Goal: Task Accomplishment & Management: Use online tool/utility

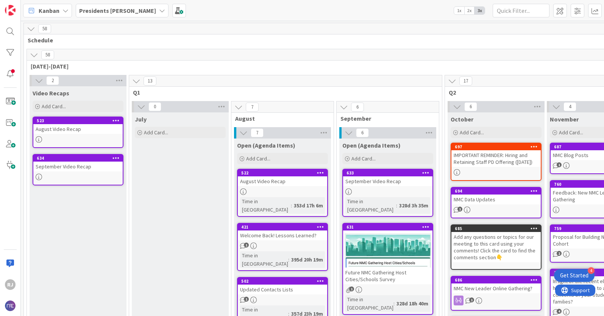
click at [33, 54] on icon at bounding box center [34, 55] width 8 height 8
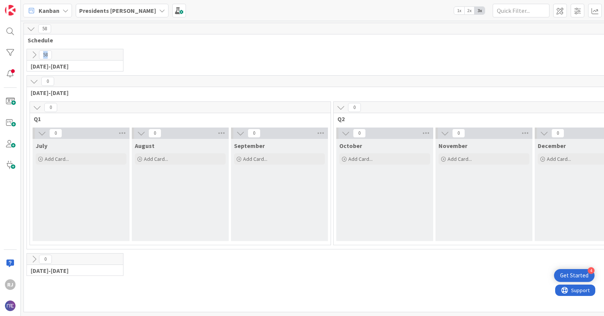
drag, startPoint x: 82, startPoint y: 54, endPoint x: 87, endPoint y: 49, distance: 7.2
click at [87, 49] on div "58" at bounding box center [75, 54] width 96 height 11
click at [559, 13] on span at bounding box center [560, 11] width 14 height 14
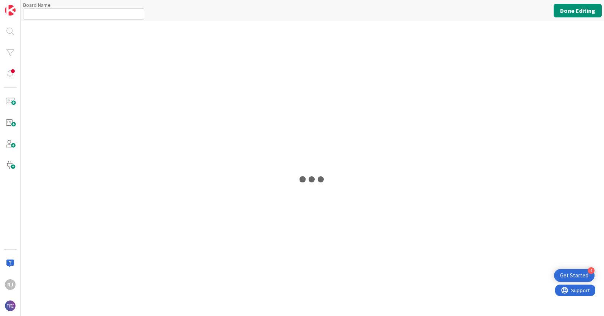
type input "Presidents Cohort Calls"
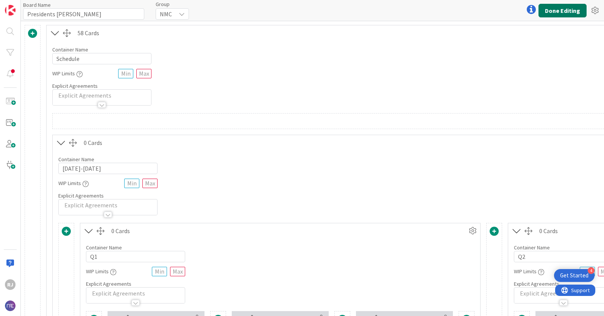
click at [560, 4] on button "Done Editing" at bounding box center [562, 11] width 48 height 14
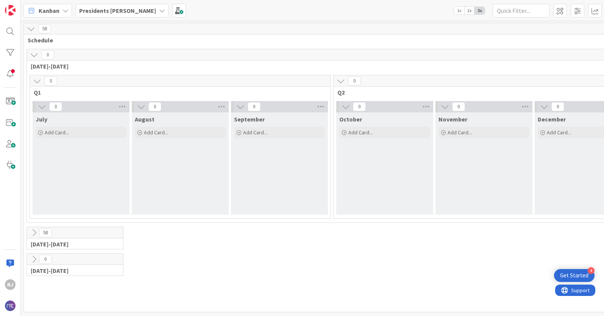
click at [33, 234] on icon at bounding box center [34, 233] width 8 height 8
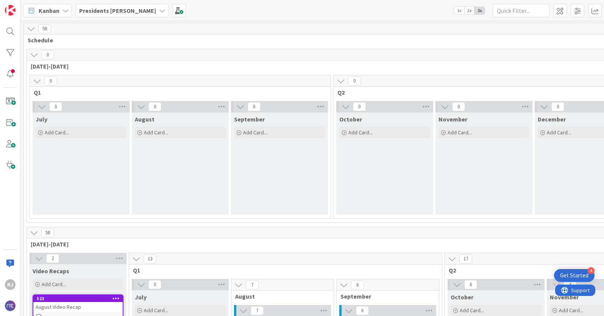
click at [141, 13] on div "Presidents Cohort Calls" at bounding box center [122, 11] width 93 height 14
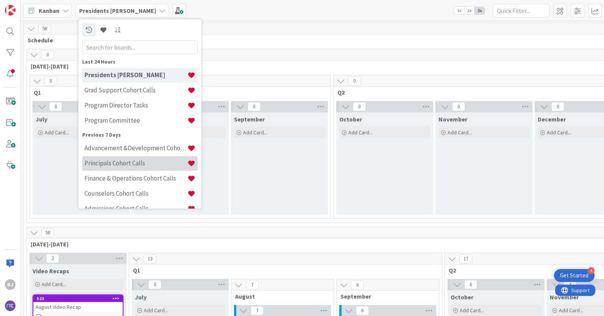
click at [120, 162] on h4 "Principals Cohort Calls" at bounding box center [135, 163] width 103 height 8
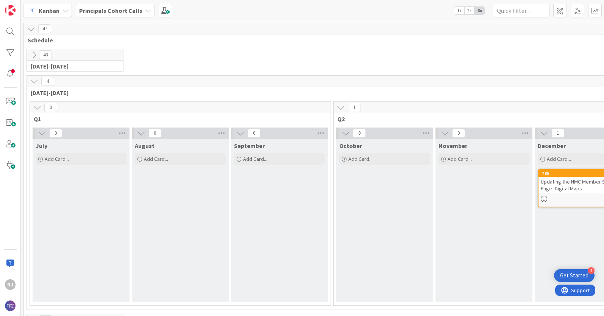
click at [568, 188] on div "Updating the NMC Member Schools Page- Digital Maps" at bounding box center [582, 185] width 89 height 17
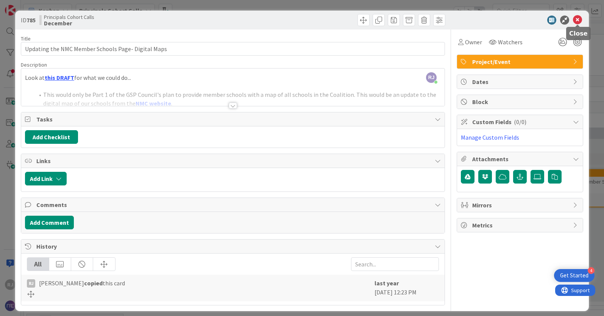
click at [578, 21] on icon at bounding box center [577, 20] width 9 height 9
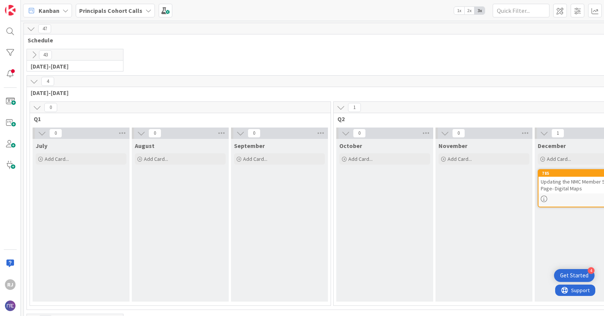
click at [33, 81] on icon at bounding box center [34, 81] width 8 height 8
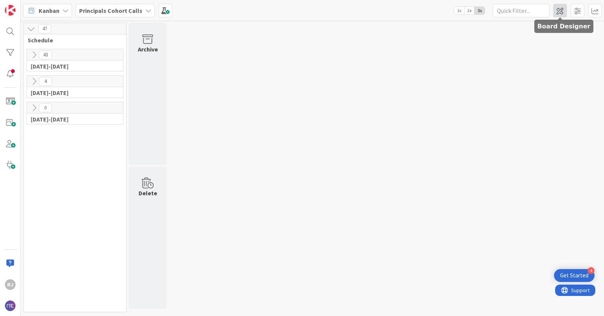
click at [560, 11] on span at bounding box center [560, 11] width 14 height 14
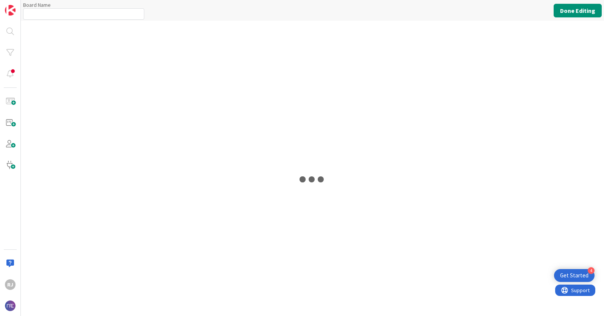
type input "Principals Cohort Calls"
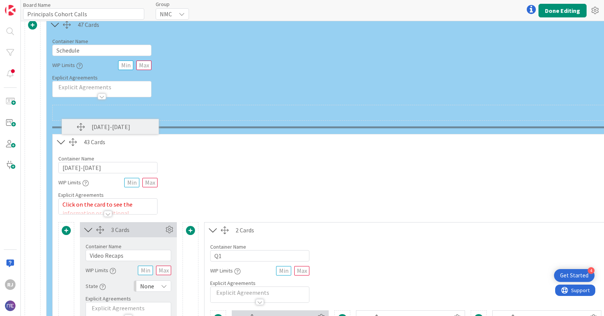
scroll to position [0, 0]
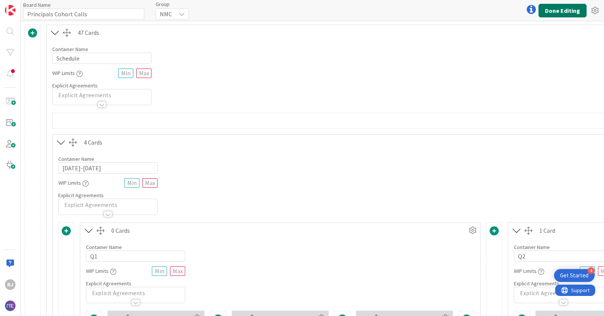
click at [556, 9] on button "Done Editing" at bounding box center [562, 11] width 48 height 14
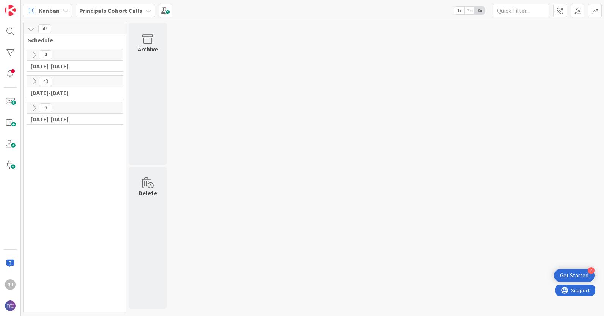
click at [34, 81] on icon at bounding box center [34, 81] width 8 height 8
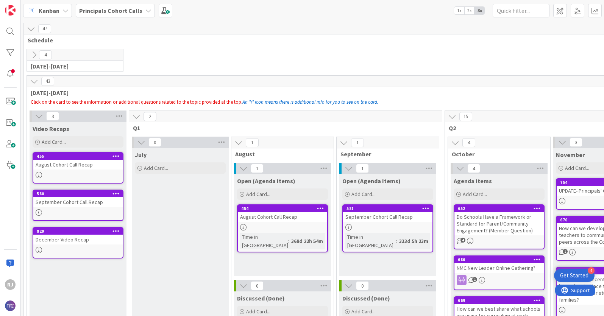
click at [35, 54] on icon at bounding box center [34, 55] width 8 height 8
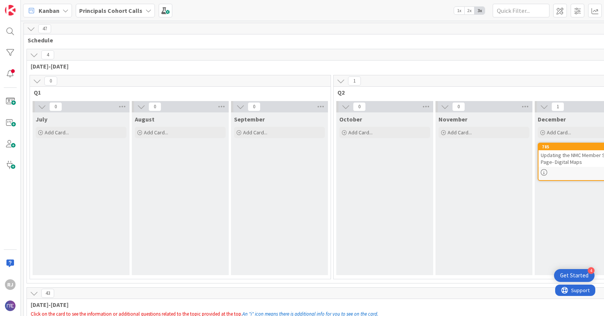
click at [577, 193] on div "December Add Card... 785 Updating the NMC Member Schools Page- Digital Maps" at bounding box center [582, 193] width 97 height 163
click at [559, 149] on div "785" at bounding box center [584, 146] width 86 height 5
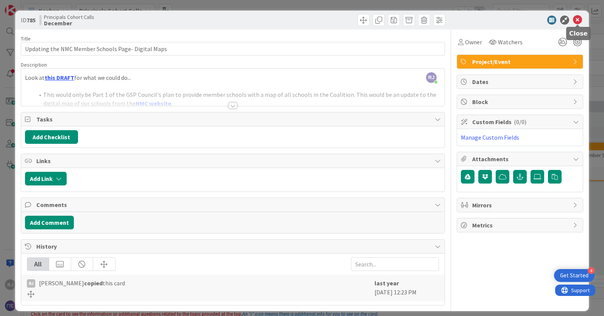
click at [576, 20] on icon at bounding box center [577, 20] width 9 height 9
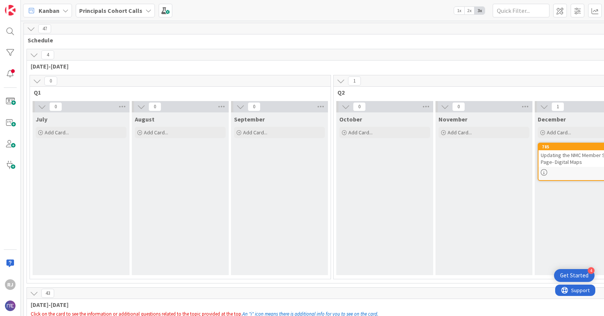
click at [103, 9] on b "Principals Cohort Calls" at bounding box center [110, 11] width 63 height 8
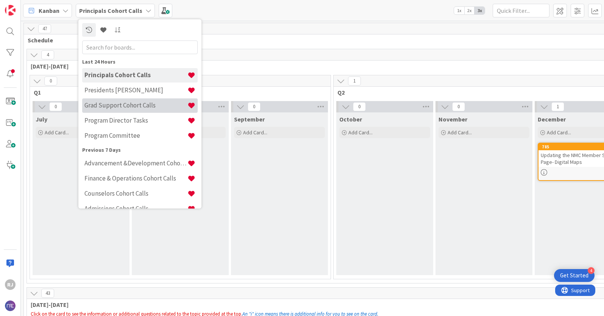
click at [102, 101] on h4 "Grad Support Cohort Calls" at bounding box center [135, 105] width 103 height 8
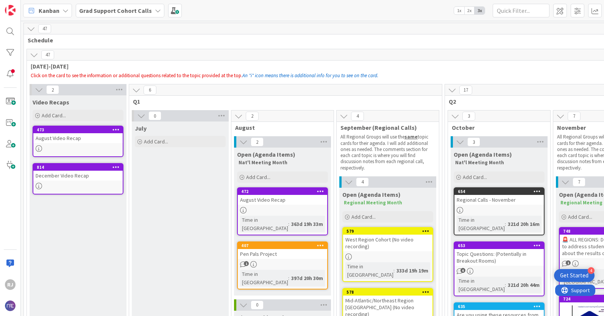
click at [34, 56] on icon at bounding box center [34, 55] width 8 height 8
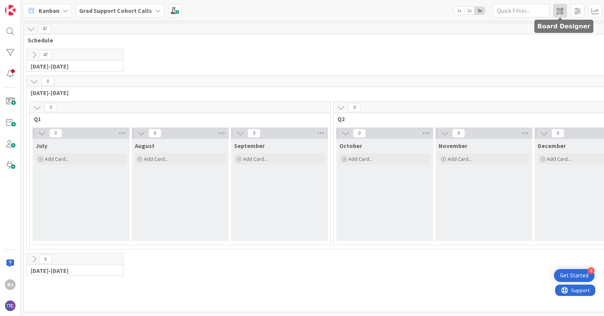
click at [557, 11] on span at bounding box center [560, 11] width 14 height 14
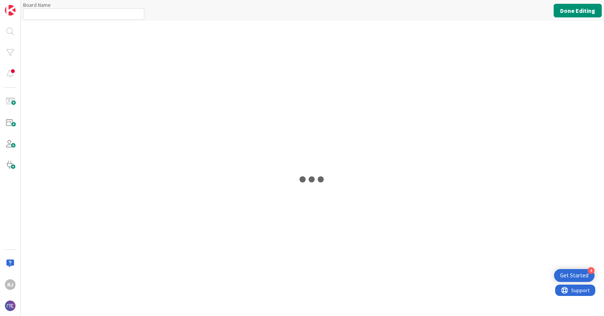
type input "Grad Support Cohort Calls"
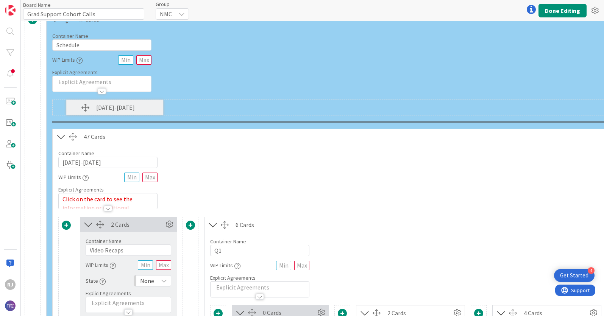
scroll to position [5, 0]
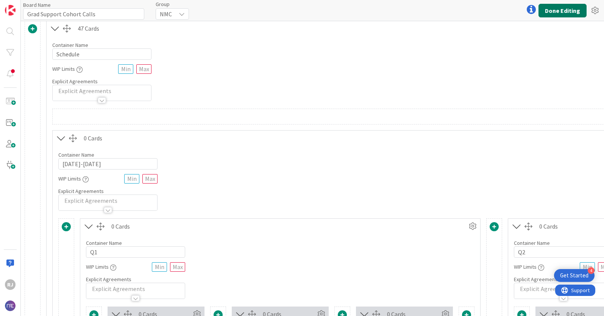
click at [552, 8] on button "Done Editing" at bounding box center [562, 11] width 48 height 14
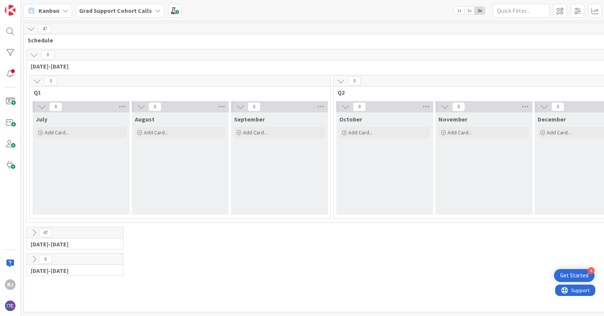
click at [36, 231] on icon at bounding box center [34, 233] width 8 height 8
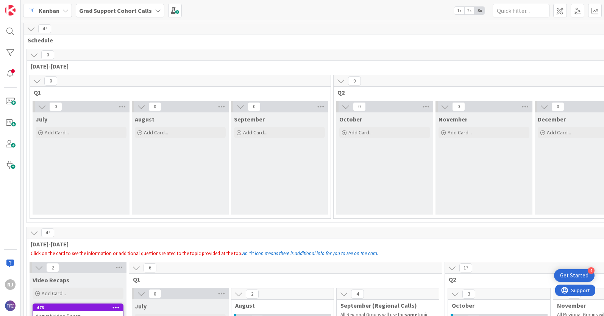
click at [126, 9] on b "Grad Support Cohort Calls" at bounding box center [115, 11] width 73 height 8
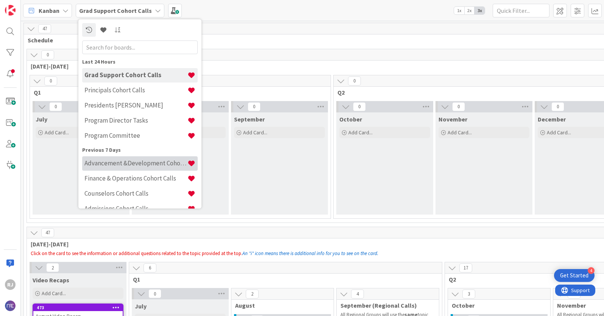
click at [129, 160] on h4 "Advancement &Development Cohort Calls" at bounding box center [135, 163] width 103 height 8
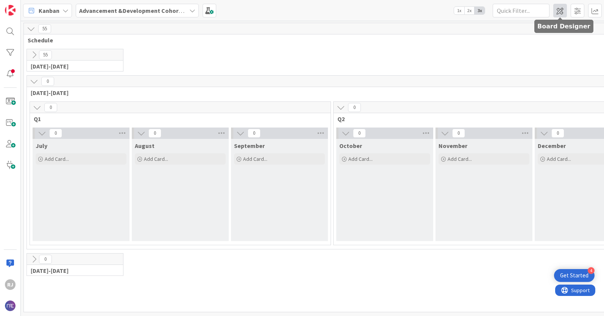
click at [562, 8] on span at bounding box center [560, 11] width 14 height 14
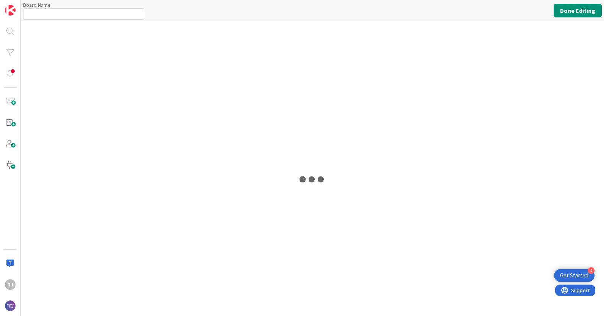
type input "Advancement &Development Cohort Calls"
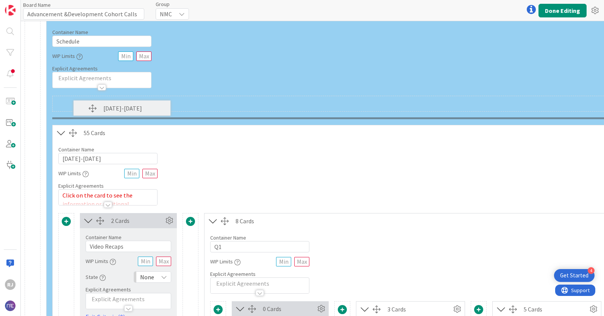
scroll to position [14, 0]
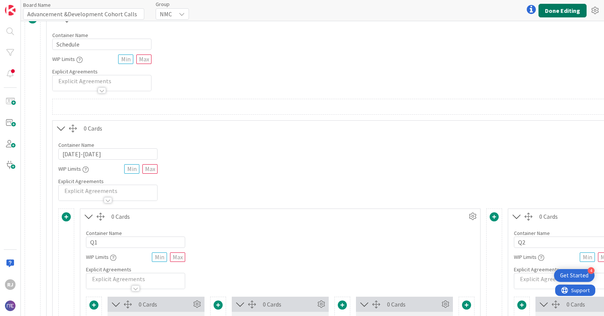
click at [564, 11] on button "Done Editing" at bounding box center [562, 11] width 48 height 14
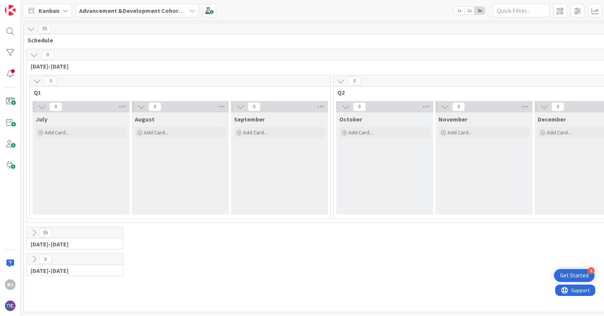
click at [31, 230] on icon at bounding box center [34, 233] width 8 height 8
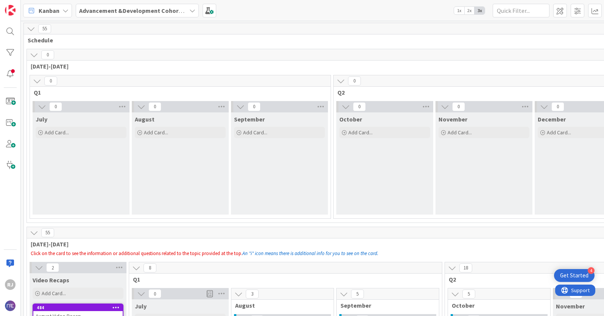
click at [161, 7] on b "Advancement &Development Cohort Calls" at bounding box center [137, 11] width 117 height 8
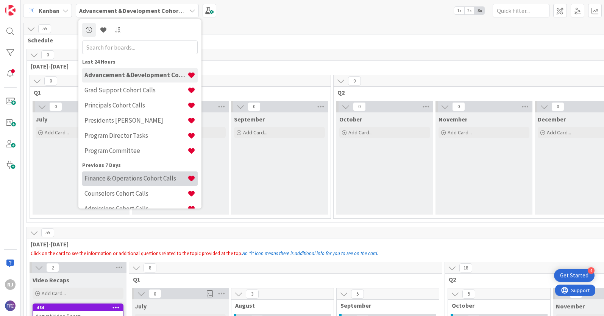
click at [118, 178] on h4 "Finance & Operations Cohort Calls" at bounding box center [135, 178] width 103 height 8
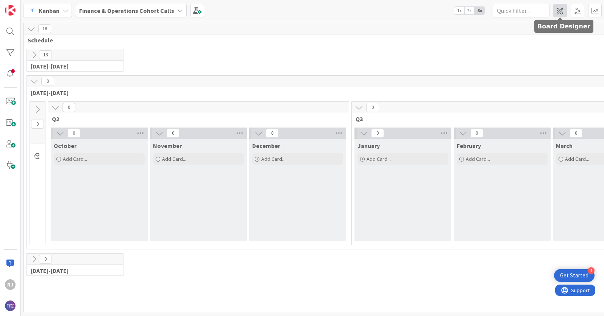
click at [560, 9] on span at bounding box center [560, 11] width 14 height 14
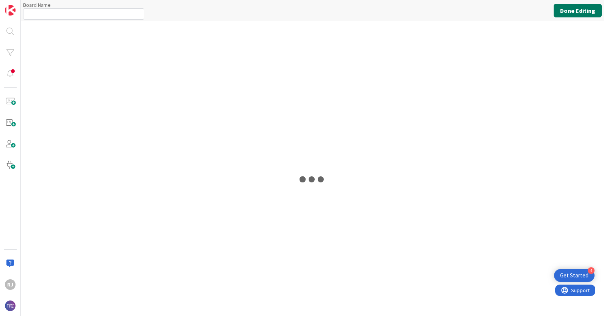
type input "Finance & Operations Cohort Calls"
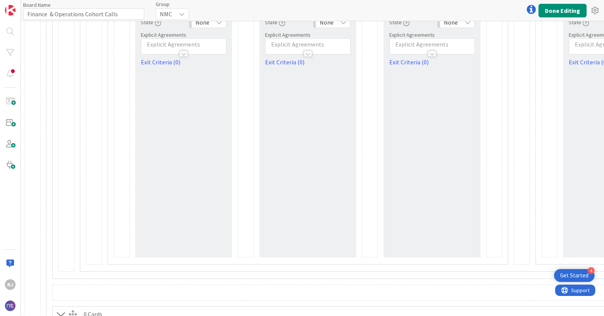
scroll to position [426, 0]
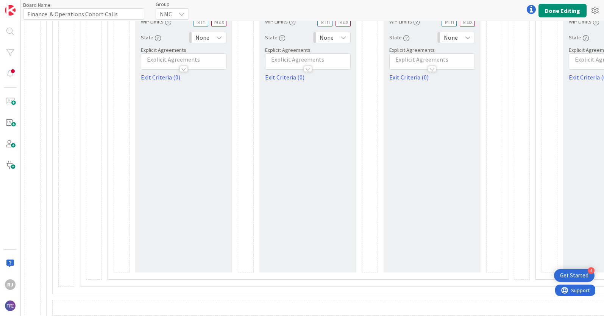
drag, startPoint x: 72, startPoint y: 212, endPoint x: 66, endPoint y: 135, distance: 76.6
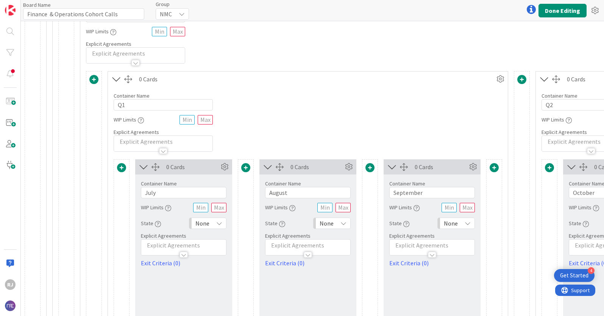
scroll to position [211, 0]
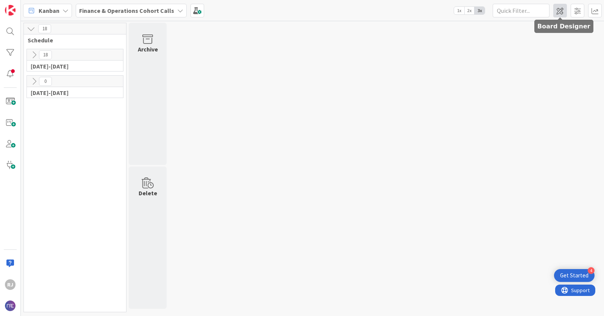
click at [562, 11] on span at bounding box center [560, 11] width 14 height 14
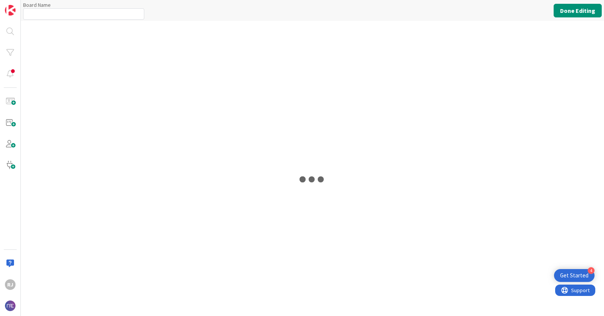
type input "Finance & Operations Cohort Calls"
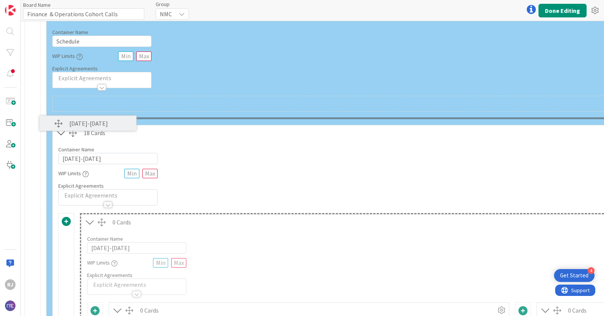
scroll to position [16, 0]
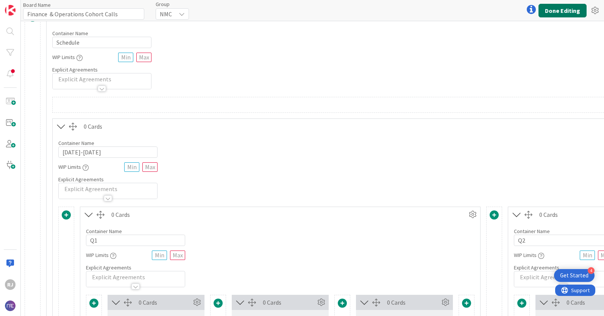
click at [551, 12] on button "Done Editing" at bounding box center [562, 11] width 48 height 14
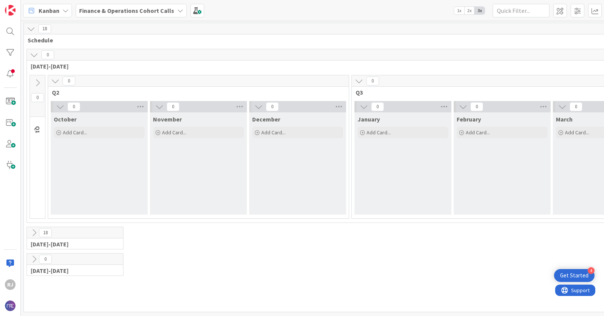
click at [34, 231] on icon at bounding box center [34, 233] width 8 height 8
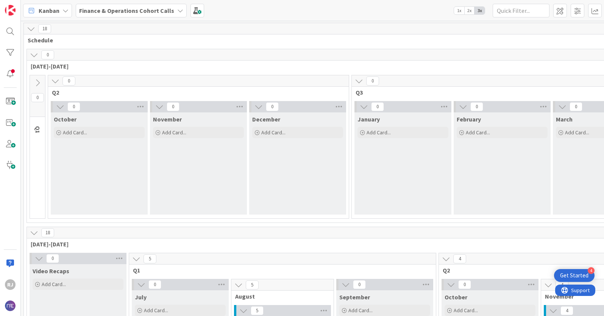
click at [101, 5] on div "Finance & Operations Cohort Calls" at bounding box center [131, 11] width 111 height 14
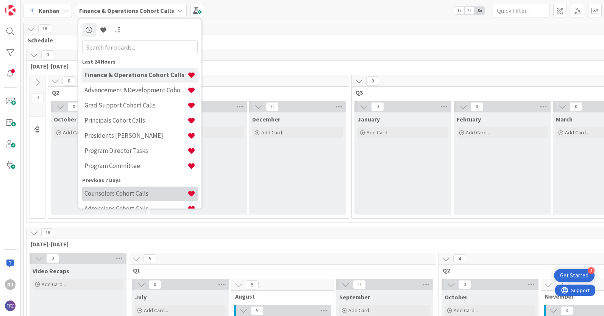
click at [114, 194] on h4 "Counselors Cohort Calls" at bounding box center [135, 194] width 103 height 8
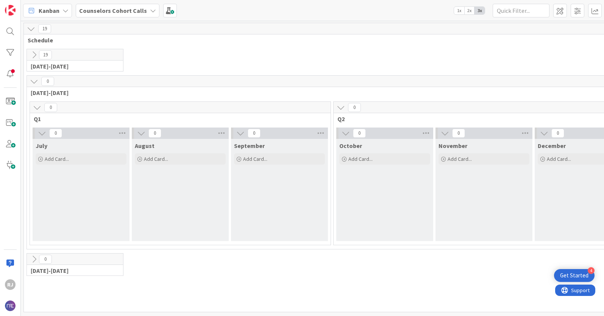
click at [35, 106] on icon at bounding box center [37, 107] width 8 height 8
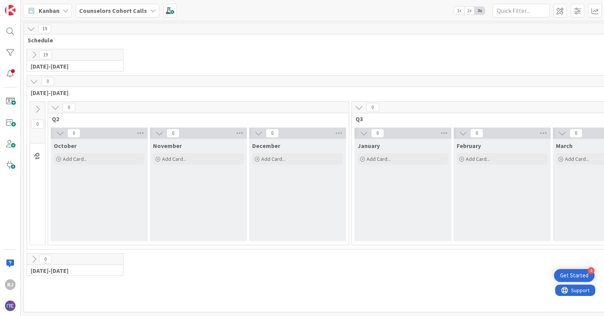
click at [39, 107] on icon at bounding box center [37, 109] width 8 height 8
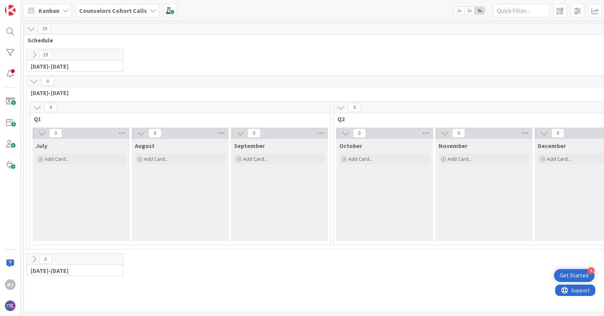
click at [39, 107] on icon at bounding box center [37, 107] width 8 height 8
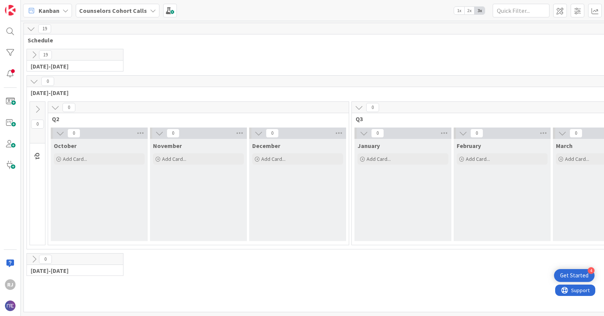
click at [39, 107] on icon at bounding box center [37, 109] width 8 height 8
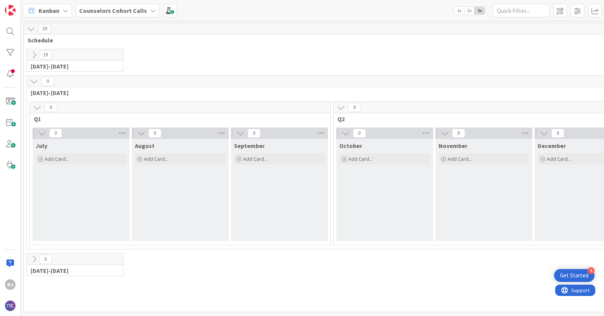
click at [36, 79] on icon at bounding box center [34, 81] width 8 height 8
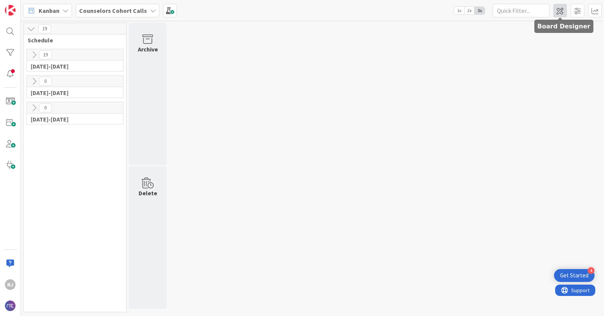
click at [560, 9] on span at bounding box center [560, 11] width 14 height 14
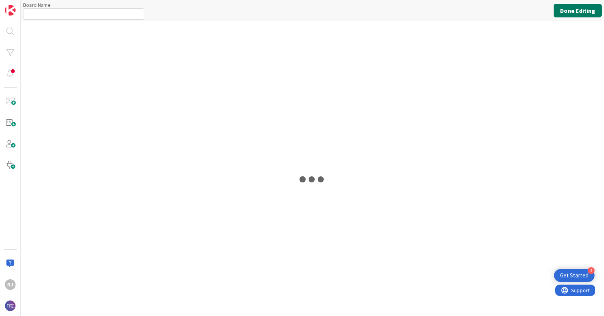
type input "Counselors Cohort Calls"
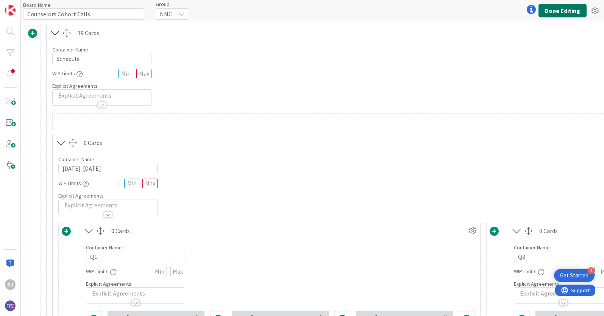
click at [552, 12] on button "Done Editing" at bounding box center [562, 11] width 48 height 14
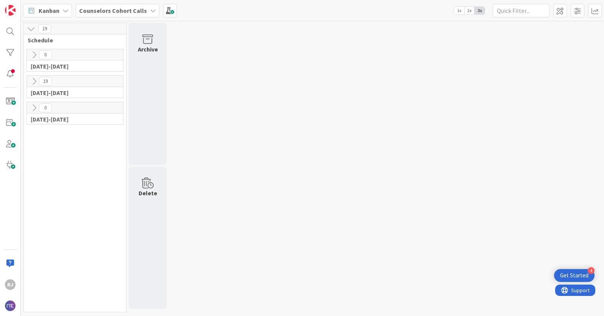
click at [34, 80] on icon at bounding box center [34, 81] width 8 height 8
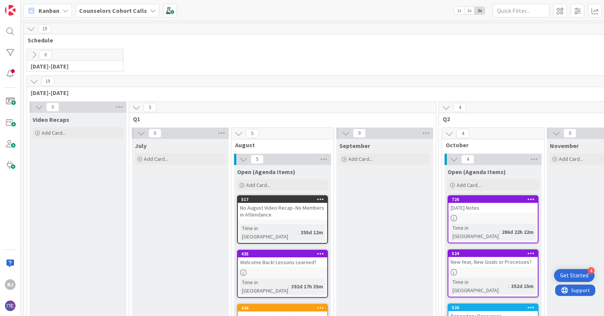
click at [34, 55] on icon at bounding box center [34, 55] width 8 height 8
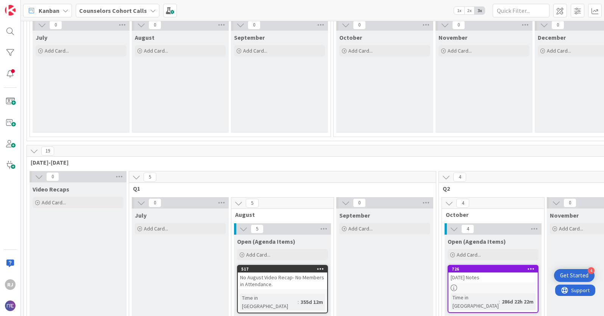
scroll to position [78, 0]
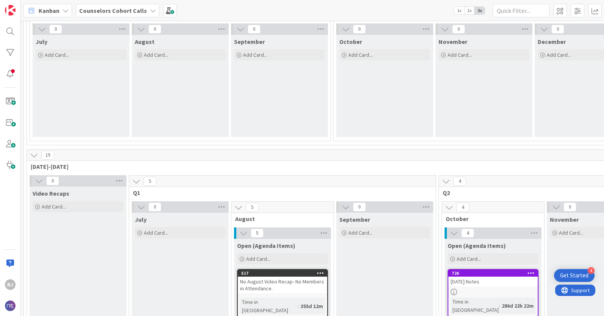
click at [124, 7] on b "Counselors Cohort Calls" at bounding box center [113, 11] width 68 height 8
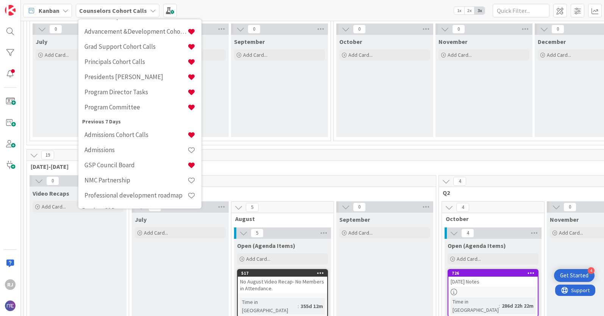
scroll to position [80, 0]
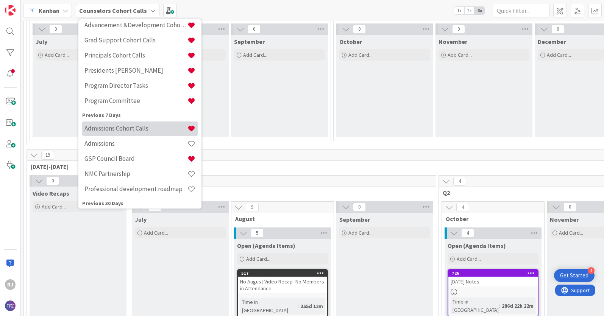
click at [119, 126] on h4 "Admissions Cohort Calls" at bounding box center [135, 128] width 103 height 8
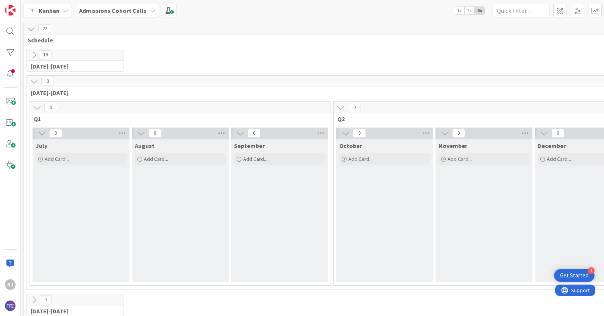
click at [35, 77] on icon at bounding box center [34, 81] width 8 height 8
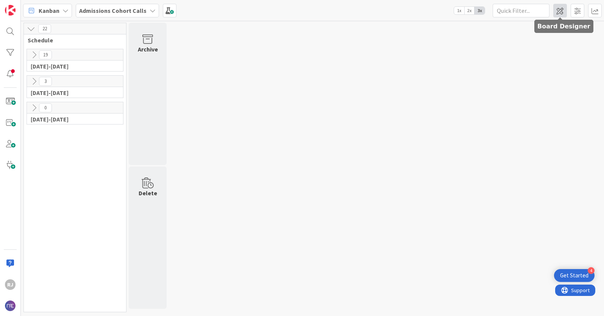
click at [556, 10] on span at bounding box center [560, 11] width 14 height 14
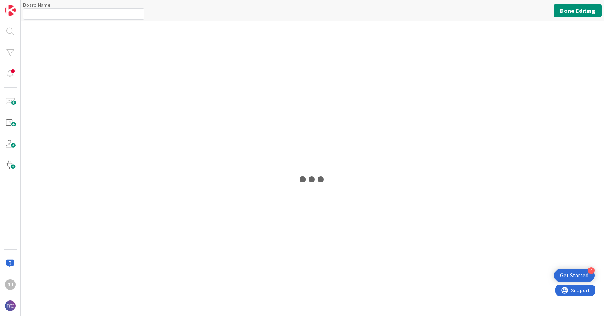
type input "Admissions Cohort Calls"
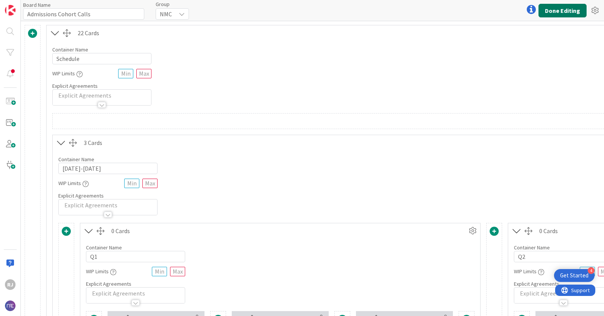
click at [568, 6] on button "Done Editing" at bounding box center [562, 11] width 48 height 14
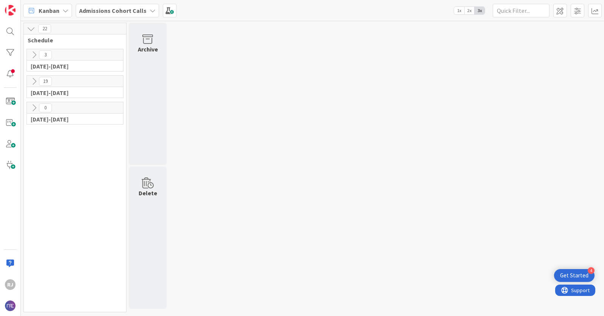
click at [34, 55] on icon at bounding box center [34, 55] width 8 height 8
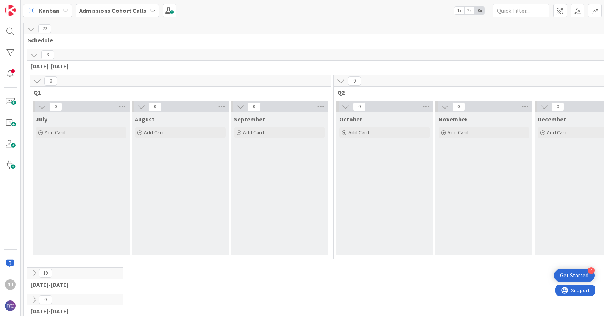
scroll to position [8, 0]
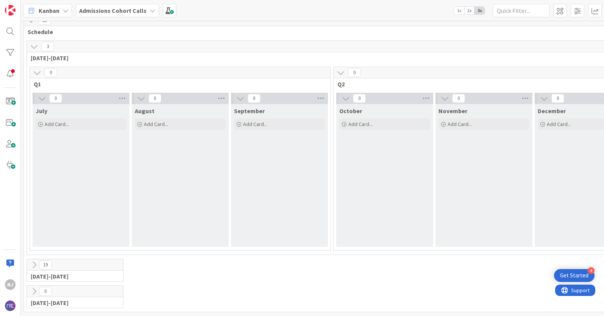
click at [36, 265] on icon at bounding box center [34, 265] width 8 height 8
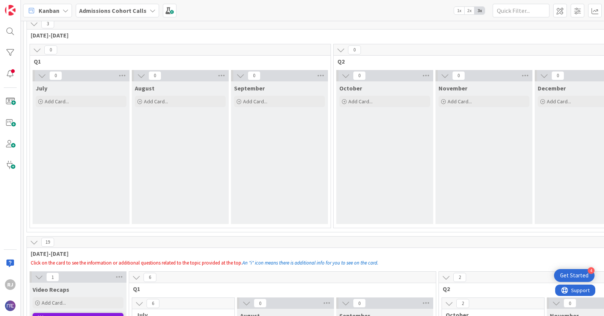
scroll to position [31, 0]
click at [118, 6] on span "Admissions Cohort Calls" at bounding box center [112, 10] width 67 height 9
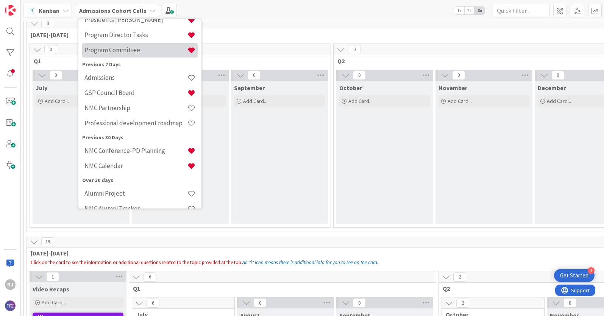
scroll to position [145, 0]
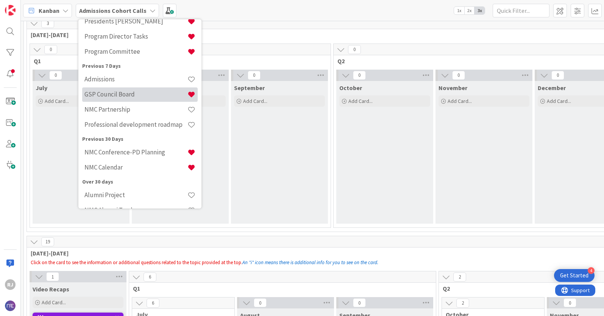
click at [122, 94] on h4 "GSP Council Board" at bounding box center [135, 94] width 103 height 8
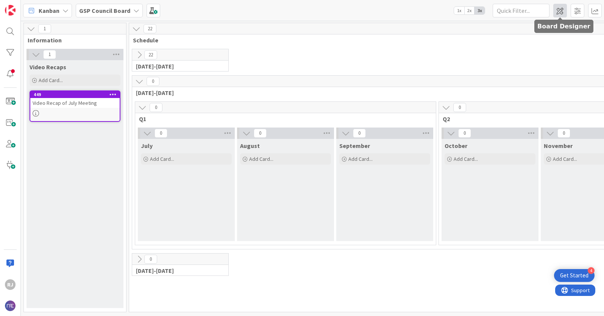
click at [561, 11] on span at bounding box center [560, 11] width 14 height 14
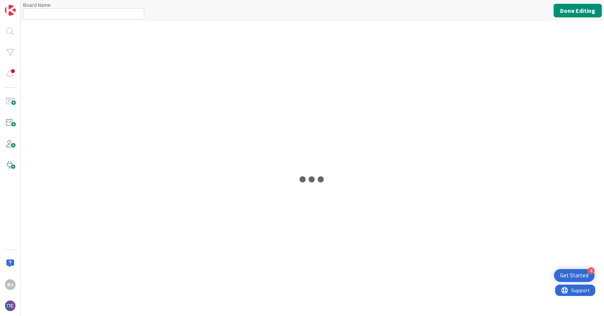
type input "GSP Council Board"
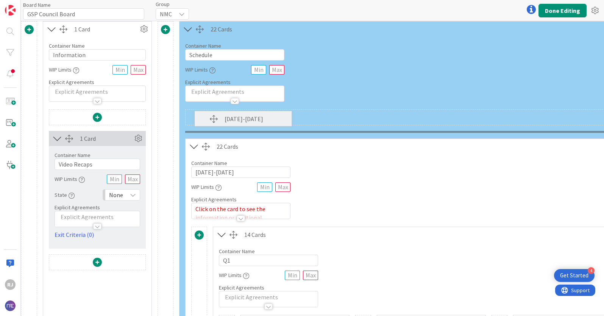
scroll to position [0, 3]
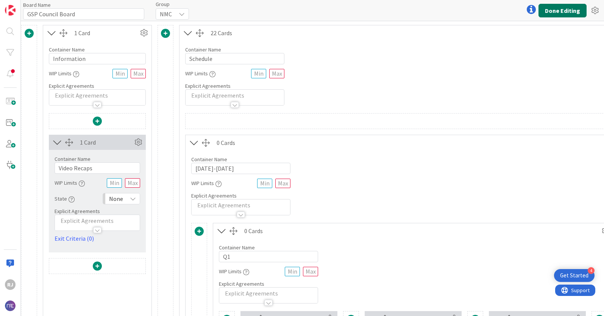
click at [556, 7] on button "Done Editing" at bounding box center [562, 11] width 48 height 14
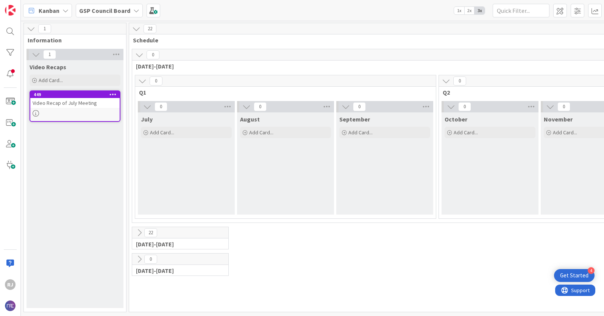
click at [143, 232] on icon at bounding box center [139, 233] width 8 height 8
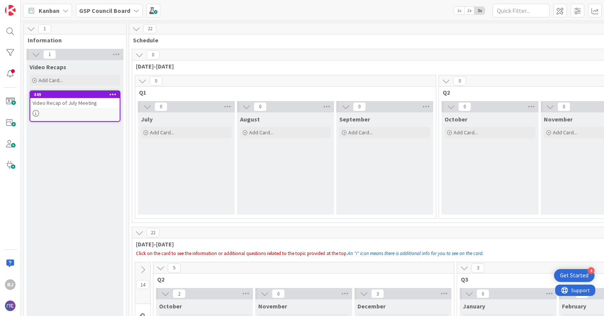
click at [95, 7] on b "GSP Council Board" at bounding box center [104, 11] width 51 height 8
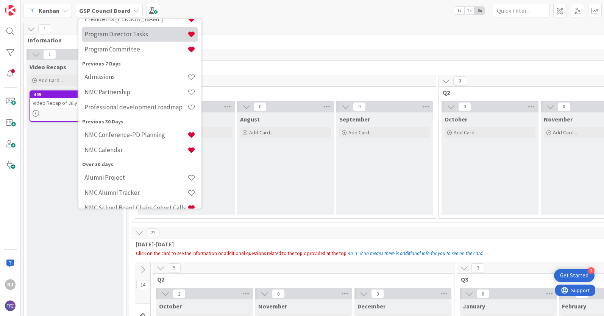
scroll to position [163, 0]
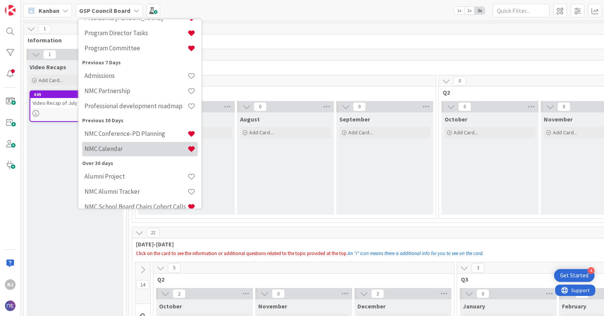
click at [117, 148] on h4 "NMC Calendar" at bounding box center [135, 149] width 103 height 8
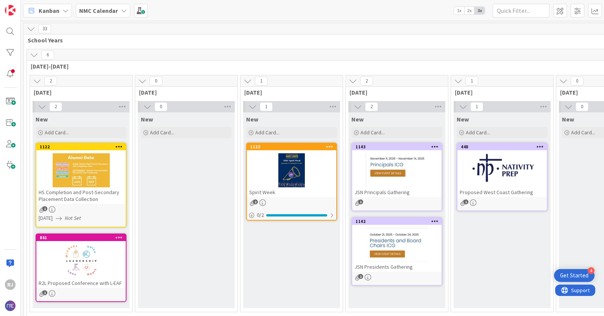
click at [103, 12] on b "NMC Calendar" at bounding box center [98, 11] width 39 height 8
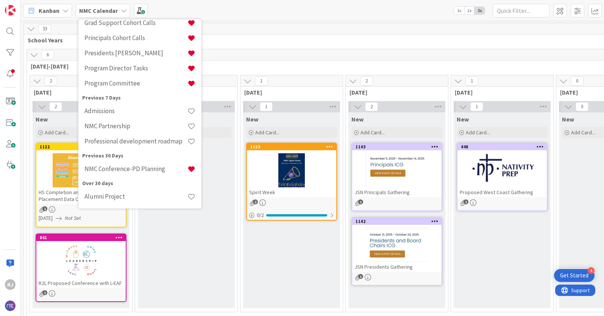
scroll to position [145, 0]
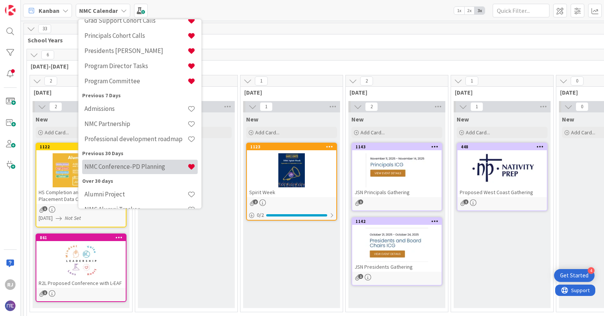
click at [135, 165] on h4 "NMC Conference-PD Planning" at bounding box center [135, 167] width 103 height 8
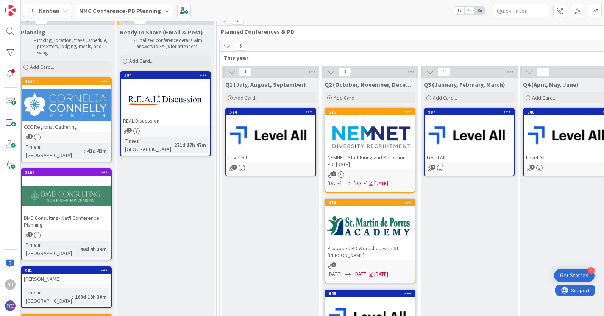
scroll to position [0, 105]
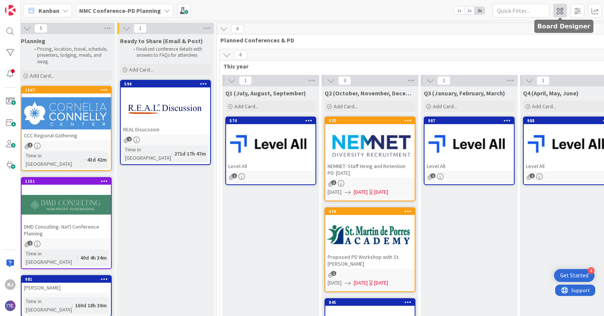
click at [561, 9] on span at bounding box center [560, 11] width 14 height 14
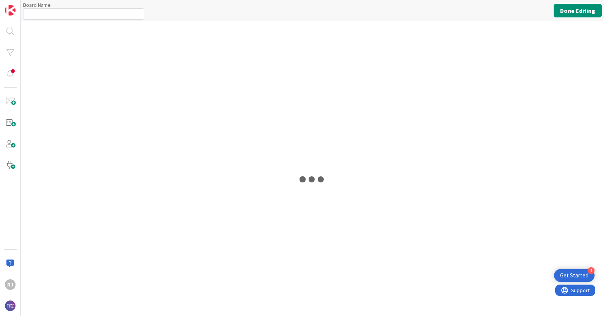
type input "NMC Conference-PD Planning"
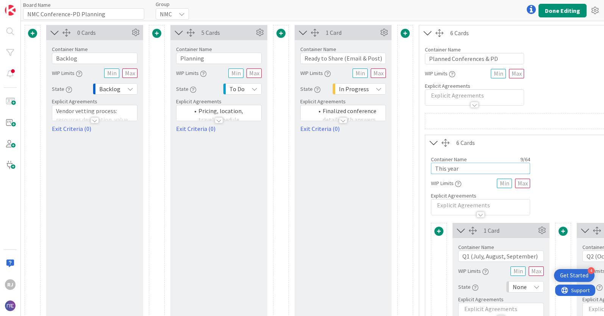
click at [468, 167] on input "This year" at bounding box center [480, 168] width 99 height 11
type input "2024-2025"
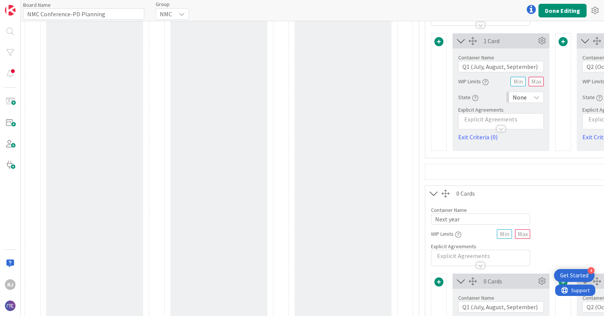
scroll to position [223, 0]
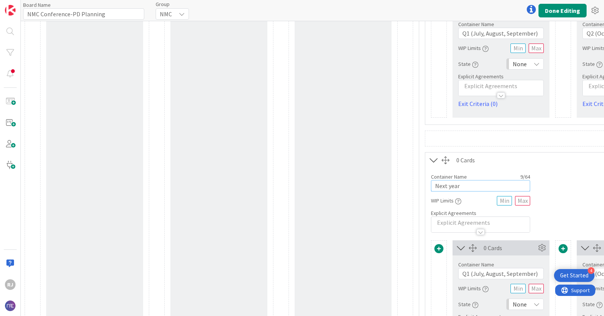
click at [468, 185] on input "Next year" at bounding box center [480, 185] width 99 height 11
type input "2025-2026"
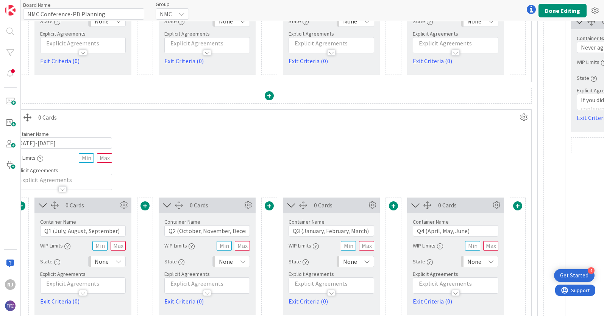
scroll to position [266, 418]
click at [521, 115] on icon at bounding box center [522, 117] width 11 height 11
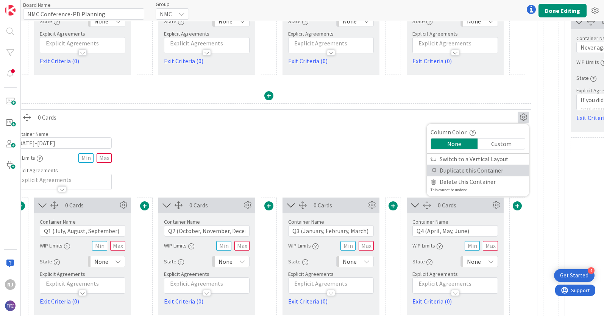
click at [483, 171] on link "Duplicate this Container" at bounding box center [477, 170] width 102 height 11
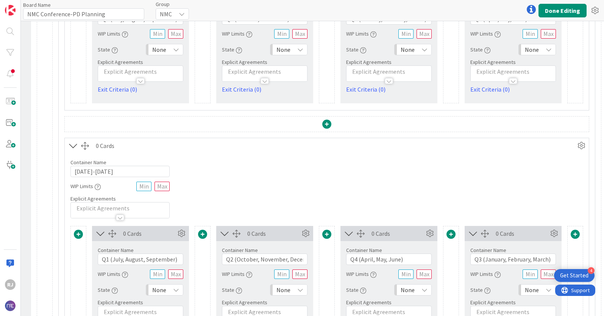
scroll to position [486, 360]
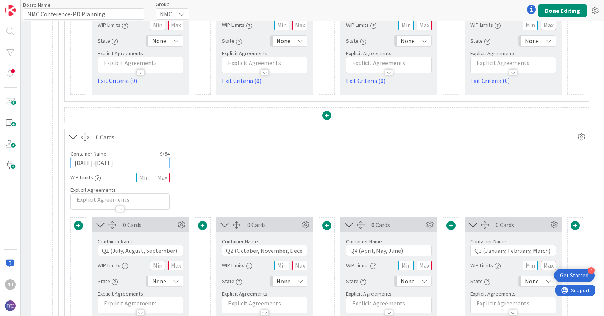
click at [86, 164] on input "2025-2026" at bounding box center [119, 162] width 99 height 11
type input "2026-2027"
click at [231, 174] on div "Container Name 9 / 64 2026-2027 WIP Limits Explicit Agreements" at bounding box center [327, 177] width 524 height 65
click at [558, 11] on button "Done Editing" at bounding box center [562, 11] width 48 height 14
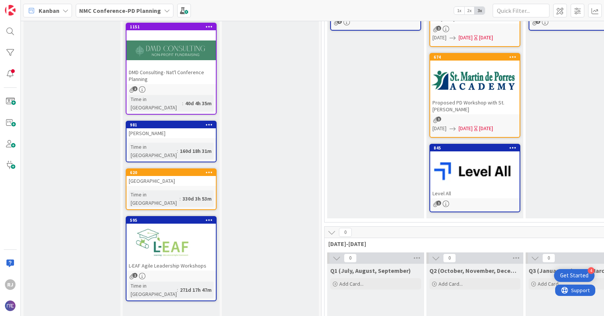
scroll to position [149, 0]
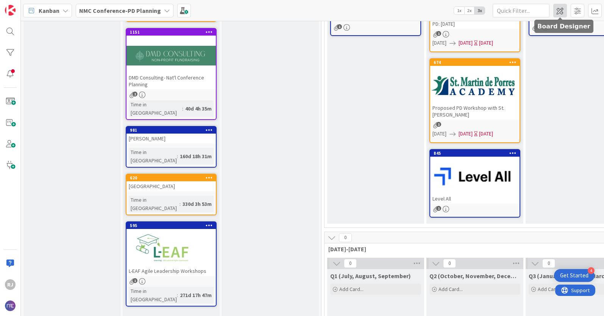
click at [563, 11] on span at bounding box center [560, 11] width 14 height 14
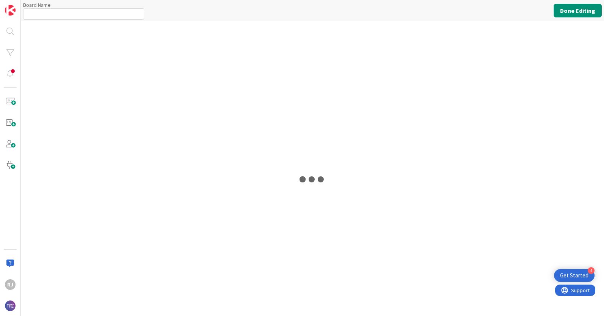
type input "NMC Conference-PD Planning"
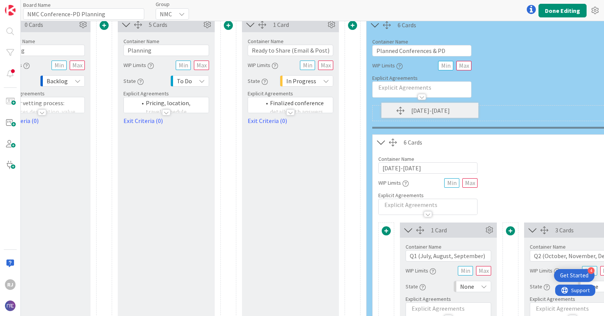
scroll to position [0, 53]
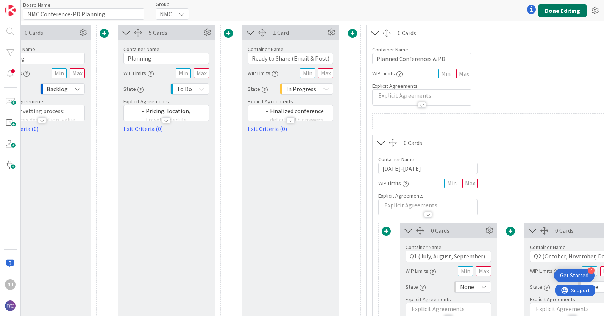
click at [548, 7] on button "Done Editing" at bounding box center [562, 11] width 48 height 14
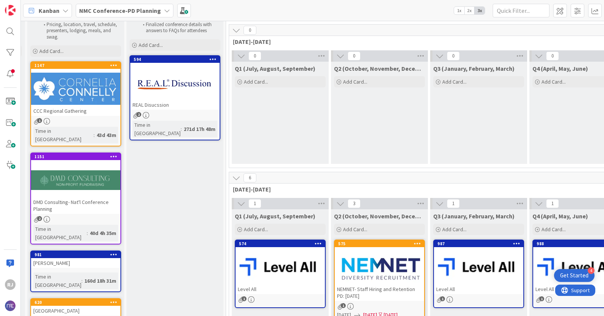
scroll to position [25, 95]
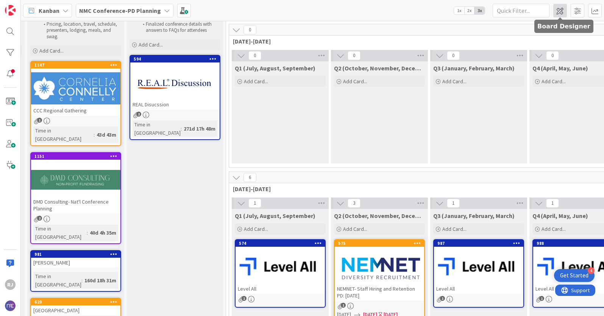
click at [563, 9] on span at bounding box center [560, 11] width 14 height 14
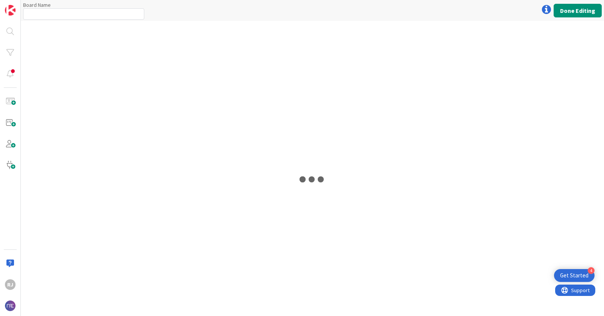
type input "NMC Conference-PD Planning"
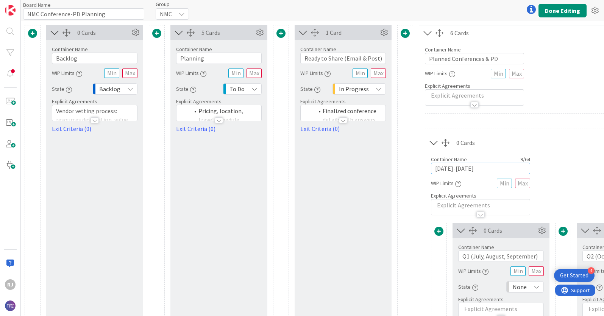
click at [463, 168] on input "2025-2026" at bounding box center [480, 168] width 99 height 11
click at [556, 7] on button "Done Editing" at bounding box center [562, 11] width 48 height 14
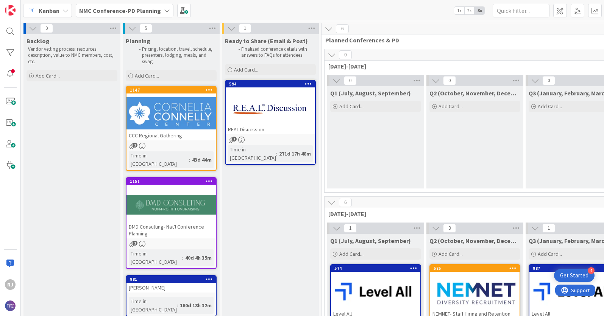
click at [113, 9] on b "NMC Conference-PD Planning" at bounding box center [120, 11] width 82 height 8
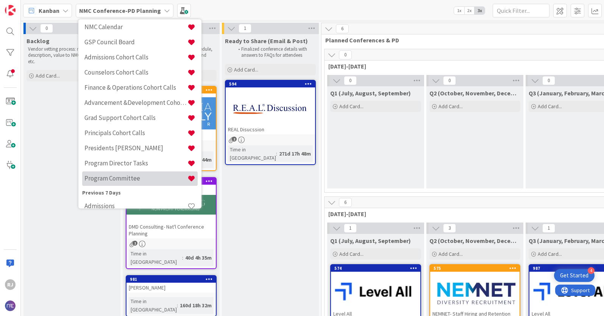
scroll to position [65, 0]
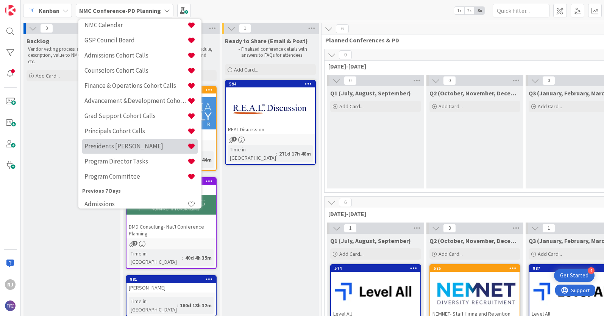
click at [114, 145] on h4 "Presidents Cohort Calls" at bounding box center [135, 146] width 103 height 8
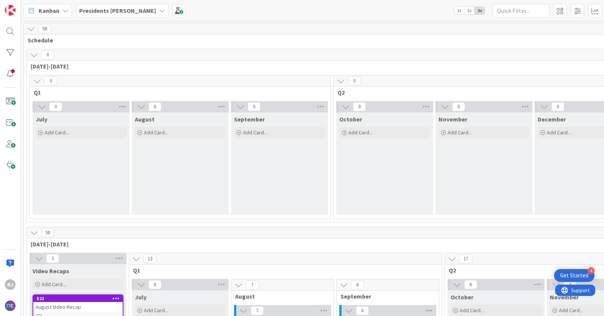
click at [86, 120] on div "July" at bounding box center [81, 119] width 91 height 8
click at [123, 106] on icon at bounding box center [122, 106] width 10 height 11
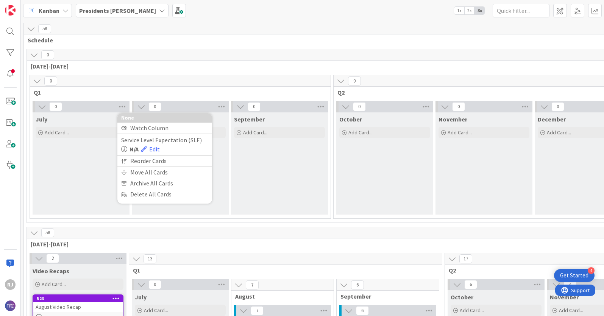
click at [76, 157] on div "July Add Card..." at bounding box center [81, 163] width 97 height 102
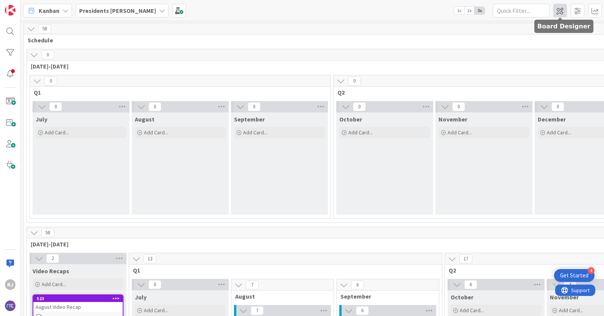
click at [561, 9] on span at bounding box center [560, 11] width 14 height 14
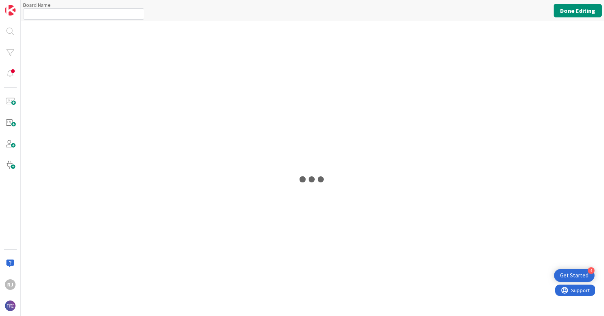
type input "Presidents Cohort Calls"
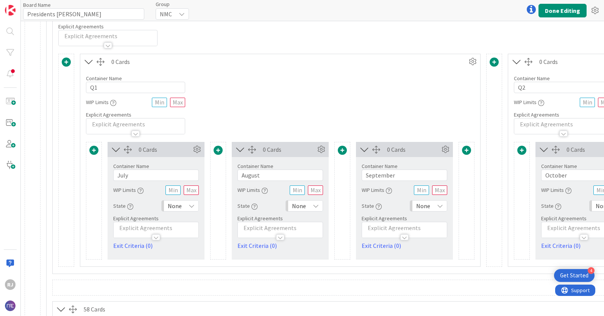
scroll to position [171, 0]
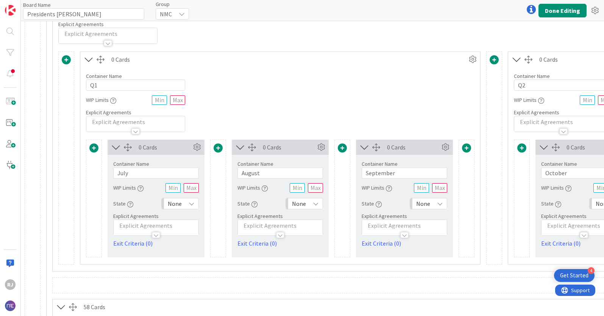
click at [131, 221] on p at bounding box center [155, 225] width 77 height 9
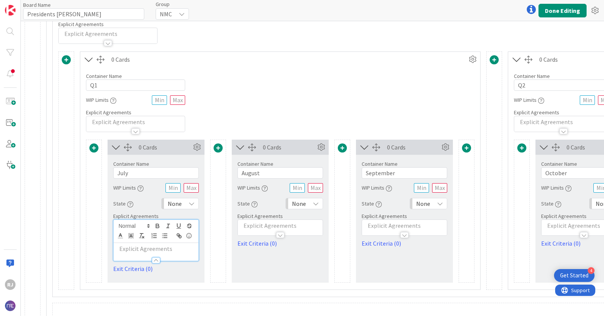
click at [134, 247] on p at bounding box center [155, 248] width 77 height 9
click at [256, 226] on p at bounding box center [279, 225] width 77 height 9
click at [250, 249] on p at bounding box center [279, 248] width 77 height 9
click at [374, 225] on p at bounding box center [404, 225] width 77 height 9
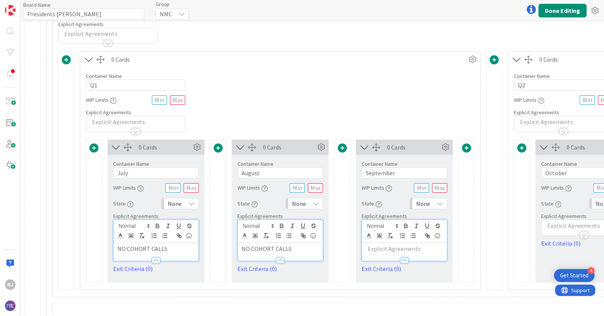
click at [374, 248] on p at bounding box center [404, 248] width 77 height 9
click at [566, 9] on button "Done Editing" at bounding box center [562, 11] width 48 height 14
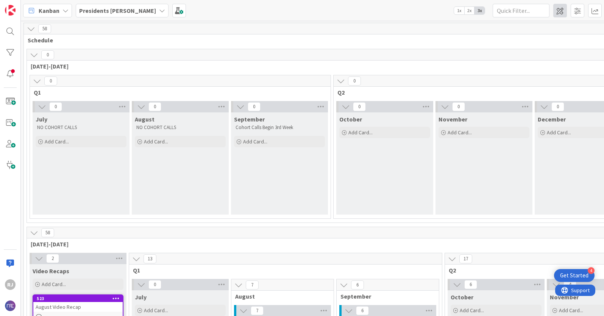
click at [557, 10] on span at bounding box center [560, 11] width 14 height 14
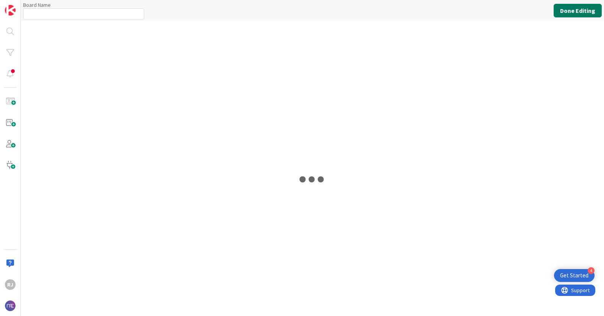
type input "Presidents Cohort Calls"
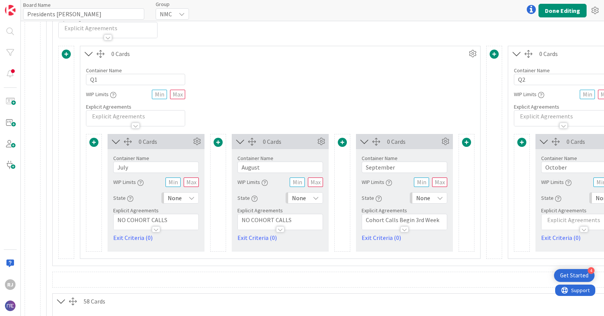
scroll to position [185, 0]
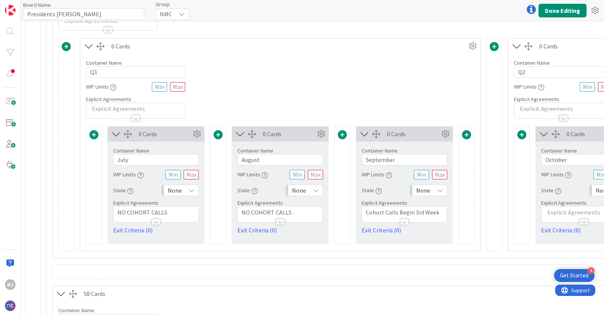
click at [440, 212] on p "Cohort Calls Begin 3rd Week" at bounding box center [404, 212] width 77 height 9
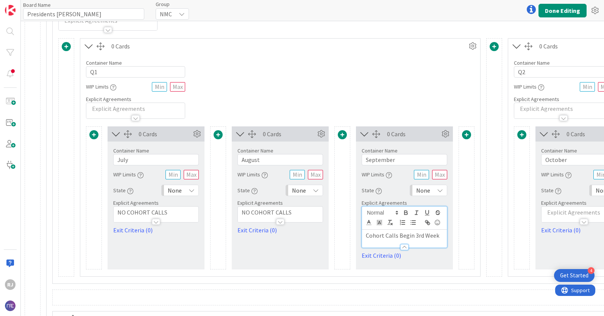
click at [440, 236] on p "Cohort Calls Begin 3rd Week" at bounding box center [404, 235] width 77 height 9
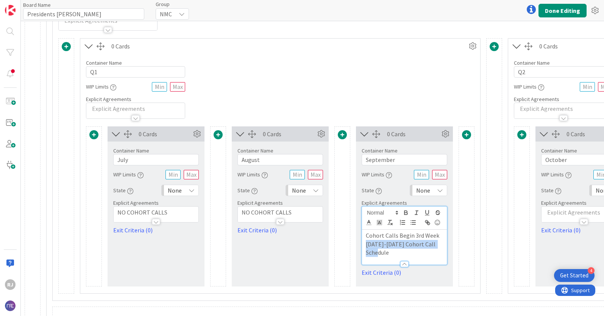
drag, startPoint x: 392, startPoint y: 253, endPoint x: 365, endPoint y: 246, distance: 28.1
click at [366, 246] on p "2025-2026 Cohort Call Schedule" at bounding box center [404, 248] width 77 height 17
click at [427, 222] on icon "button" at bounding box center [428, 223] width 3 height 3
click at [398, 266] on input "2025-2026 Cohort Call Schedule" at bounding box center [398, 267] width 64 height 10
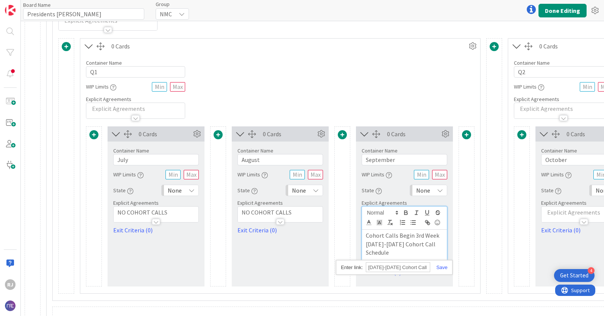
click at [398, 266] on input "2025-2026 Cohort Call Schedule" at bounding box center [398, 267] width 64 height 10
paste input "https://www.nativitymiguel.org/2025-2026-cohortcalls"
type input "https://www.nativitymiguel.org/2025-2026-cohortcallschedule"
click at [441, 264] on div "https://www.nativitymiguel.org/2025-2026-cohortcallschedule" at bounding box center [394, 267] width 116 height 15
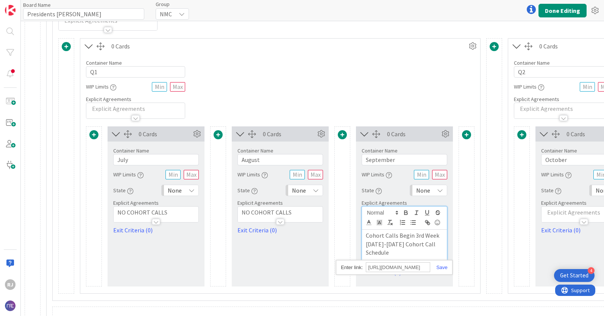
scroll to position [0, 0]
click at [441, 268] on link at bounding box center [438, 267] width 17 height 6
click at [407, 212] on icon "button" at bounding box center [405, 212] width 3 height 2
drag, startPoint x: 397, startPoint y: 255, endPoint x: 365, endPoint y: 244, distance: 33.1
click at [366, 244] on p "2025-2026 Cohort Call Schedule" at bounding box center [404, 248] width 77 height 17
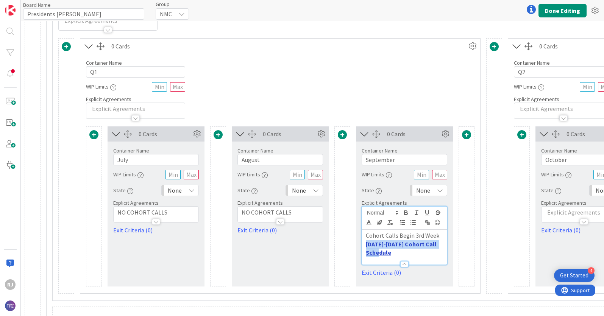
copy link "2025-2026 Cohort Call Schedule"
click at [572, 159] on input "October" at bounding box center [584, 159] width 86 height 11
click at [562, 213] on p at bounding box center [583, 212] width 77 height 9
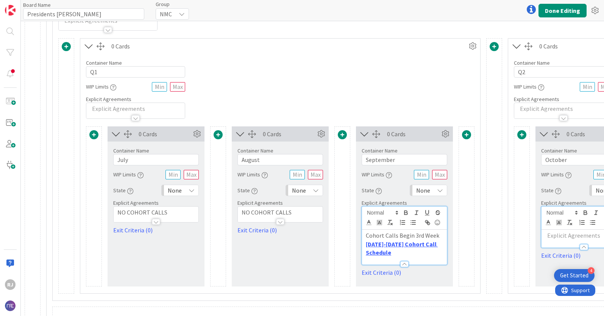
click at [557, 236] on p at bounding box center [583, 235] width 77 height 9
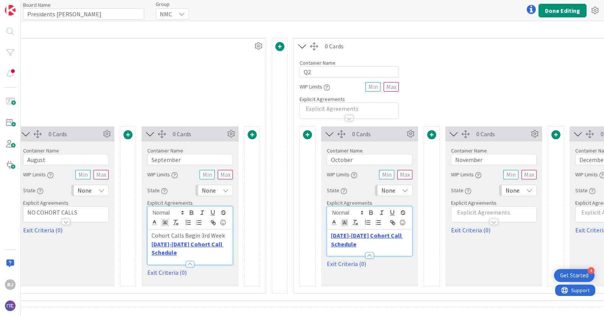
scroll to position [185, 218]
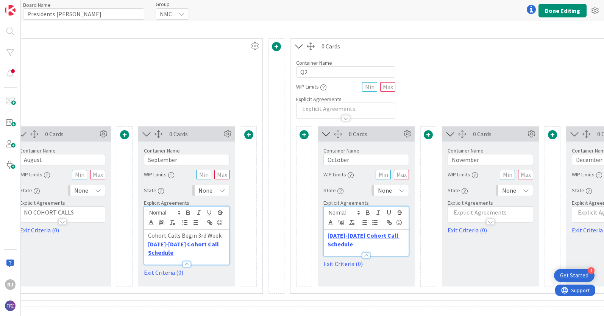
click at [480, 212] on p at bounding box center [489, 212] width 77 height 9
click at [473, 236] on p at bounding box center [489, 235] width 77 height 9
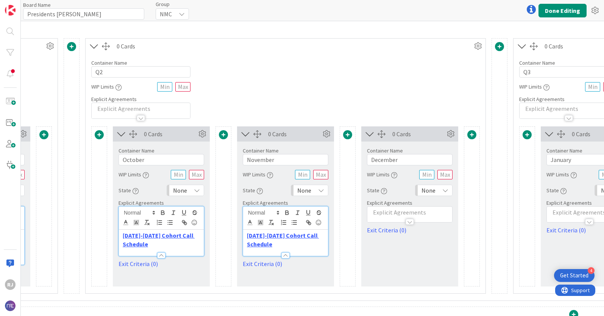
scroll to position [185, 442]
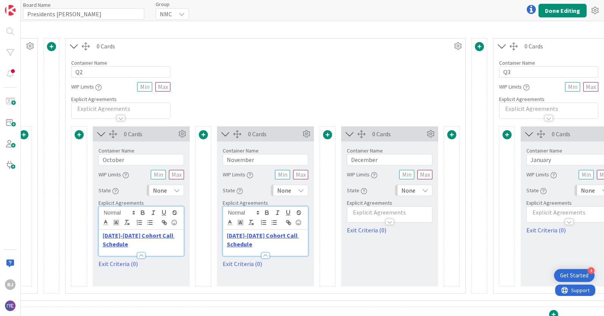
click at [401, 215] on div at bounding box center [389, 218] width 85 height 8
click at [370, 239] on p at bounding box center [389, 235] width 77 height 9
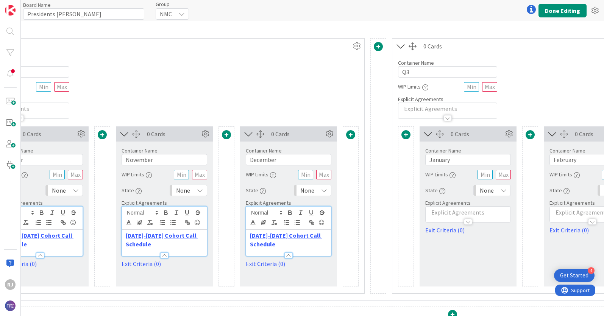
scroll to position [185, 627]
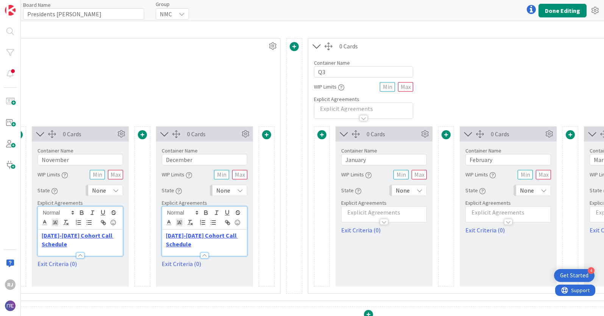
click at [404, 211] on p at bounding box center [383, 212] width 77 height 9
click at [396, 231] on p at bounding box center [383, 235] width 77 height 9
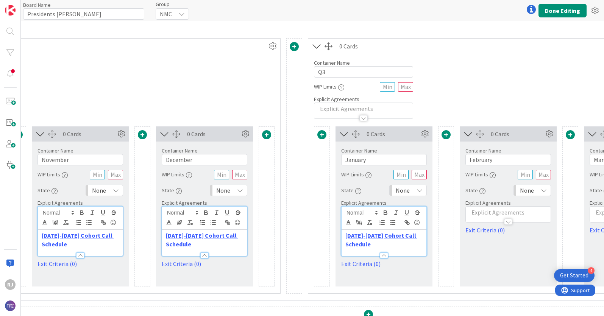
click at [482, 215] on div at bounding box center [507, 218] width 85 height 8
click at [475, 241] on div at bounding box center [507, 244] width 85 height 8
click at [476, 214] on div at bounding box center [507, 218] width 85 height 8
click at [473, 236] on p at bounding box center [507, 235] width 77 height 9
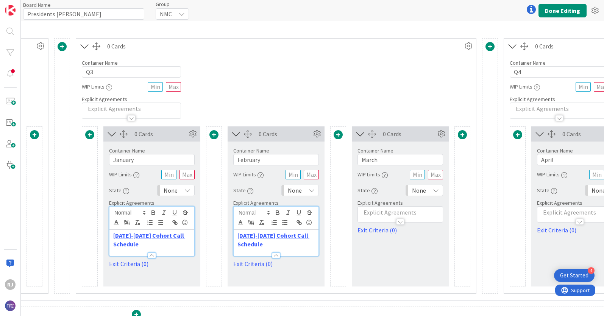
scroll to position [185, 862]
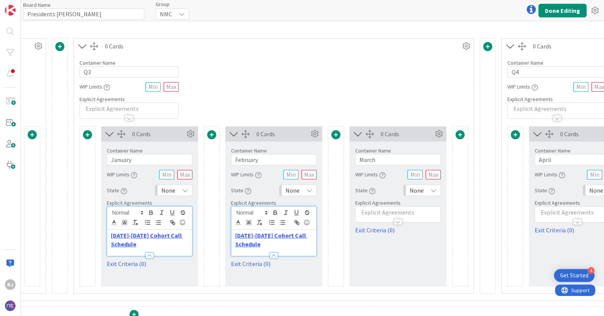
click at [405, 212] on p at bounding box center [397, 212] width 77 height 9
click at [369, 235] on p at bounding box center [397, 235] width 77 height 9
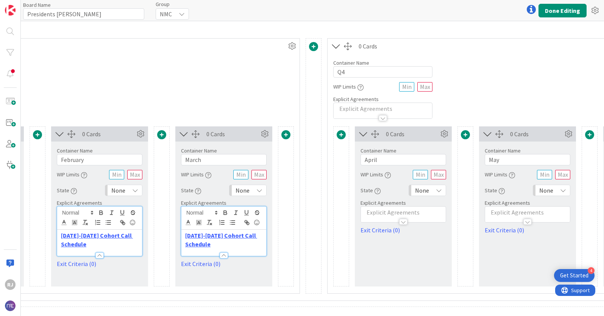
scroll to position [185, 1050]
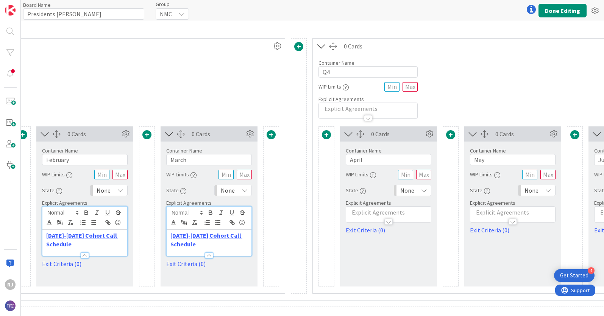
click at [411, 210] on p at bounding box center [388, 212] width 77 height 9
click at [364, 237] on p at bounding box center [388, 235] width 77 height 9
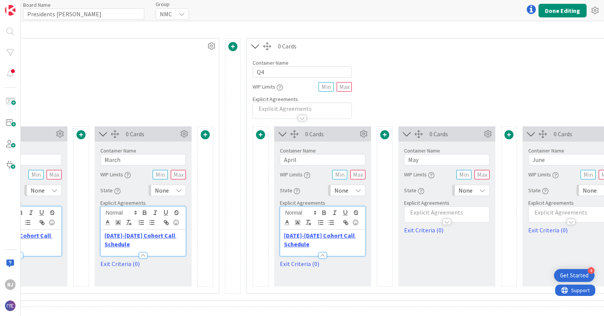
scroll to position [185, 1193]
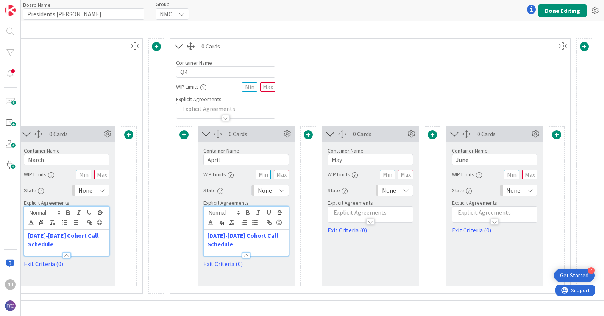
click at [391, 213] on p at bounding box center [369, 212] width 77 height 9
click at [337, 237] on p at bounding box center [369, 235] width 77 height 9
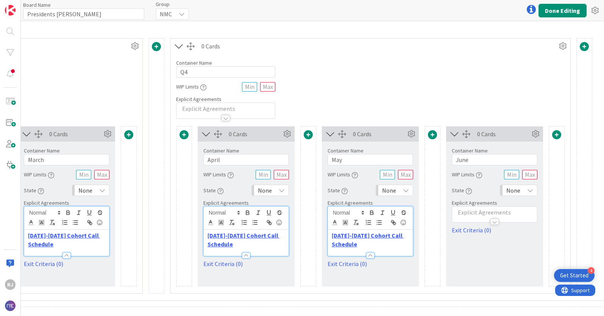
click at [476, 212] on p at bounding box center [494, 212] width 77 height 9
click at [463, 236] on p at bounding box center [494, 235] width 77 height 9
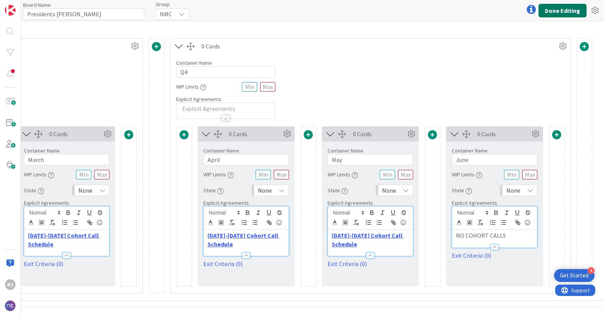
click at [553, 8] on button "Done Editing" at bounding box center [562, 11] width 48 height 14
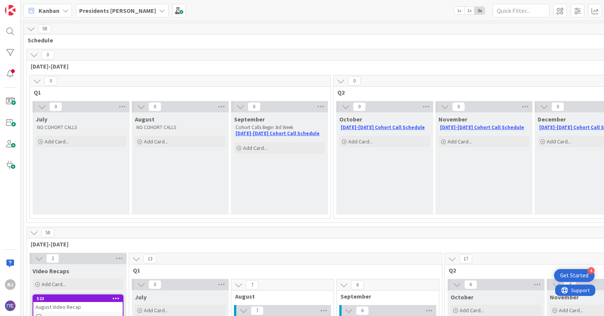
click at [120, 8] on b "Presidents Cohort Calls" at bounding box center [117, 11] width 77 height 8
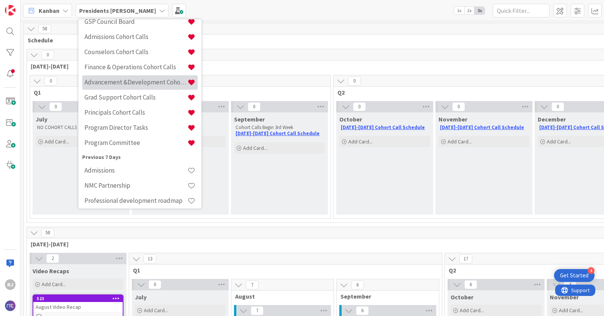
scroll to position [120, 0]
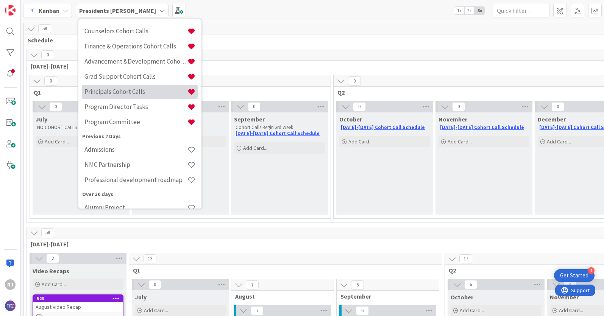
click at [115, 88] on h4 "Principals Cohort Calls" at bounding box center [135, 92] width 103 height 8
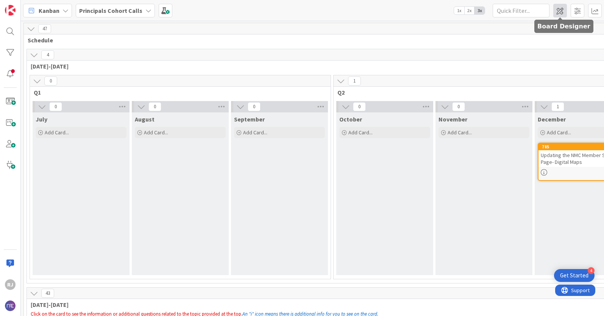
click at [559, 9] on span at bounding box center [560, 11] width 14 height 14
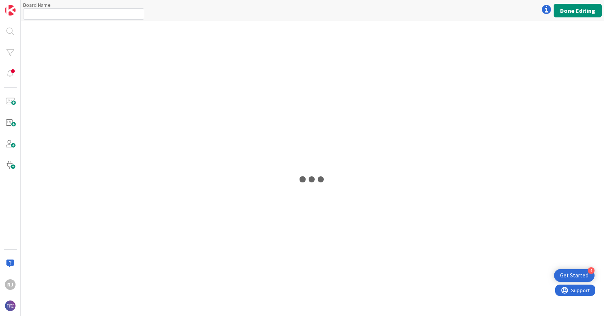
type input "Principals Cohort Calls"
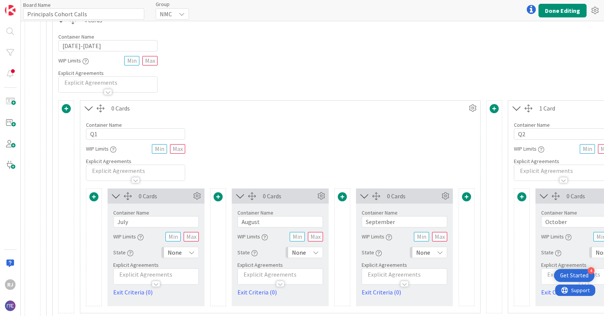
scroll to position [125, 0]
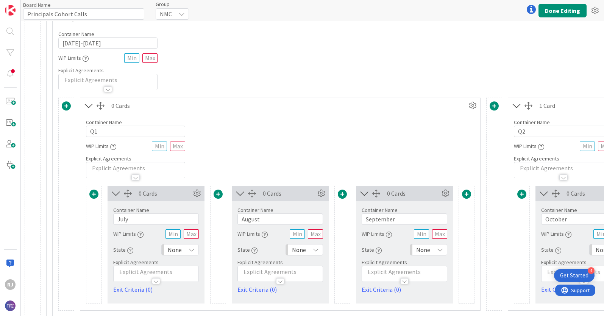
click at [141, 274] on div at bounding box center [156, 278] width 85 height 8
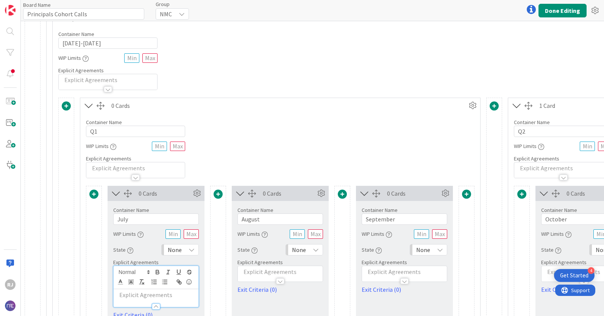
click at [130, 293] on p at bounding box center [155, 295] width 77 height 9
click at [258, 269] on p at bounding box center [279, 272] width 77 height 9
click at [249, 293] on p at bounding box center [279, 295] width 77 height 9
click at [375, 275] on div at bounding box center [404, 278] width 85 height 8
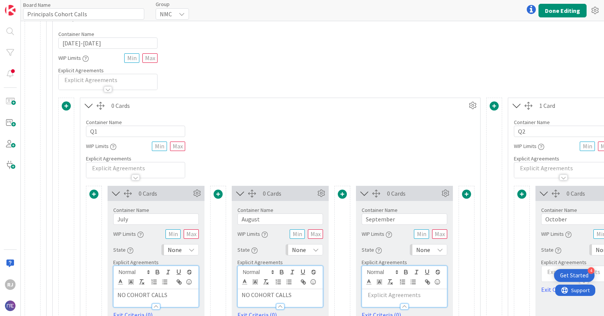
click at [378, 293] on p at bounding box center [404, 295] width 77 height 9
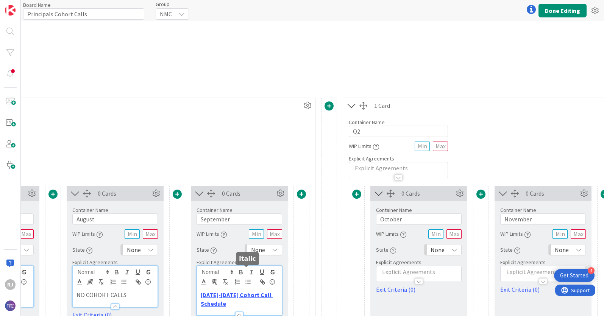
scroll to position [125, 178]
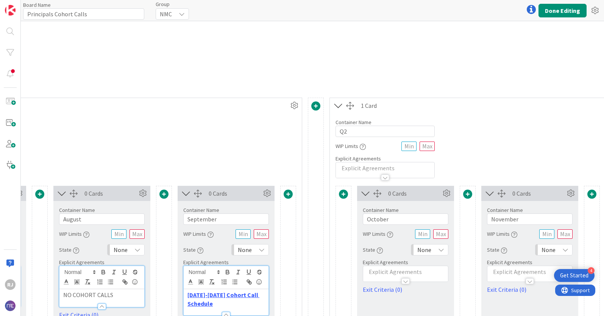
click at [411, 273] on p at bounding box center [405, 272] width 77 height 9
click at [372, 295] on p at bounding box center [405, 295] width 77 height 9
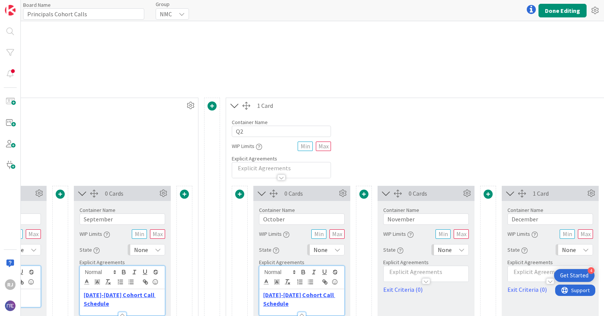
scroll to position [125, 291]
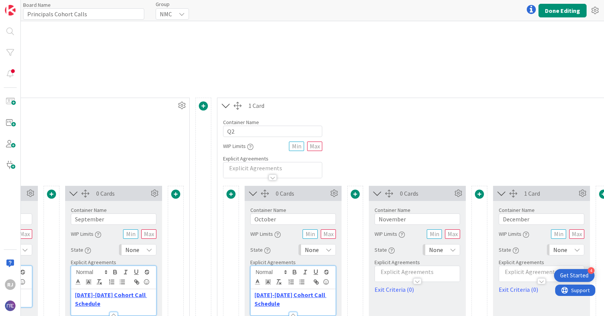
click at [408, 271] on p at bounding box center [416, 272] width 77 height 9
click at [388, 294] on p at bounding box center [416, 295] width 77 height 9
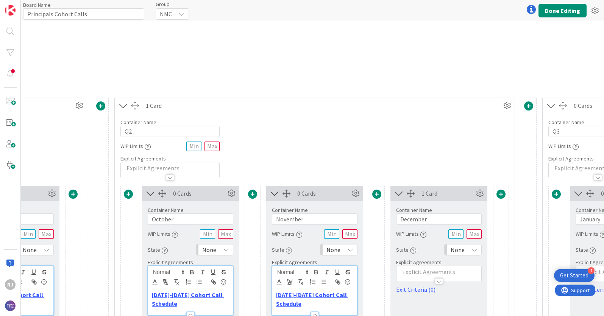
scroll to position [125, 485]
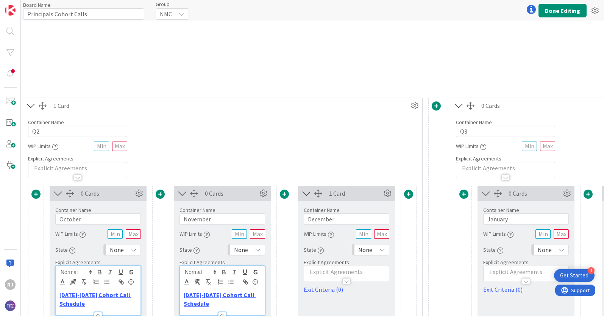
click at [370, 272] on p at bounding box center [346, 272] width 77 height 9
click at [314, 295] on p at bounding box center [346, 295] width 77 height 9
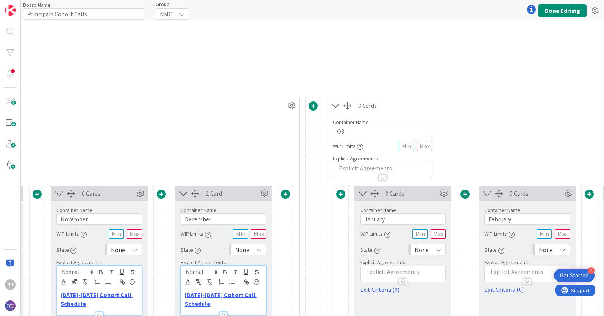
scroll to position [125, 691]
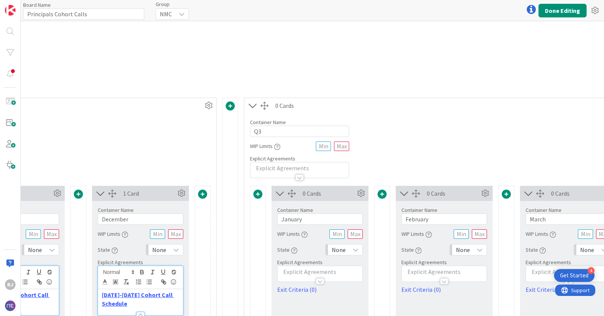
click at [339, 272] on p at bounding box center [319, 272] width 77 height 9
click at [294, 295] on p at bounding box center [319, 295] width 77 height 9
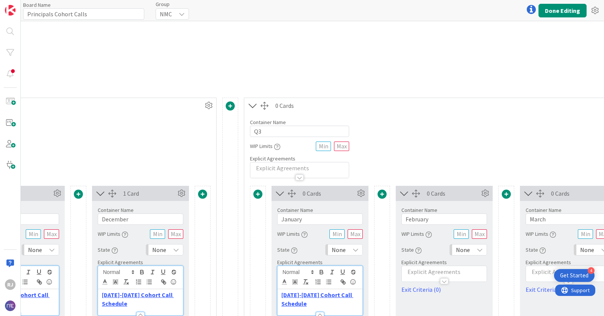
click at [428, 277] on div at bounding box center [443, 278] width 85 height 8
click at [412, 296] on p at bounding box center [443, 295] width 77 height 9
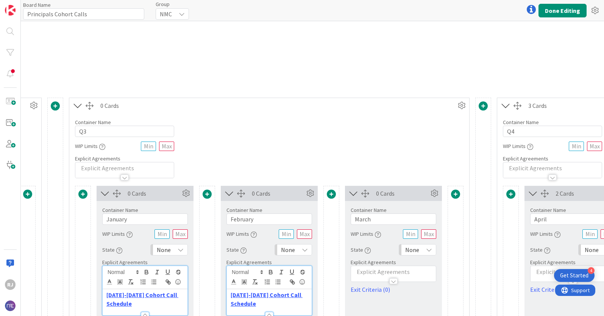
scroll to position [125, 876]
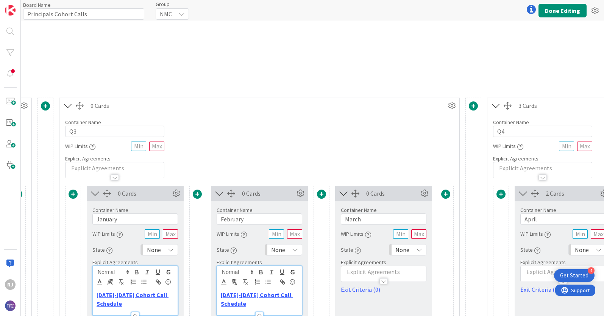
click at [406, 271] on p at bounding box center [383, 272] width 77 height 9
click at [361, 296] on p at bounding box center [383, 295] width 77 height 9
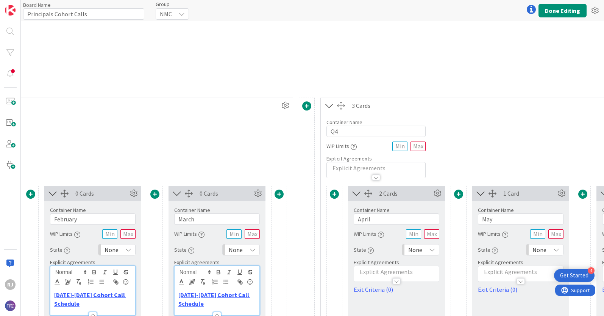
scroll to position [125, 1060]
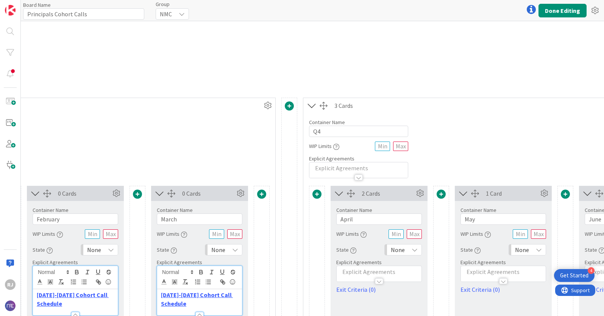
click at [395, 274] on div at bounding box center [378, 278] width 85 height 8
click at [357, 297] on p at bounding box center [378, 295] width 77 height 9
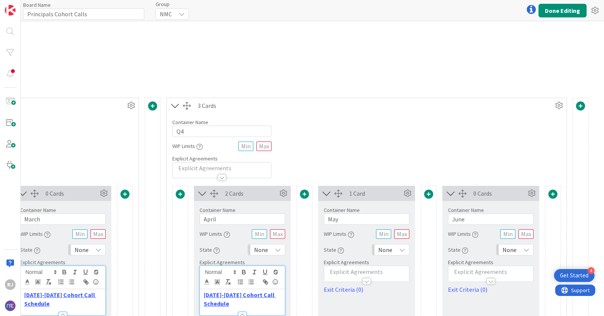
scroll to position [125, 1214]
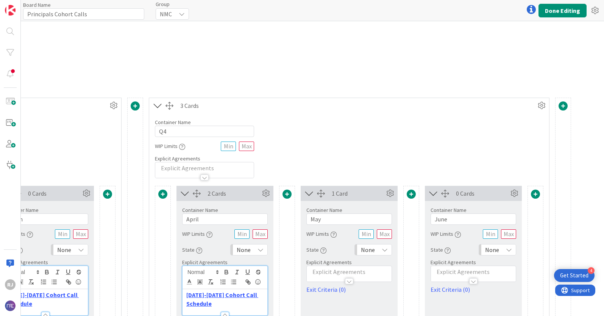
click at [371, 272] on p at bounding box center [348, 272] width 77 height 9
click at [333, 296] on p at bounding box center [348, 295] width 77 height 9
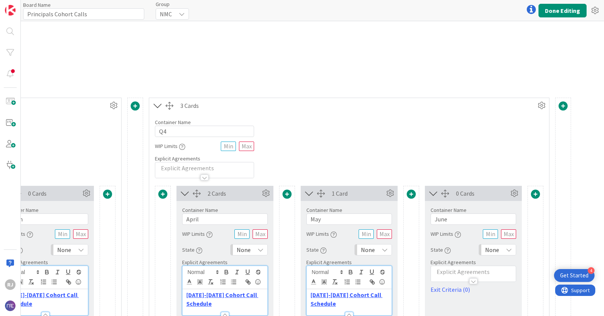
click at [461, 272] on p at bounding box center [472, 272] width 77 height 9
click at [454, 299] on div at bounding box center [473, 303] width 85 height 8
click at [451, 271] on p at bounding box center [472, 272] width 77 height 9
click at [443, 294] on p at bounding box center [472, 295] width 77 height 9
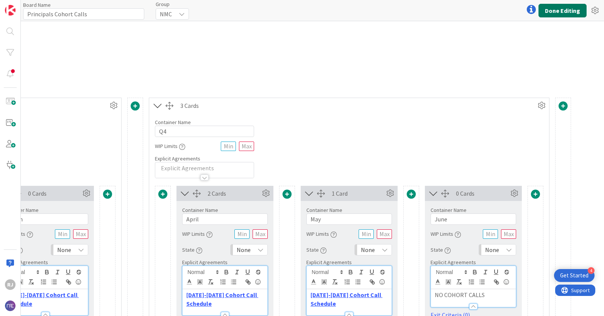
click at [561, 11] on button "Done Editing" at bounding box center [562, 11] width 48 height 14
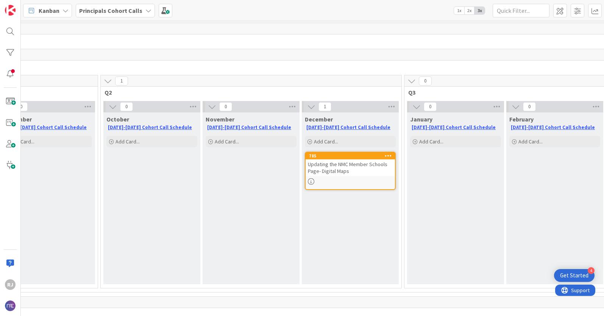
scroll to position [0, 239]
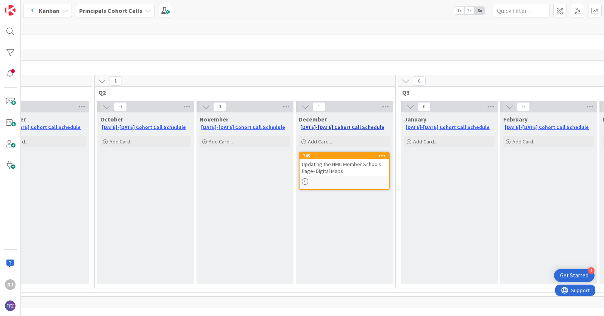
click at [344, 128] on link "2025-2026 Cohort Call Schedule" at bounding box center [342, 127] width 84 height 6
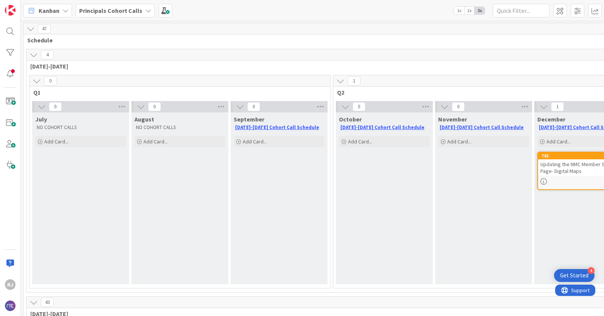
scroll to position [0, 0]
click at [129, 11] on b "Principals Cohort Calls" at bounding box center [110, 11] width 63 height 8
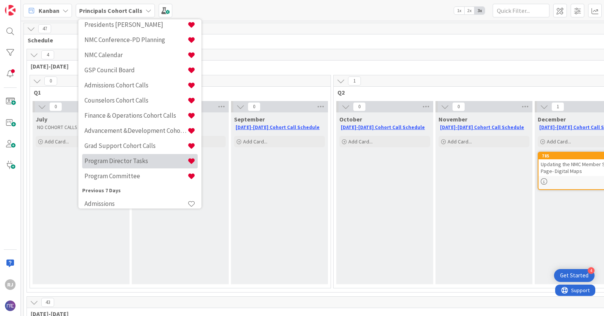
scroll to position [75, 0]
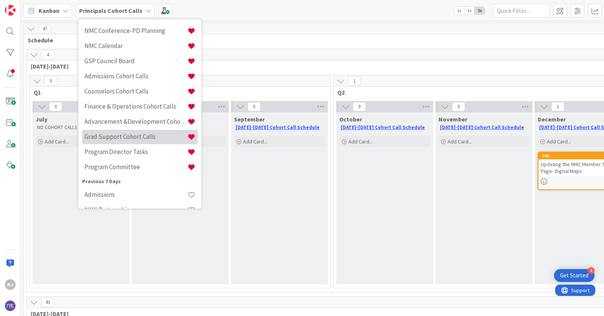
click at [115, 136] on h4 "Grad Support Cohort Calls" at bounding box center [135, 137] width 103 height 8
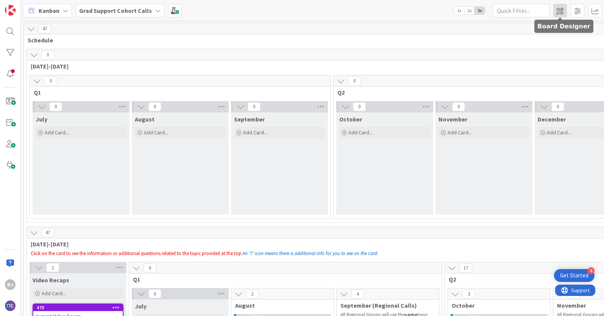
click at [562, 10] on span at bounding box center [560, 11] width 14 height 14
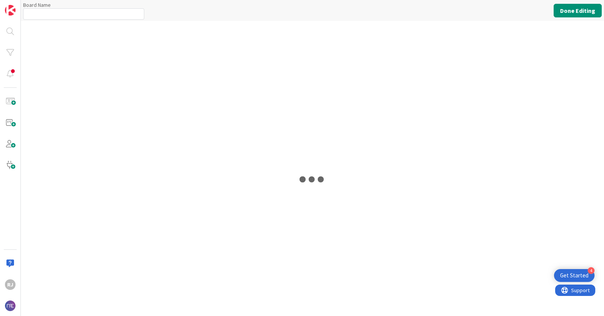
type input "Grad Support Cohort Calls"
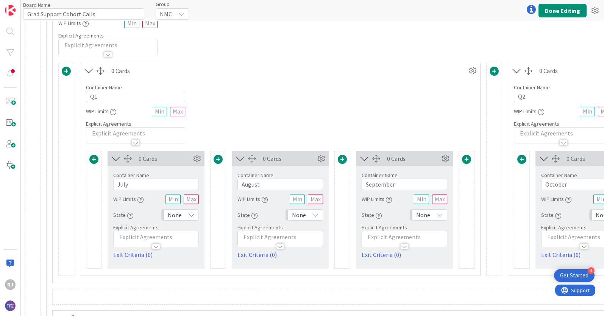
scroll to position [161, 0]
click at [141, 235] on p at bounding box center [155, 236] width 77 height 9
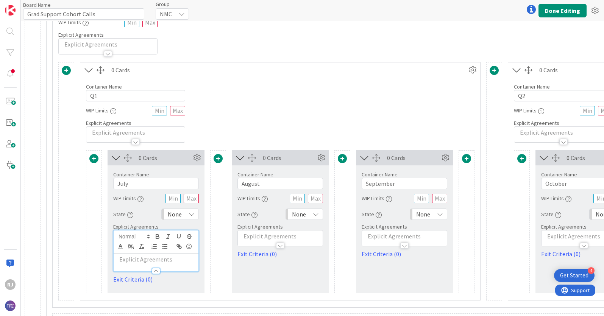
click at [124, 260] on p at bounding box center [155, 259] width 77 height 9
click at [264, 237] on p at bounding box center [279, 236] width 77 height 9
click at [254, 261] on p at bounding box center [279, 259] width 77 height 9
click at [379, 236] on p at bounding box center [404, 236] width 77 height 9
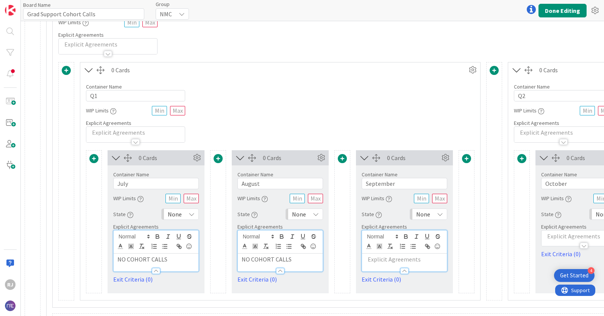
click at [386, 261] on p at bounding box center [404, 259] width 77 height 9
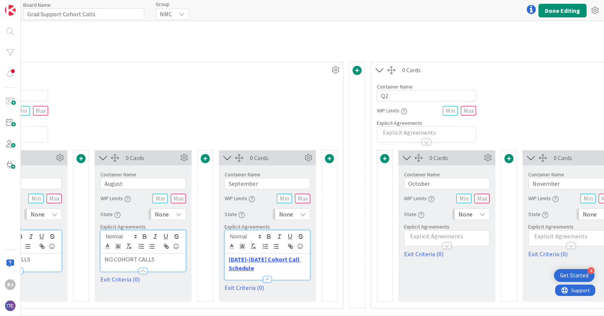
scroll to position [161, 261]
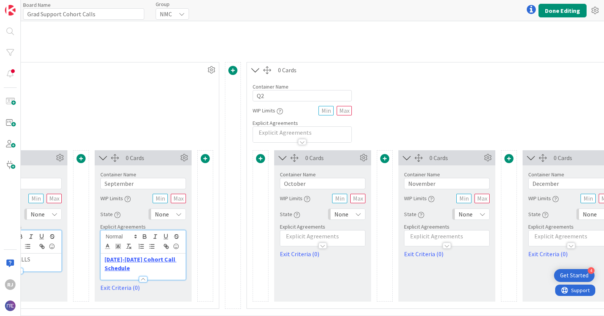
click at [351, 238] on div at bounding box center [322, 242] width 85 height 8
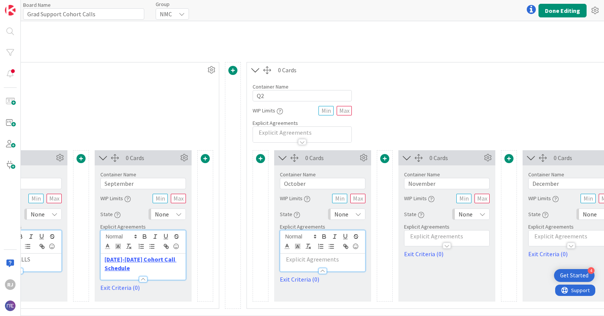
click at [327, 260] on p at bounding box center [322, 259] width 77 height 9
click at [425, 240] on div at bounding box center [446, 242] width 85 height 8
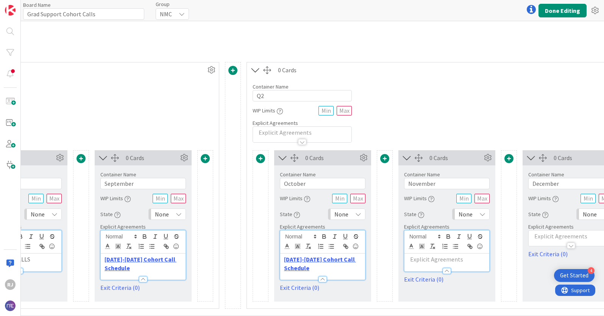
click at [417, 261] on p at bounding box center [446, 259] width 77 height 9
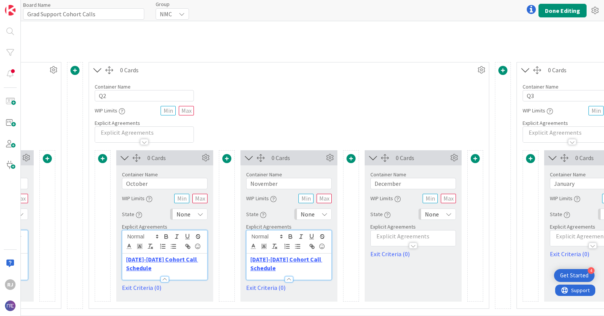
scroll to position [161, 523]
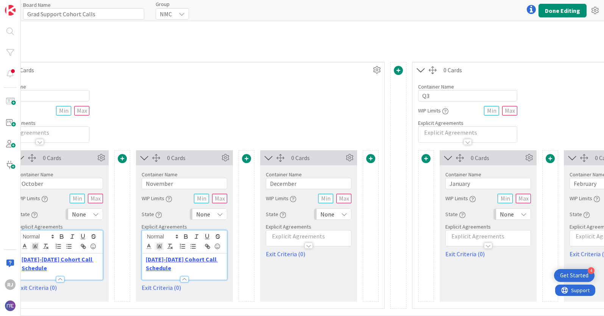
click at [338, 238] on div at bounding box center [308, 242] width 85 height 8
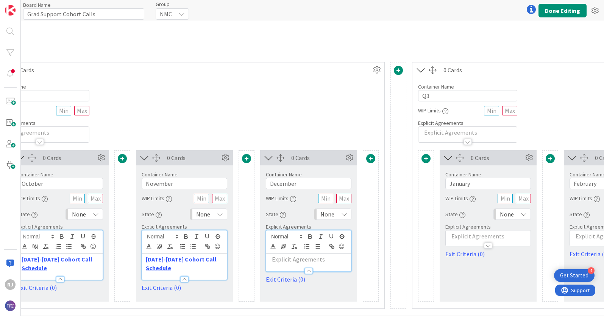
click at [282, 261] on p at bounding box center [308, 259] width 77 height 9
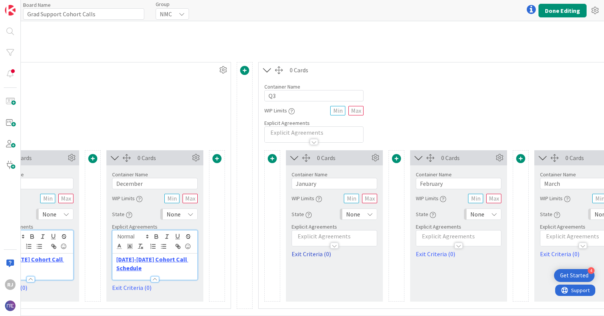
scroll to position [161, 681]
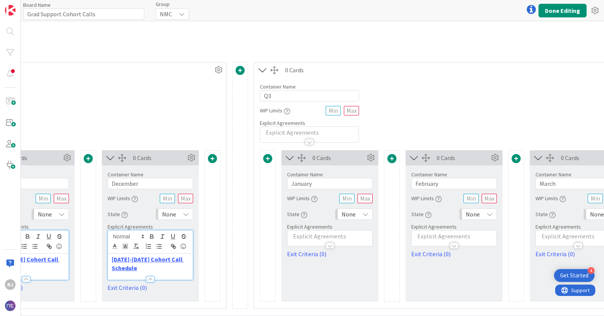
click at [344, 238] on div at bounding box center [329, 242] width 85 height 8
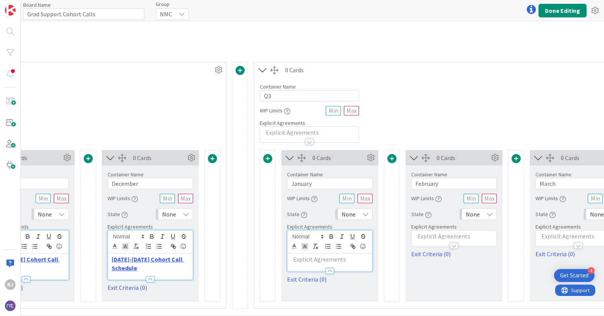
click at [309, 261] on p at bounding box center [329, 259] width 77 height 9
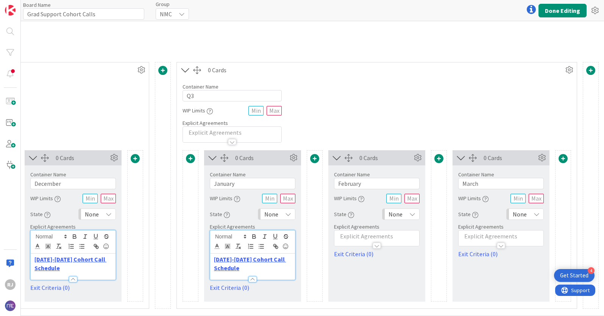
scroll to position [161, 792]
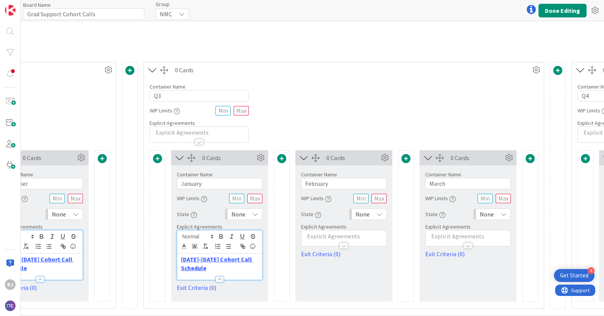
click at [357, 240] on div at bounding box center [343, 242] width 85 height 8
click at [323, 261] on p at bounding box center [343, 259] width 77 height 9
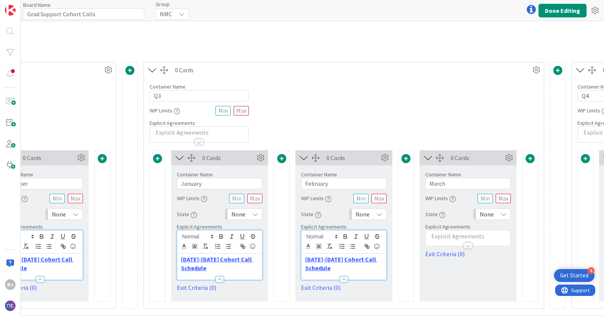
click at [446, 238] on div at bounding box center [467, 242] width 85 height 8
click at [437, 260] on p at bounding box center [467, 259] width 77 height 9
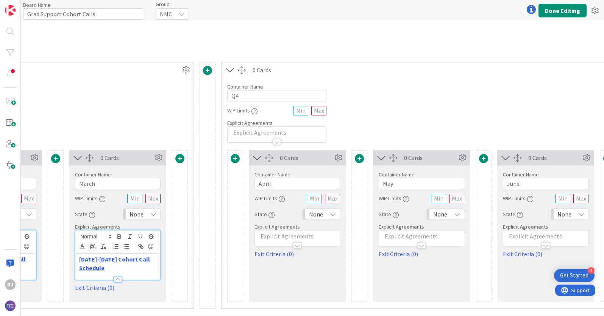
scroll to position [161, 1181]
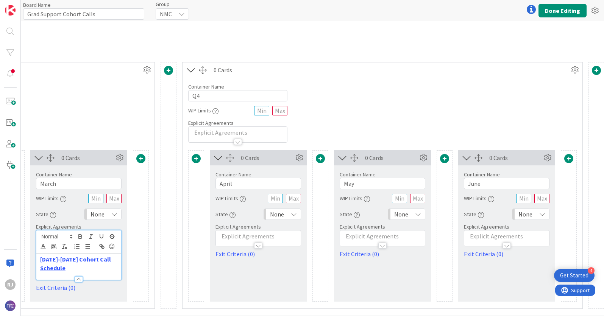
click at [279, 238] on div at bounding box center [258, 242] width 85 height 8
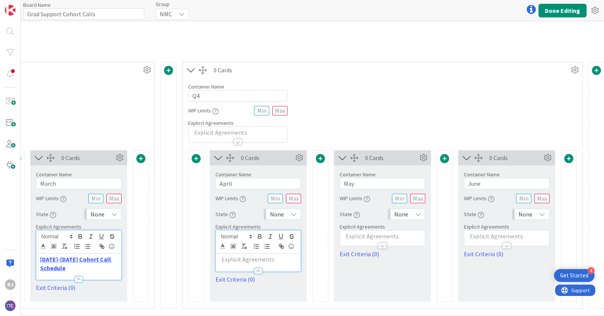
click at [238, 260] on p at bounding box center [257, 259] width 77 height 9
click at [357, 240] on div at bounding box center [382, 242] width 85 height 8
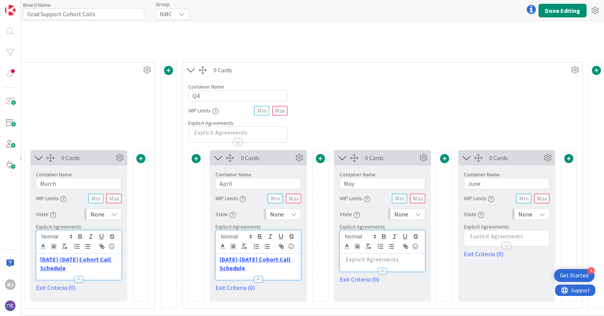
click at [356, 257] on p at bounding box center [382, 259] width 77 height 9
click at [482, 238] on div at bounding box center [506, 242] width 85 height 8
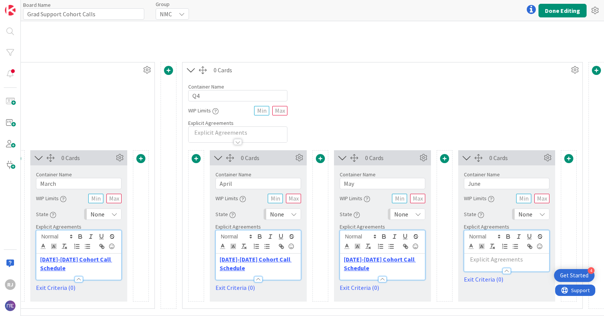
click at [480, 257] on p at bounding box center [506, 259] width 77 height 9
click at [553, 11] on button "Done Editing" at bounding box center [562, 11] width 48 height 14
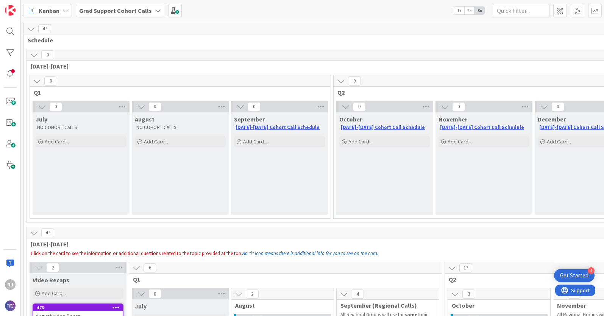
click at [108, 13] on b "Grad Support Cohort Calls" at bounding box center [115, 11] width 73 height 8
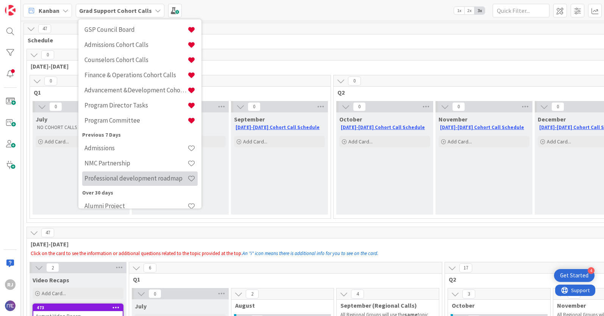
scroll to position [127, 0]
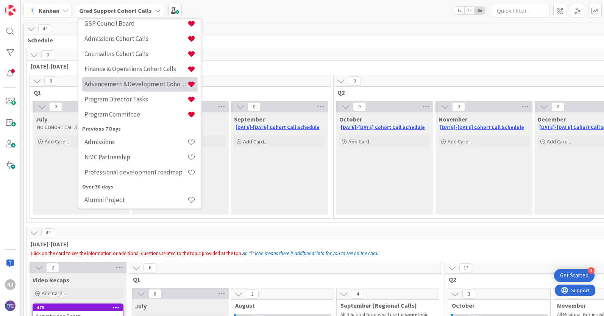
click at [120, 85] on h4 "Advancement &Development Cohort Calls" at bounding box center [135, 84] width 103 height 8
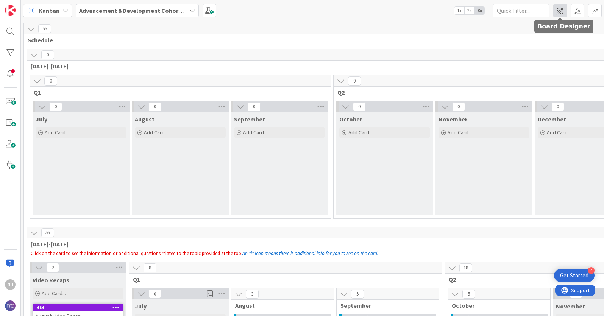
click at [560, 13] on span at bounding box center [560, 11] width 14 height 14
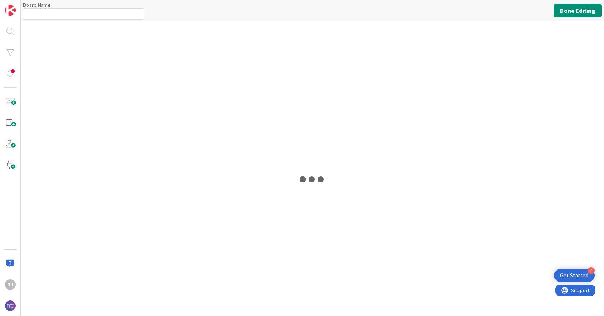
type input "Advancement &Development Cohort Calls"
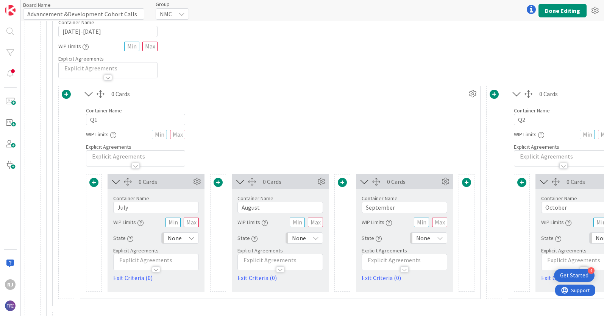
scroll to position [138, 0]
click at [168, 261] on div at bounding box center [156, 265] width 85 height 8
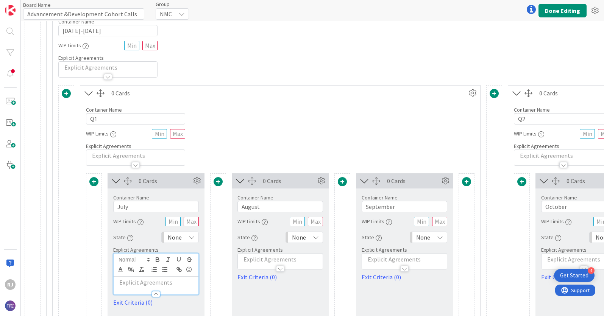
click at [145, 280] on p at bounding box center [155, 282] width 77 height 9
click at [270, 260] on p at bounding box center [279, 259] width 77 height 9
click at [258, 282] on p at bounding box center [279, 282] width 77 height 9
click at [391, 261] on div at bounding box center [404, 265] width 85 height 8
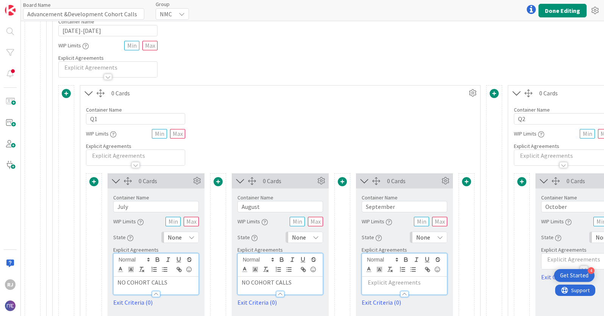
click at [395, 286] on div at bounding box center [404, 290] width 85 height 8
click at [382, 258] on p at bounding box center [404, 259] width 77 height 9
click at [377, 281] on p at bounding box center [404, 282] width 77 height 9
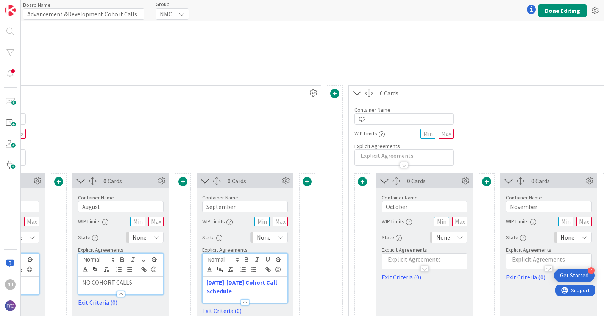
scroll to position [138, 225]
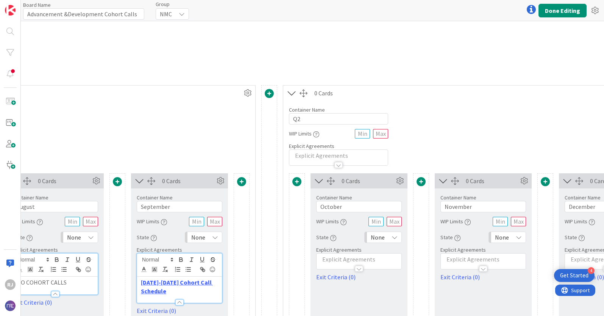
click at [377, 260] on p at bounding box center [358, 259] width 77 height 9
click at [331, 285] on p at bounding box center [358, 282] width 77 height 9
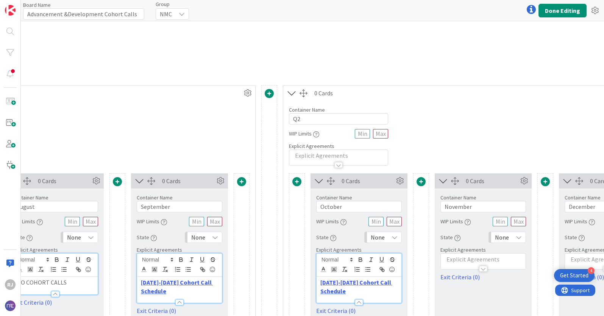
click at [464, 260] on p at bounding box center [482, 259] width 77 height 9
click at [447, 284] on p at bounding box center [482, 282] width 77 height 9
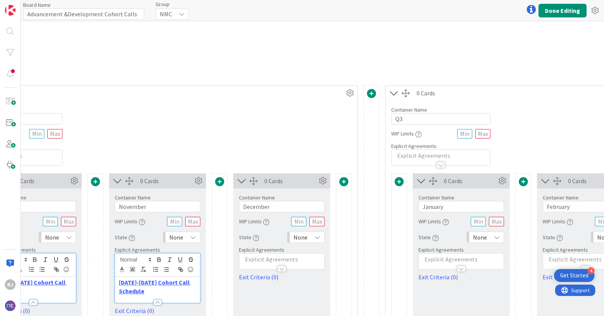
scroll to position [138, 555]
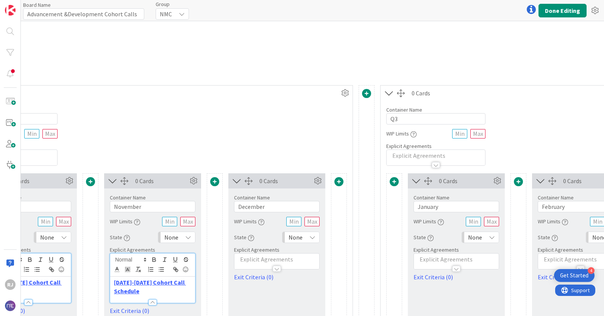
click at [248, 262] on div at bounding box center [276, 265] width 85 height 8
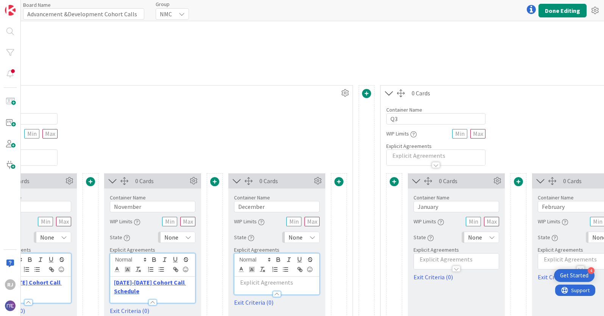
click at [247, 284] on p at bounding box center [276, 282] width 77 height 9
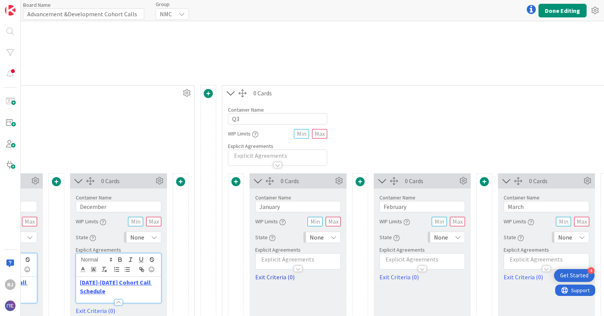
scroll to position [138, 719]
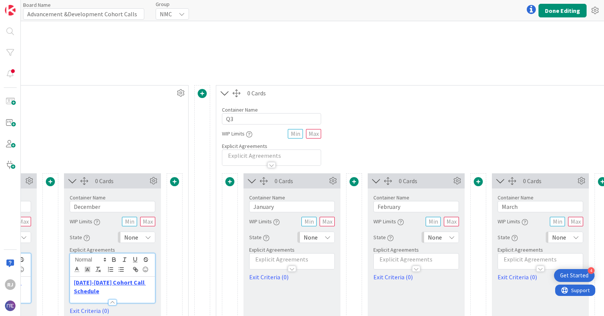
click at [266, 259] on p at bounding box center [291, 259] width 77 height 9
click at [255, 286] on p at bounding box center [291, 282] width 77 height 9
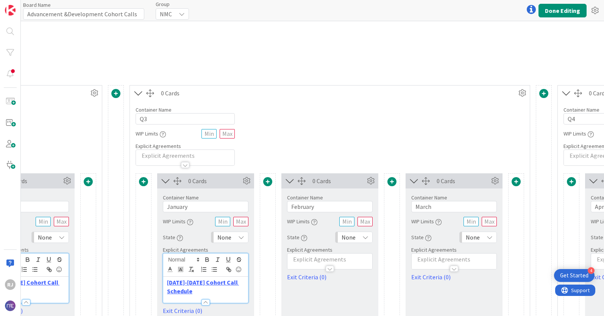
scroll to position [138, 856]
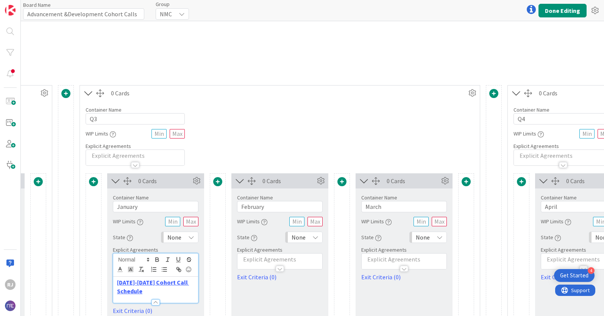
click at [258, 261] on div at bounding box center [279, 265] width 85 height 8
click at [252, 280] on p at bounding box center [279, 282] width 77 height 9
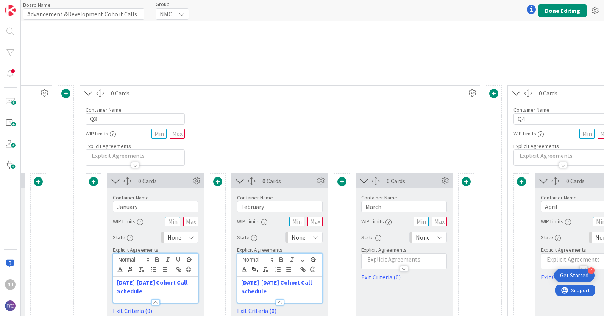
click at [374, 260] on p at bounding box center [403, 259] width 77 height 9
click at [373, 283] on p at bounding box center [403, 282] width 77 height 9
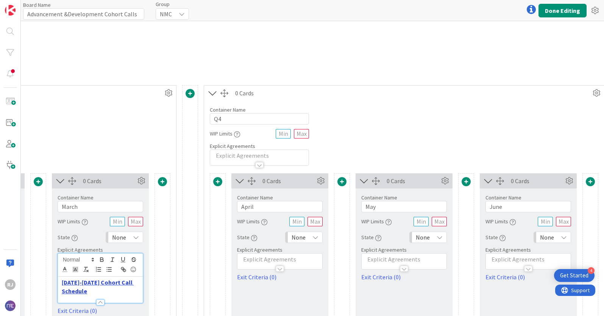
scroll to position [138, 1189]
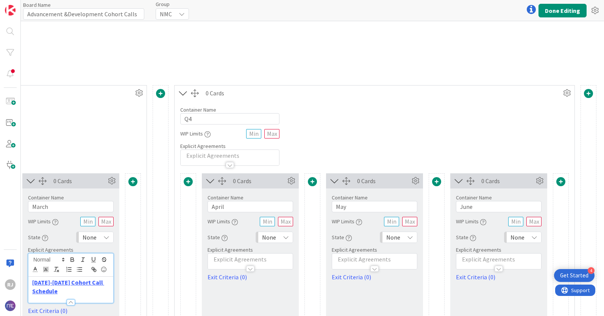
click at [233, 261] on div at bounding box center [250, 265] width 85 height 8
click at [225, 282] on p at bounding box center [250, 282] width 77 height 9
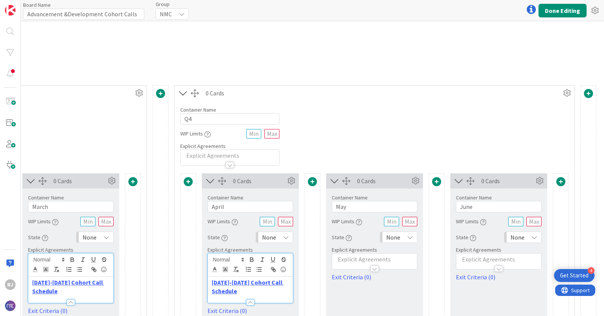
click at [347, 262] on div at bounding box center [374, 265] width 85 height 8
click at [348, 285] on p at bounding box center [374, 282] width 77 height 9
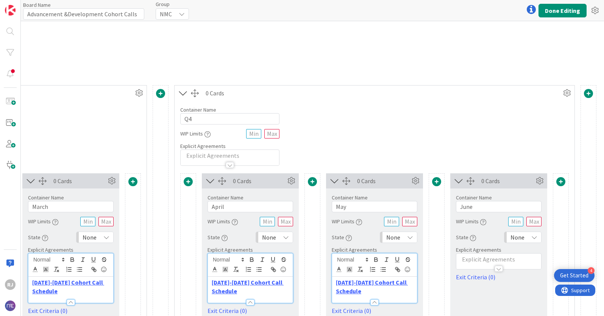
click at [465, 261] on div at bounding box center [498, 265] width 85 height 8
click at [467, 285] on p at bounding box center [498, 282] width 77 height 9
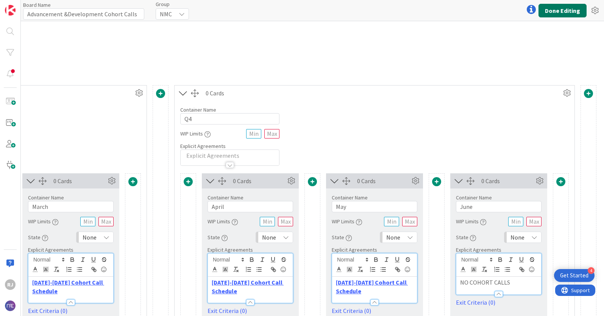
click at [557, 12] on button "Done Editing" at bounding box center [562, 11] width 48 height 14
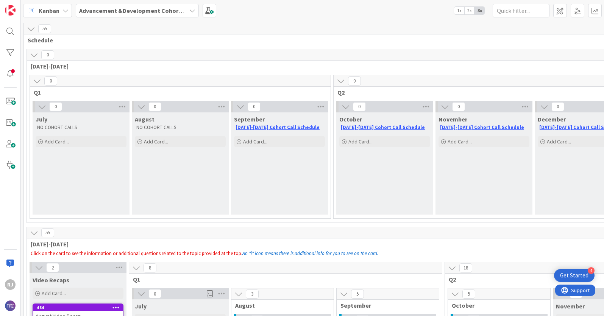
click at [156, 8] on b "Advancement &Development Cohort Calls" at bounding box center [137, 11] width 117 height 8
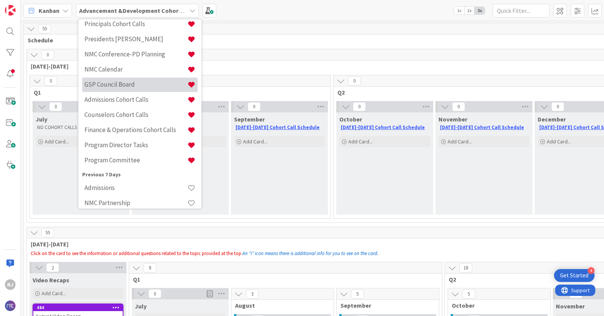
scroll to position [85, 0]
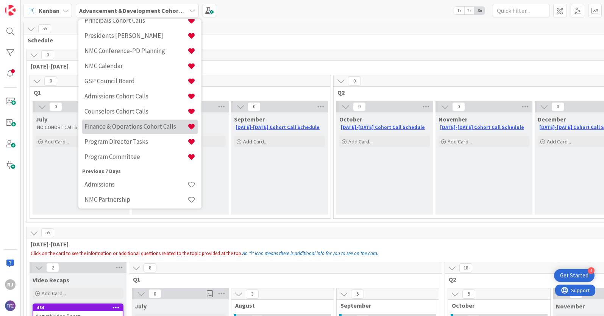
click at [127, 125] on h4 "Finance & Operations Cohort Calls" at bounding box center [135, 127] width 103 height 8
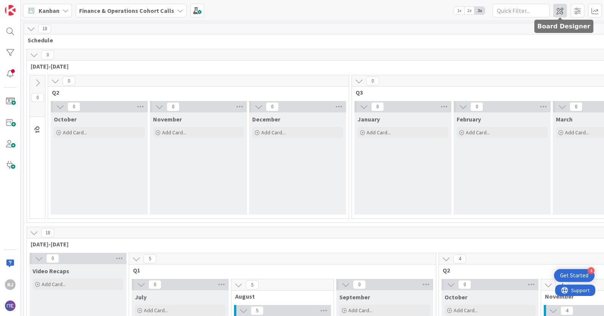
click at [561, 12] on span at bounding box center [560, 11] width 14 height 14
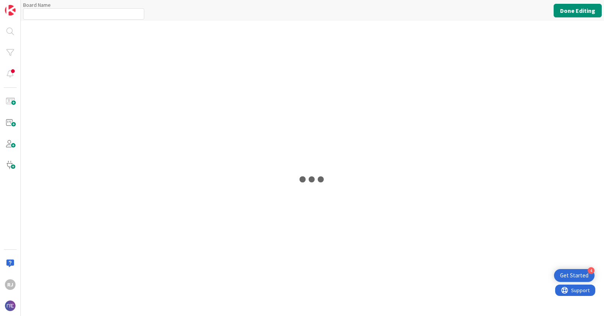
type input "Finance & Operations Cohort Calls"
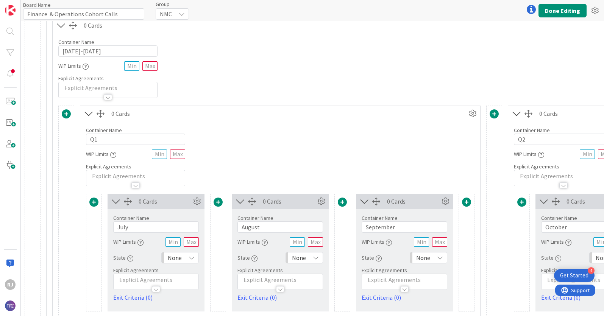
scroll to position [124, 0]
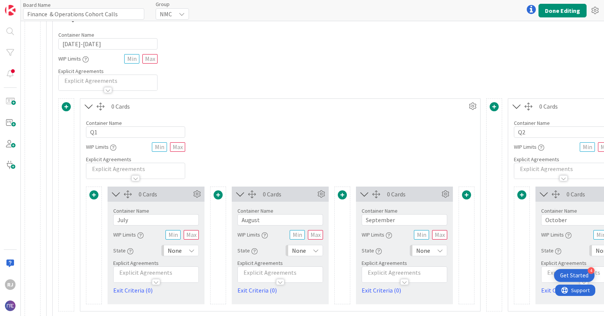
click at [132, 273] on p at bounding box center [155, 272] width 77 height 9
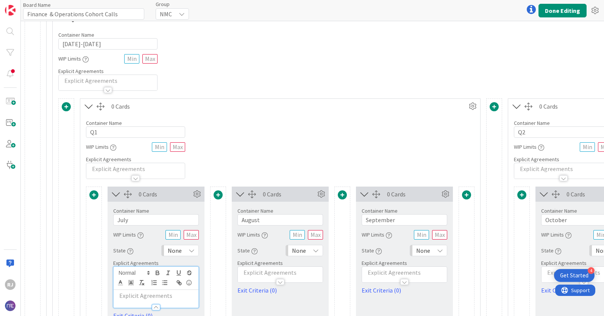
click at [128, 298] on p at bounding box center [155, 295] width 77 height 9
click at [268, 274] on div at bounding box center [280, 278] width 85 height 8
click at [252, 297] on p at bounding box center [279, 295] width 77 height 9
click at [387, 275] on div at bounding box center [404, 278] width 85 height 8
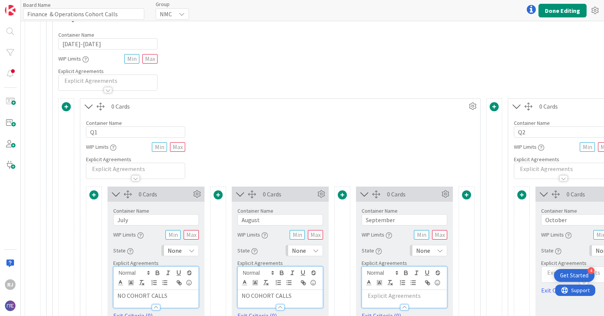
click at [371, 296] on p at bounding box center [404, 295] width 77 height 9
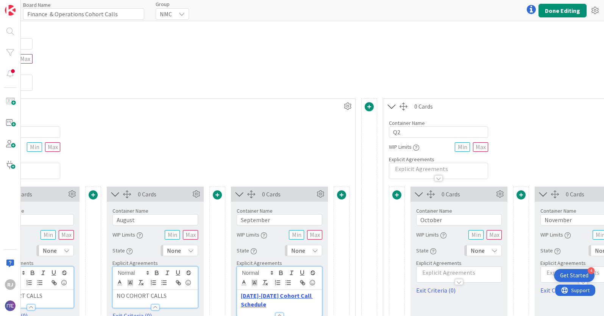
scroll to position [124, 213]
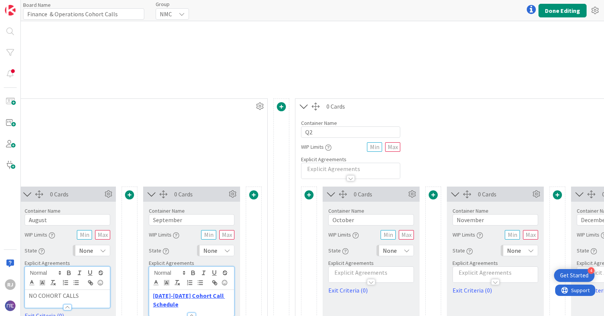
click at [384, 272] on p at bounding box center [370, 272] width 77 height 9
click at [344, 299] on p at bounding box center [370, 295] width 77 height 9
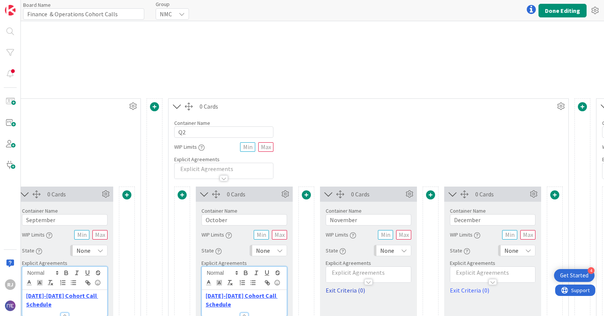
scroll to position [124, 345]
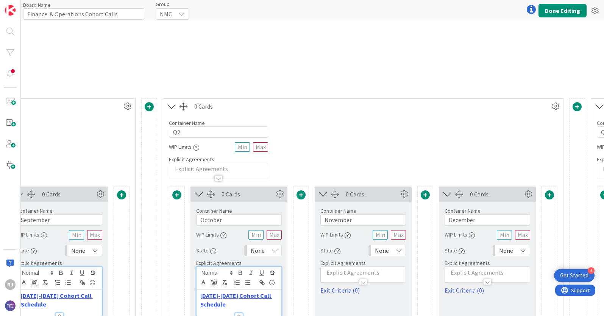
click at [379, 276] on div at bounding box center [363, 278] width 85 height 8
click at [336, 298] on p at bounding box center [362, 295] width 77 height 9
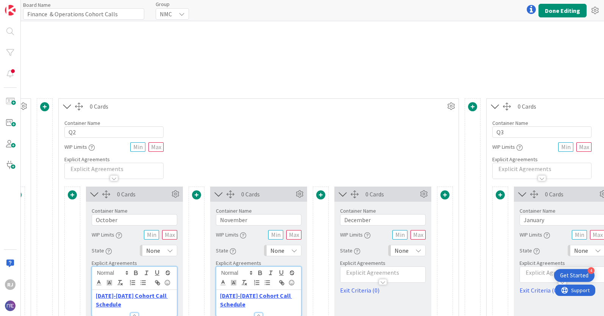
scroll to position [124, 504]
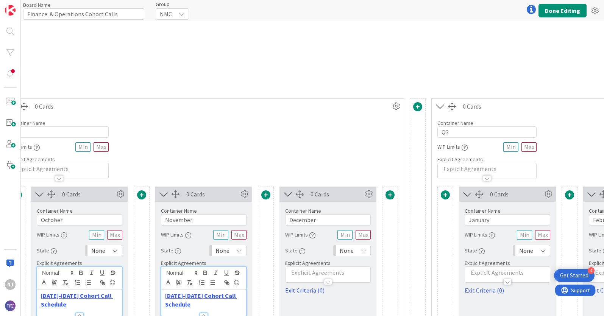
click at [349, 274] on div at bounding box center [327, 278] width 85 height 8
click at [307, 294] on p at bounding box center [327, 295] width 77 height 9
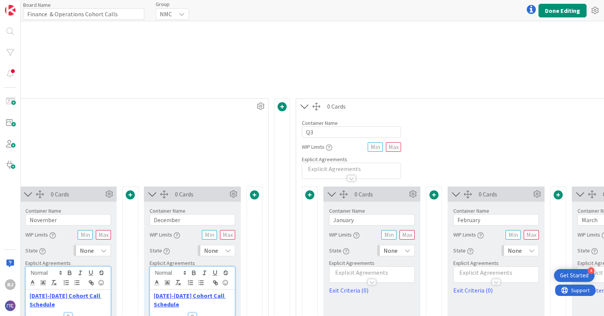
scroll to position [124, 692]
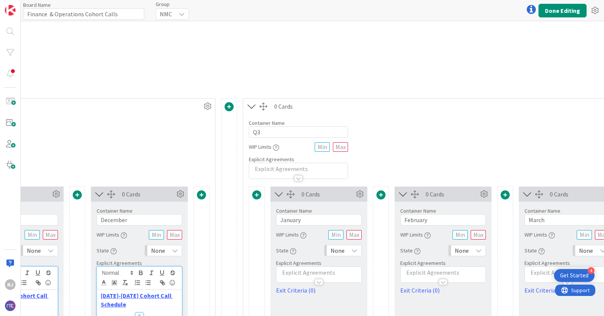
click at [342, 273] on p at bounding box center [318, 272] width 77 height 9
click at [294, 297] on p at bounding box center [318, 295] width 77 height 9
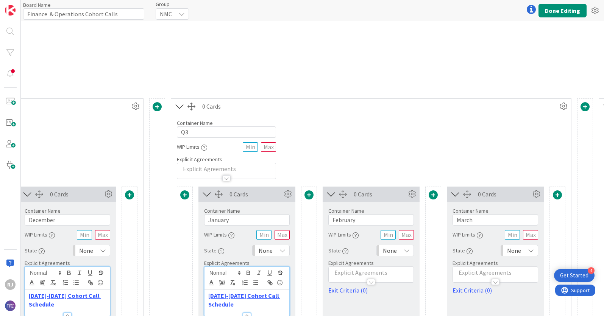
scroll to position [124, 800]
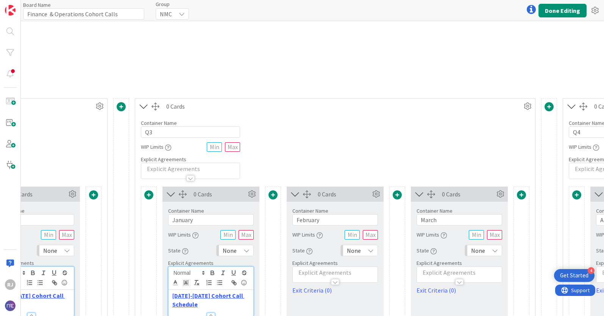
click at [356, 276] on div at bounding box center [334, 278] width 85 height 8
click at [313, 294] on p at bounding box center [334, 295] width 77 height 9
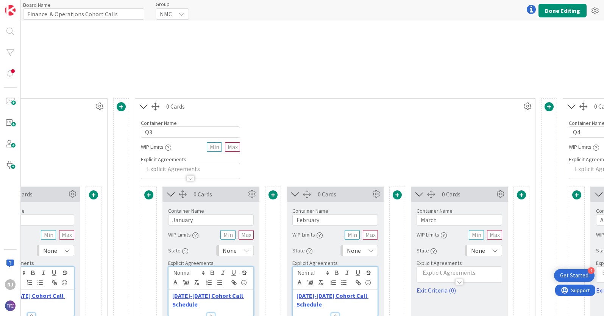
click at [466, 274] on div at bounding box center [459, 278] width 85 height 8
click at [433, 296] on p at bounding box center [458, 295] width 77 height 9
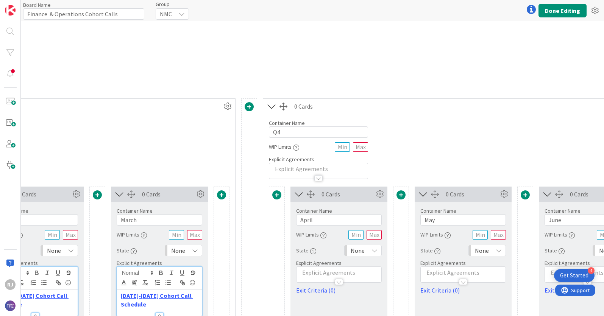
scroll to position [124, 1130]
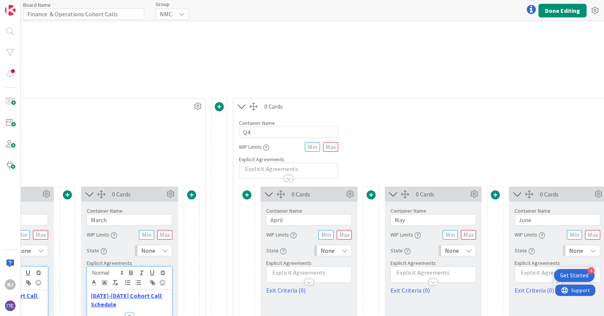
click at [339, 273] on p at bounding box center [308, 272] width 77 height 9
click at [280, 299] on p at bounding box center [308, 295] width 77 height 9
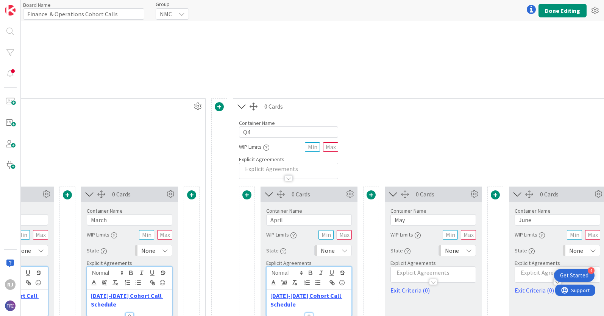
click at [443, 275] on div at bounding box center [433, 278] width 85 height 8
click at [416, 293] on p at bounding box center [432, 295] width 77 height 9
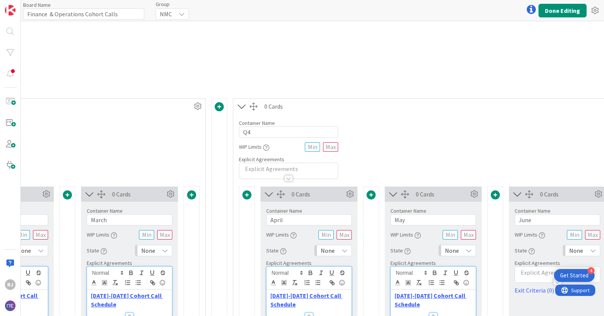
click at [538, 278] on div at bounding box center [557, 278] width 85 height 8
click at [528, 301] on div at bounding box center [557, 304] width 85 height 8
click at [527, 275] on div at bounding box center [557, 278] width 85 height 8
click at [526, 294] on p at bounding box center [556, 295] width 77 height 9
click at [568, 8] on button "Done Editing" at bounding box center [562, 11] width 48 height 14
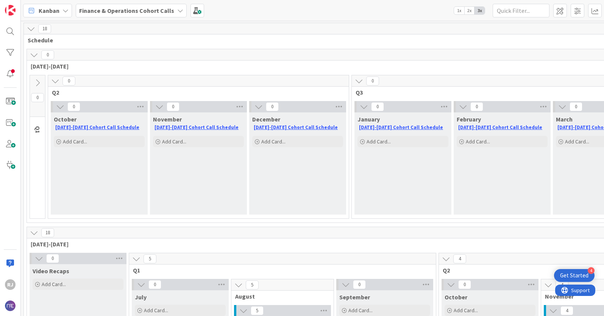
click at [139, 9] on b "Finance & Operations Cohort Calls" at bounding box center [126, 11] width 95 height 8
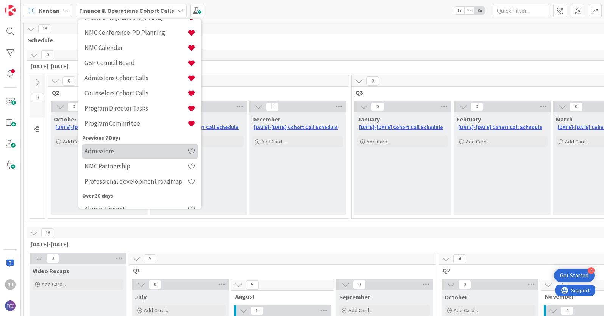
scroll to position [125, 0]
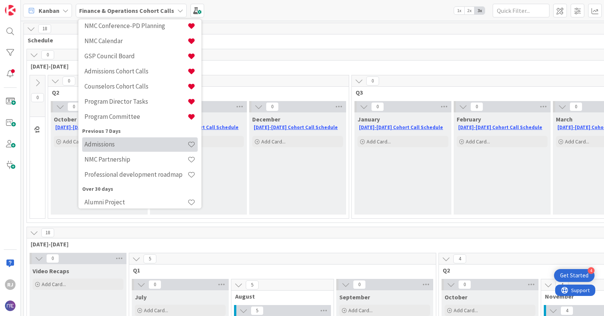
click at [131, 147] on h4 "Admissions" at bounding box center [135, 144] width 103 height 8
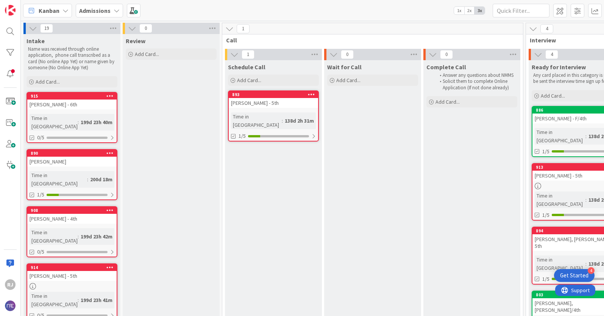
click at [114, 11] on icon at bounding box center [117, 11] width 6 height 6
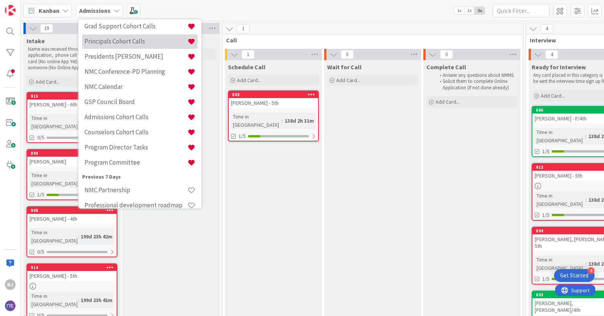
scroll to position [93, 0]
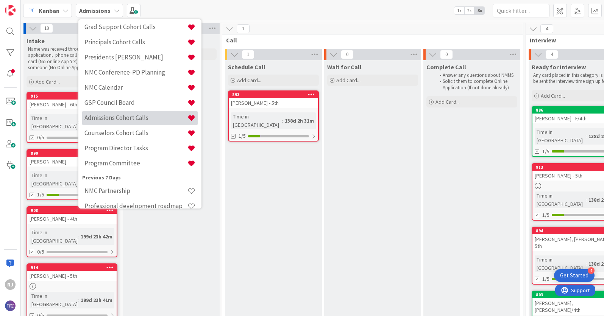
click at [135, 115] on h4 "Admissions Cohort Calls" at bounding box center [135, 118] width 103 height 8
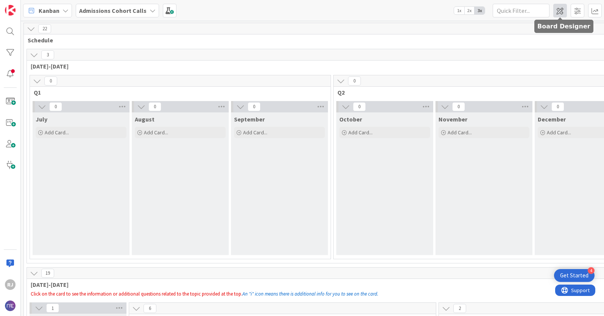
click at [557, 10] on span at bounding box center [560, 11] width 14 height 14
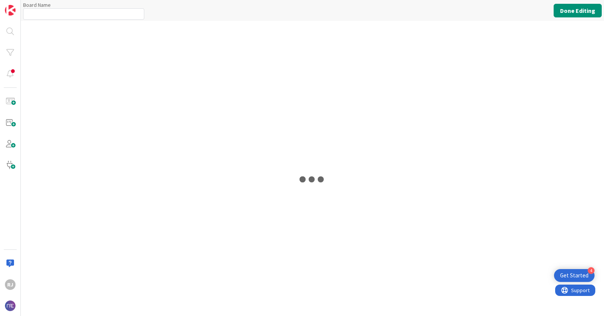
type input "Admissions Cohort Calls"
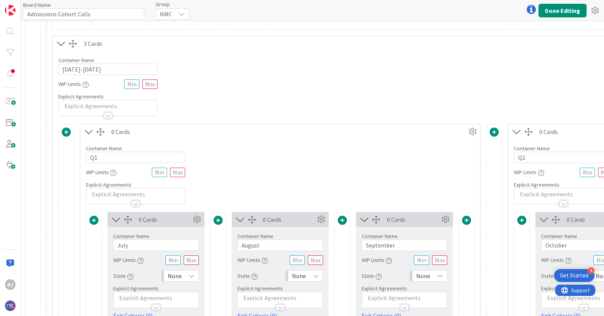
scroll to position [103, 0]
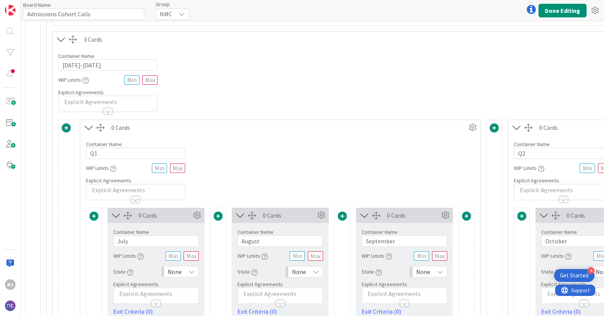
click at [133, 294] on p at bounding box center [155, 293] width 77 height 9
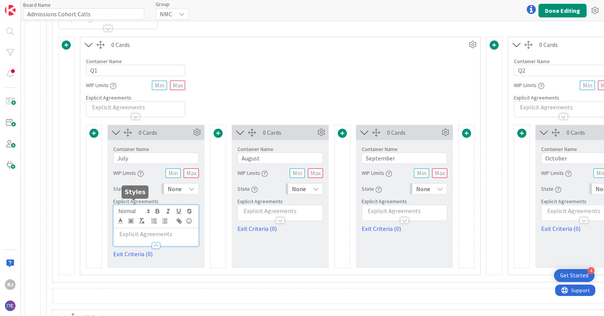
scroll to position [197, 0]
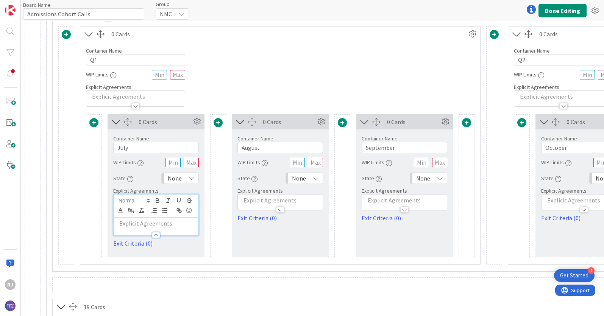
click at [124, 226] on p at bounding box center [155, 223] width 77 height 9
click at [250, 207] on div at bounding box center [280, 206] width 85 height 8
click at [249, 223] on p at bounding box center [279, 223] width 77 height 9
click at [375, 201] on p at bounding box center [404, 200] width 77 height 9
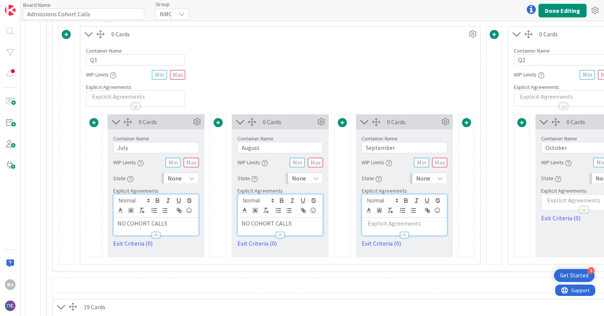
click at [371, 225] on p at bounding box center [404, 223] width 77 height 9
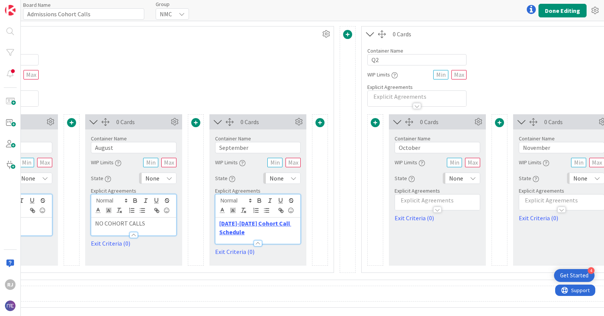
scroll to position [197, 223]
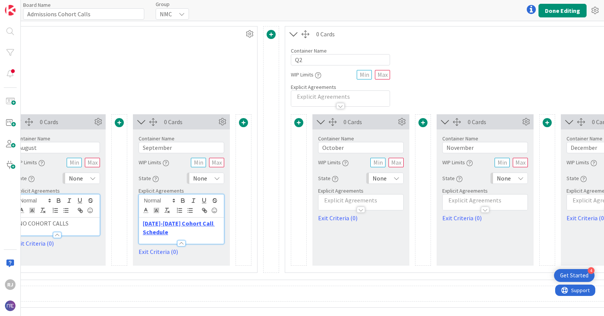
click at [380, 202] on div at bounding box center [360, 206] width 85 height 8
click at [325, 227] on p at bounding box center [360, 223] width 77 height 9
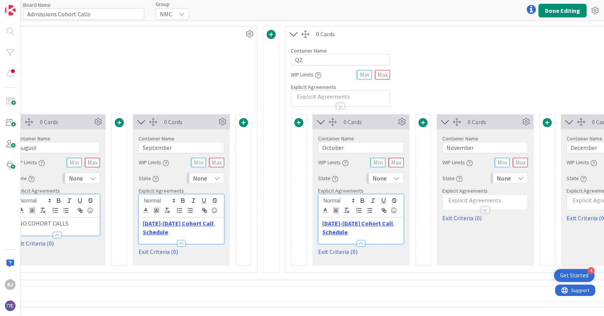
click at [471, 202] on div at bounding box center [484, 206] width 85 height 8
click at [454, 227] on div at bounding box center [484, 231] width 85 height 8
click at [459, 202] on div at bounding box center [484, 206] width 85 height 8
click at [453, 227] on div at bounding box center [484, 231] width 85 height 8
click at [451, 202] on div at bounding box center [484, 206] width 85 height 8
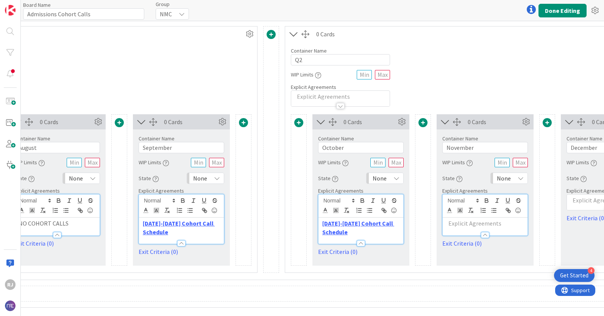
click at [450, 219] on p at bounding box center [484, 223] width 77 height 9
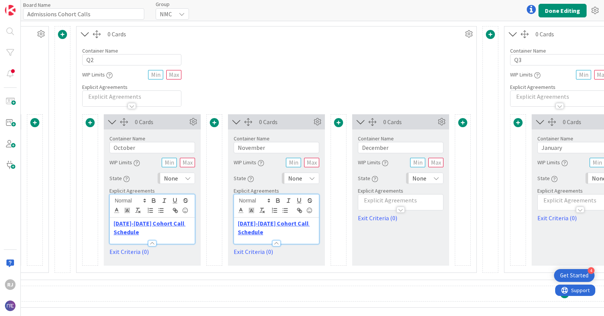
scroll to position [197, 467]
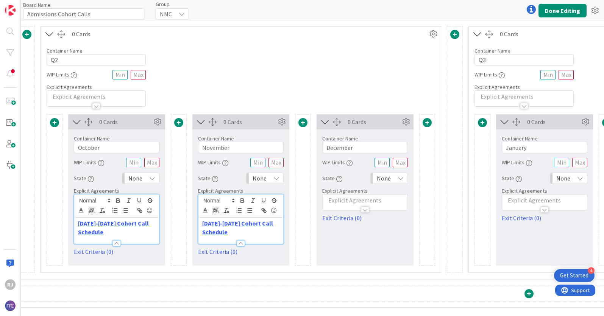
click at [391, 202] on div at bounding box center [364, 206] width 85 height 8
click at [327, 224] on p at bounding box center [364, 223] width 77 height 9
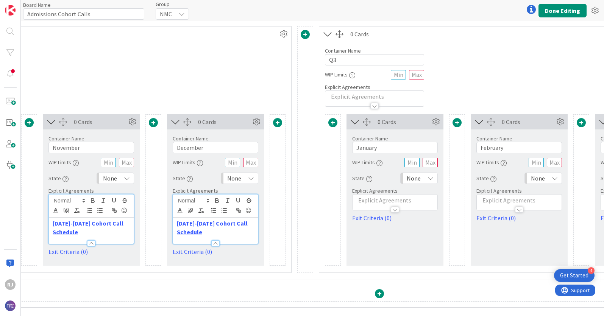
scroll to position [197, 651]
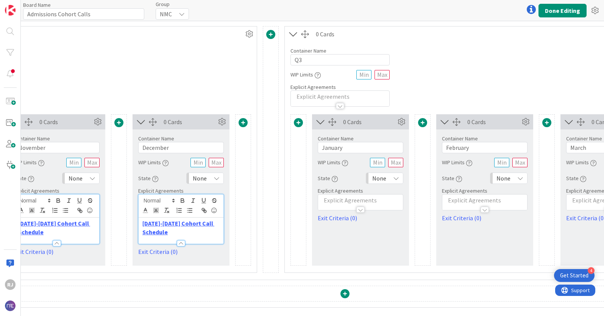
click at [392, 203] on div at bounding box center [360, 206] width 85 height 8
click at [324, 225] on p at bounding box center [360, 223] width 77 height 9
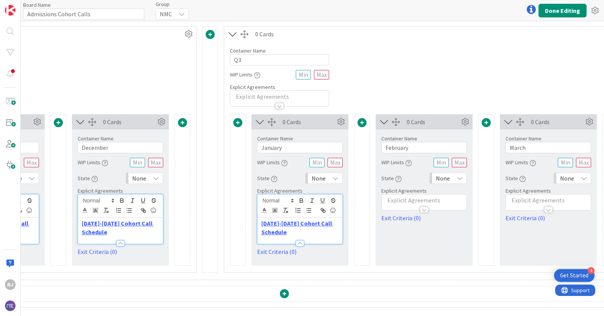
scroll to position [197, 734]
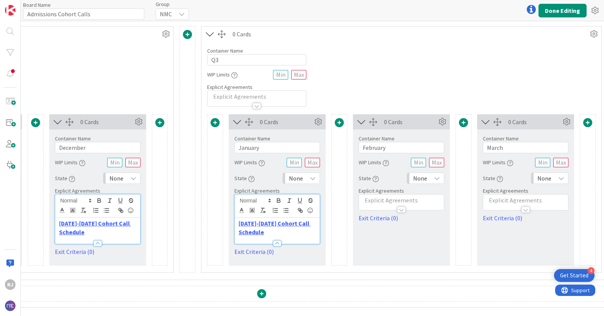
click at [419, 202] on div at bounding box center [401, 206] width 85 height 8
click at [363, 226] on p at bounding box center [401, 223] width 77 height 9
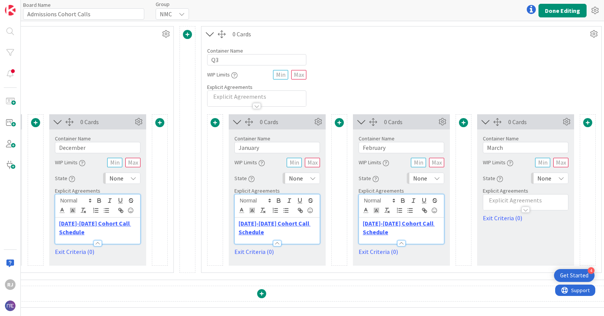
click at [503, 203] on div at bounding box center [525, 206] width 85 height 8
click at [496, 223] on p at bounding box center [525, 223] width 77 height 9
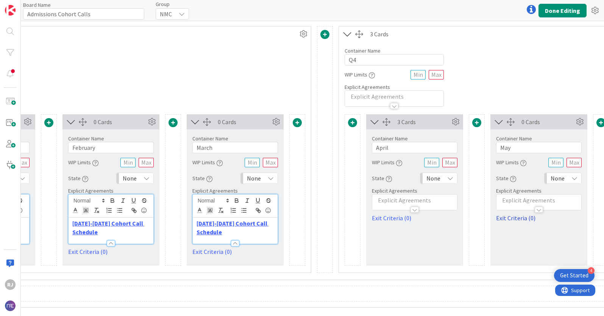
scroll to position [197, 1036]
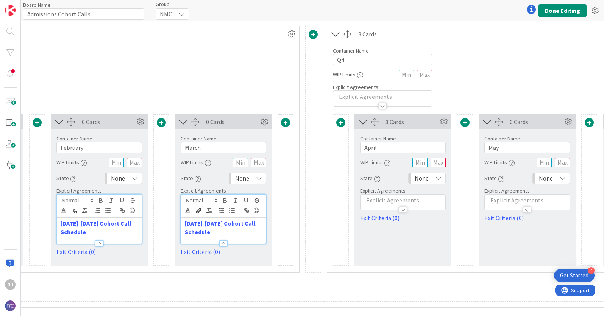
click at [423, 202] on div at bounding box center [402, 206] width 85 height 8
click at [376, 224] on p at bounding box center [402, 223] width 77 height 9
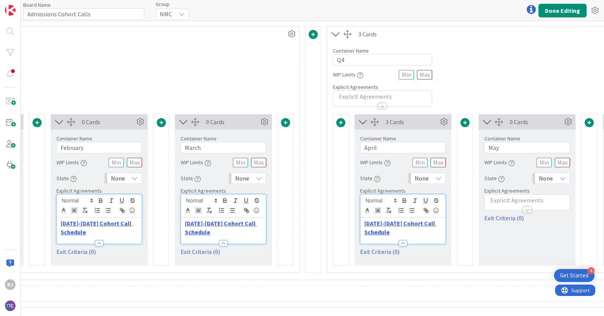
click at [495, 204] on div at bounding box center [526, 206] width 85 height 8
click at [495, 223] on p at bounding box center [526, 223] width 77 height 9
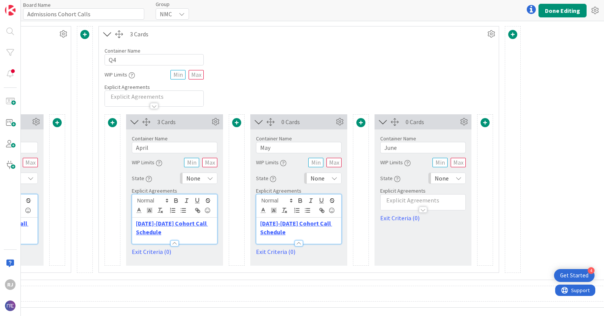
scroll to position [197, 1278]
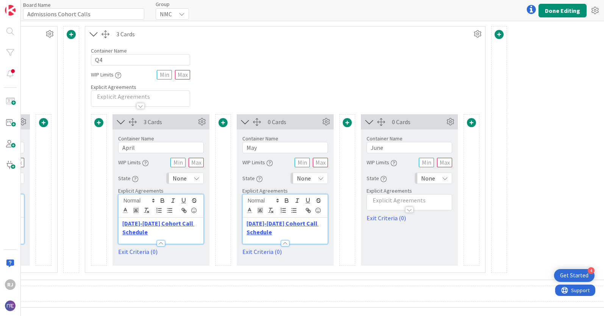
click at [434, 201] on p at bounding box center [408, 200] width 77 height 9
click at [372, 229] on div at bounding box center [409, 231] width 85 height 8
click at [382, 199] on p at bounding box center [408, 200] width 77 height 9
click at [375, 223] on p at bounding box center [408, 223] width 77 height 9
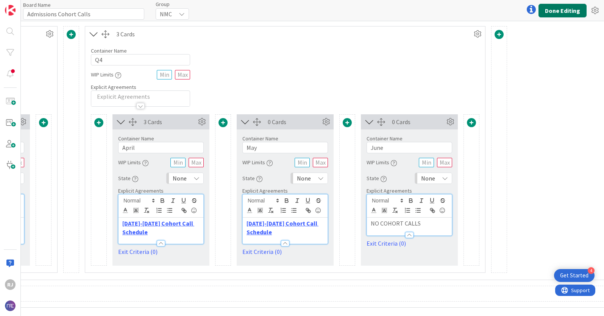
click at [551, 9] on button "Done Editing" at bounding box center [562, 11] width 48 height 14
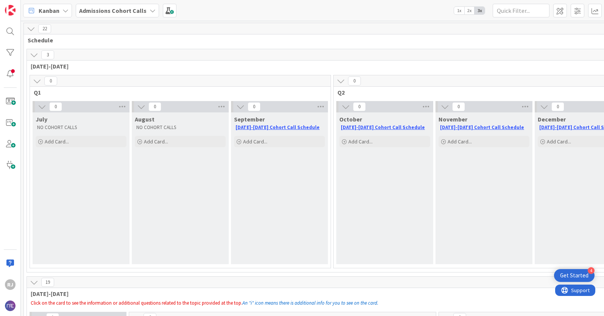
click at [103, 11] on b "Admissions Cohort Calls" at bounding box center [112, 11] width 67 height 8
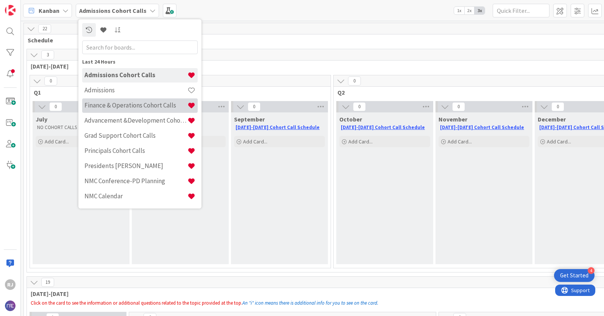
click at [118, 103] on h4 "Finance & Operations Cohort Calls" at bounding box center [135, 105] width 103 height 8
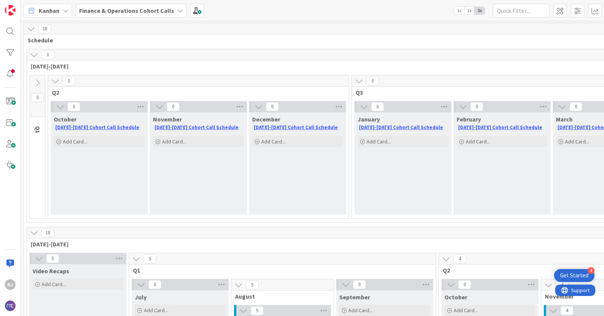
click at [106, 9] on b "Finance & Operations Cohort Calls" at bounding box center [126, 11] width 95 height 8
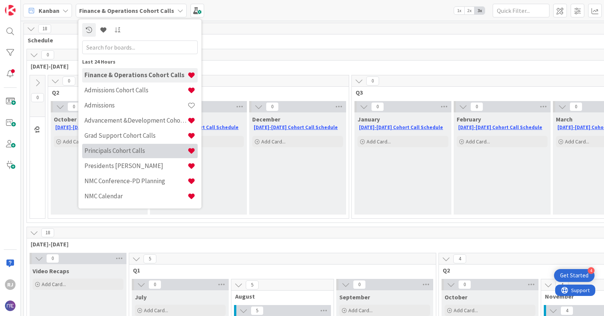
click at [102, 152] on h4 "Principals Cohort Calls" at bounding box center [135, 151] width 103 height 8
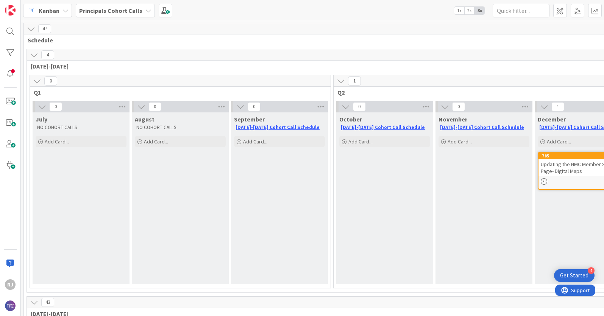
click at [110, 12] on b "Principals Cohort Calls" at bounding box center [110, 11] width 63 height 8
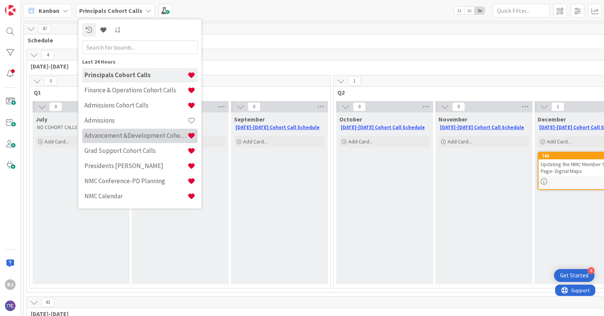
click at [111, 134] on h4 "Advancement &Development Cohort Calls" at bounding box center [135, 136] width 103 height 8
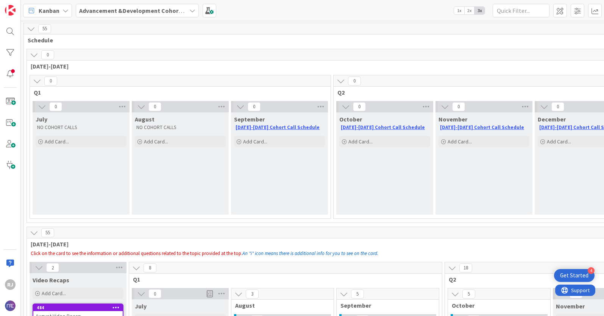
click at [123, 9] on b "Advancement &Development Cohort Calls" at bounding box center [137, 11] width 117 height 8
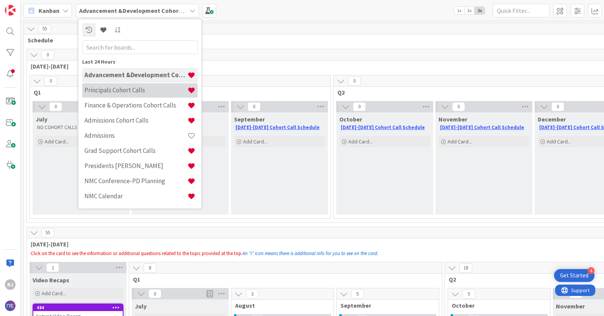
click at [116, 89] on h4 "Principals Cohort Calls" at bounding box center [135, 90] width 103 height 8
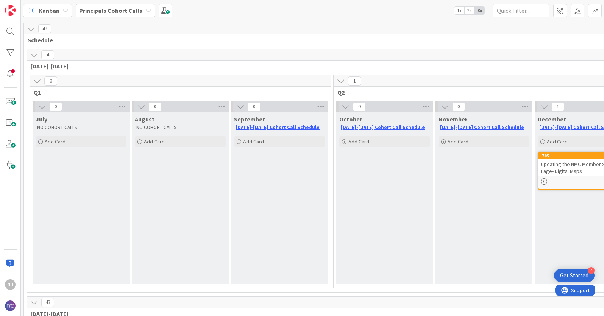
click at [104, 9] on b "Principals Cohort Calls" at bounding box center [110, 11] width 63 height 8
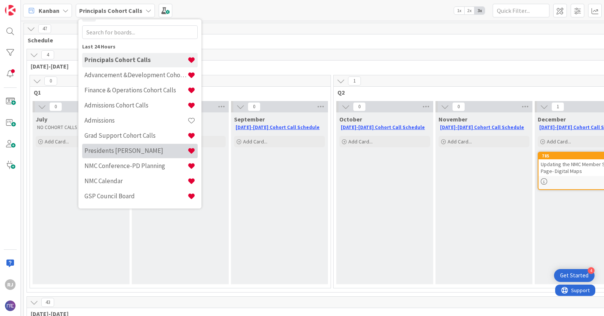
scroll to position [16, 0]
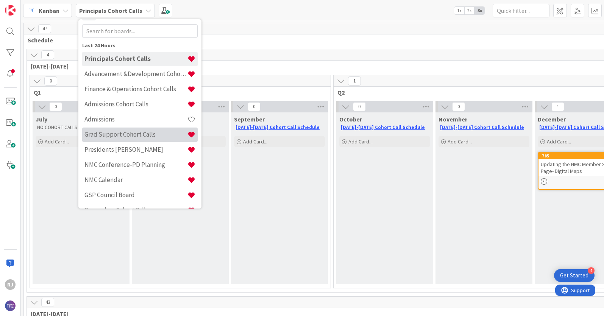
click at [114, 129] on div "Grad Support Cohort Calls" at bounding box center [139, 135] width 115 height 14
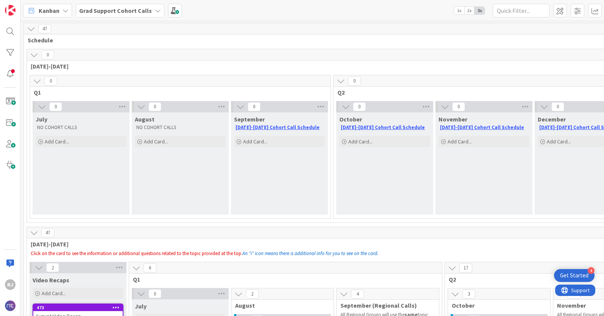
click at [100, 8] on b "Grad Support Cohort Calls" at bounding box center [115, 11] width 73 height 8
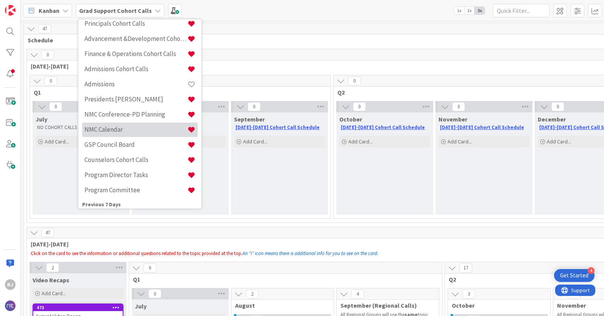
scroll to position [69, 0]
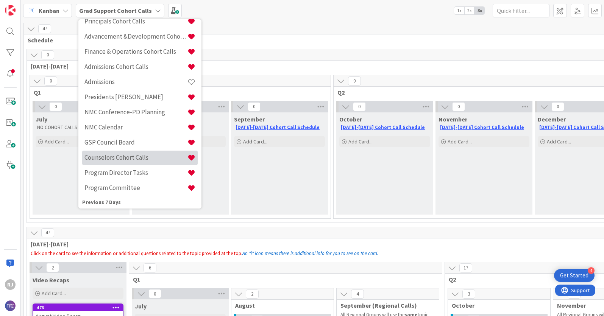
click at [107, 157] on h4 "Counselors Cohort Calls" at bounding box center [135, 158] width 103 height 8
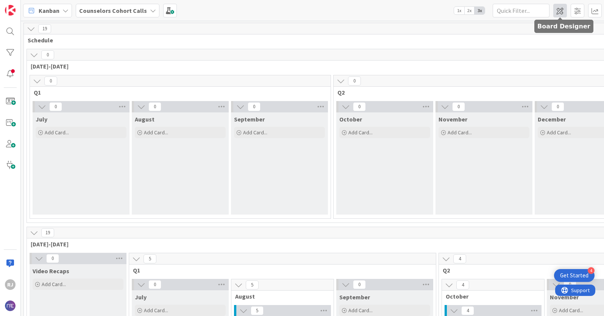
click at [561, 12] on span at bounding box center [560, 11] width 14 height 14
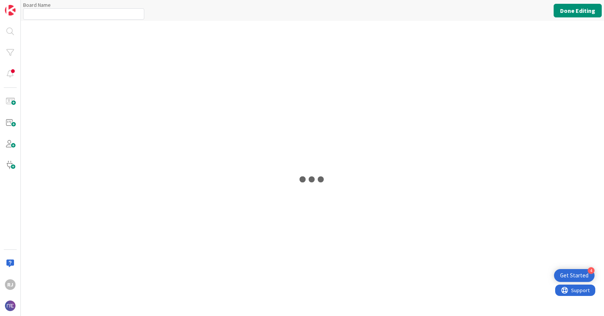
type input "Counselors Cohort Calls"
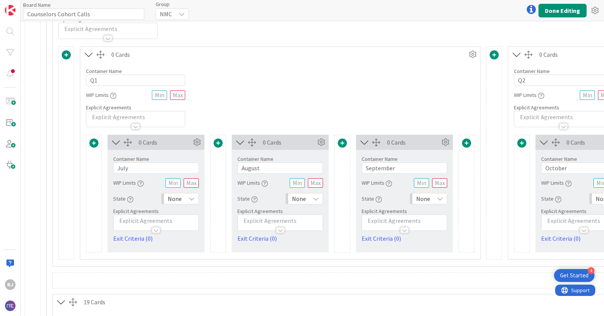
scroll to position [178, 0]
click at [160, 223] on div at bounding box center [156, 225] width 85 height 8
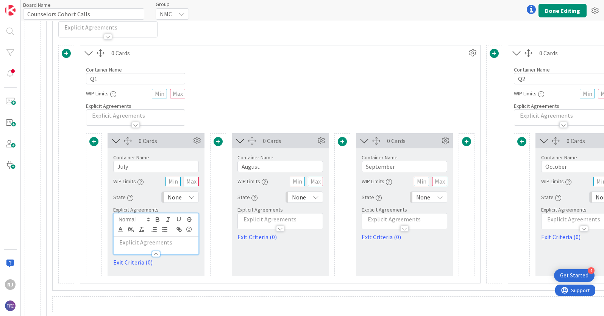
click at [128, 242] on p at bounding box center [155, 242] width 77 height 9
click at [248, 224] on div at bounding box center [280, 225] width 85 height 8
click at [248, 248] on div at bounding box center [280, 250] width 85 height 8
click at [260, 223] on div at bounding box center [280, 225] width 85 height 8
click at [254, 244] on p at bounding box center [279, 242] width 77 height 9
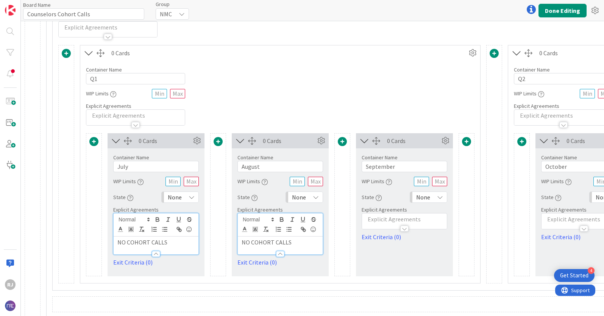
click at [384, 221] on div at bounding box center [404, 225] width 85 height 8
click at [376, 247] on div at bounding box center [404, 250] width 85 height 8
click at [372, 225] on div at bounding box center [404, 225] width 85 height 8
click at [370, 239] on p at bounding box center [404, 242] width 77 height 9
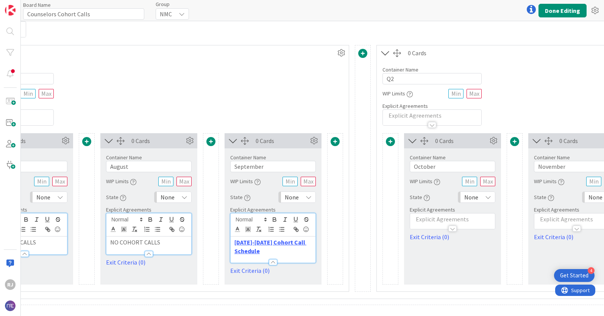
scroll to position [178, 244]
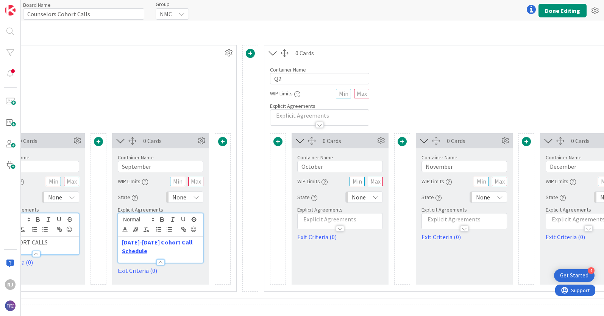
click at [348, 221] on div at bounding box center [339, 225] width 85 height 8
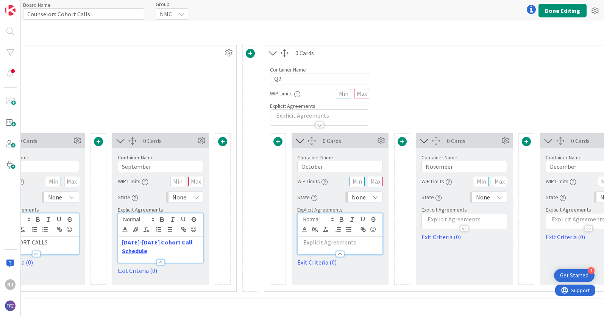
click at [310, 240] on p at bounding box center [339, 242] width 77 height 9
click at [442, 219] on p at bounding box center [463, 219] width 77 height 9
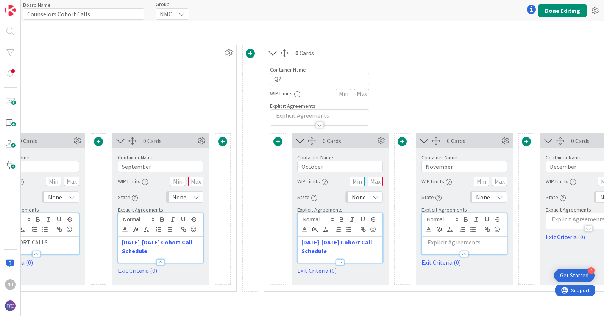
click at [428, 243] on p at bounding box center [463, 242] width 77 height 9
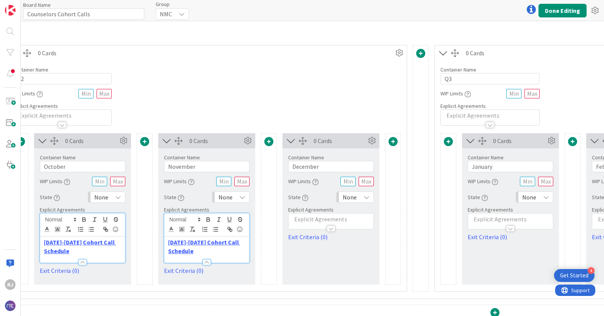
scroll to position [178, 510]
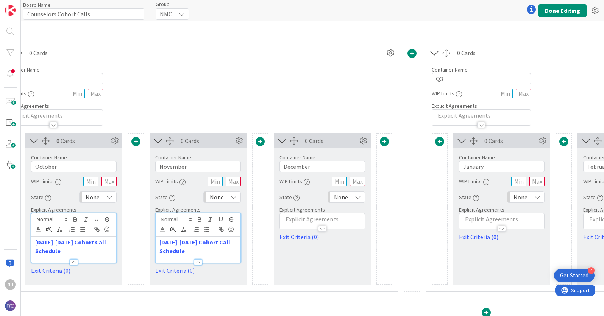
click at [338, 218] on p at bounding box center [321, 219] width 77 height 9
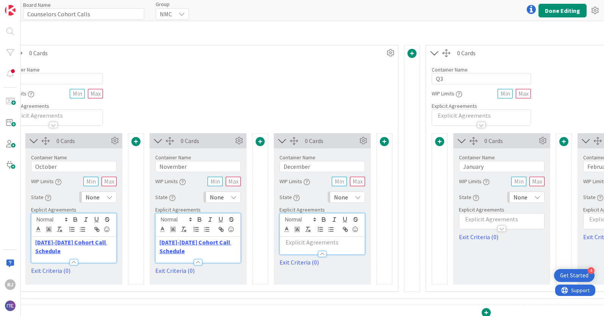
click at [288, 242] on p at bounding box center [321, 242] width 77 height 9
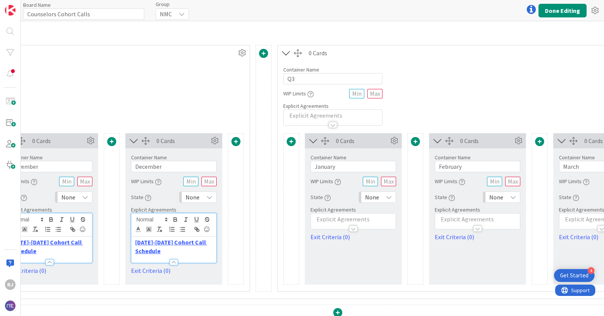
scroll to position [178, 749]
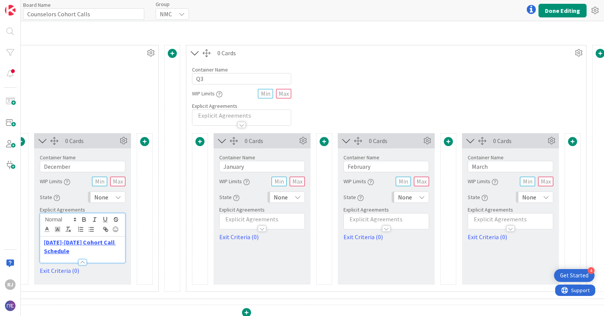
click at [275, 219] on p at bounding box center [261, 219] width 77 height 9
click at [227, 243] on p at bounding box center [261, 242] width 77 height 9
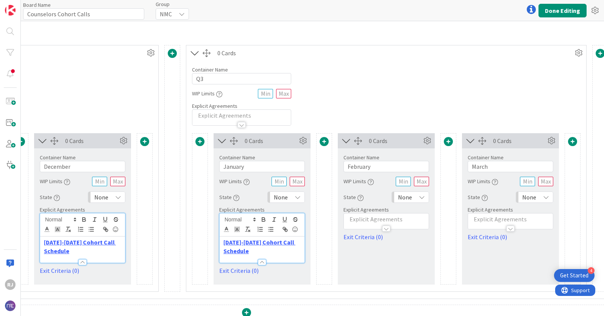
click at [357, 221] on div at bounding box center [386, 225] width 85 height 8
click at [354, 243] on p at bounding box center [385, 242] width 77 height 9
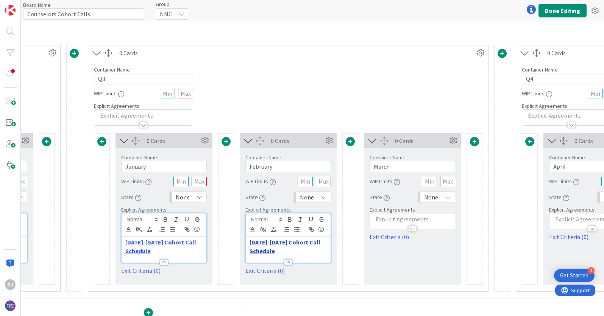
scroll to position [178, 888]
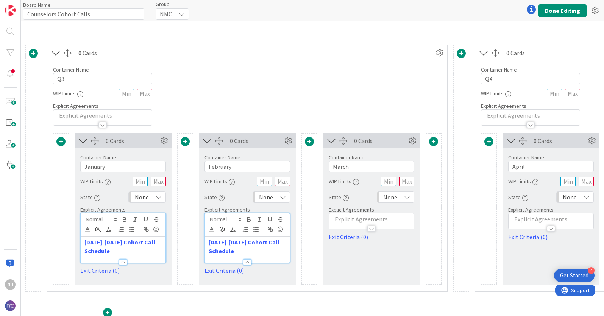
click at [353, 219] on p at bounding box center [371, 219] width 77 height 9
click at [335, 244] on p at bounding box center [371, 242] width 77 height 9
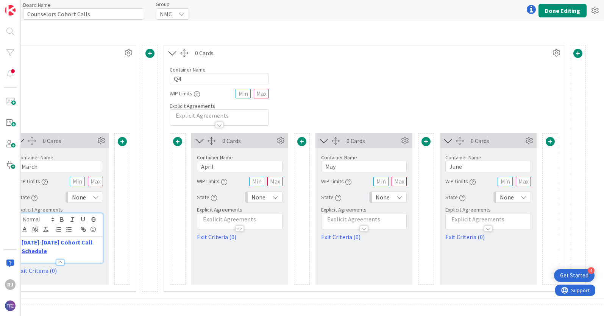
scroll to position [178, 1244]
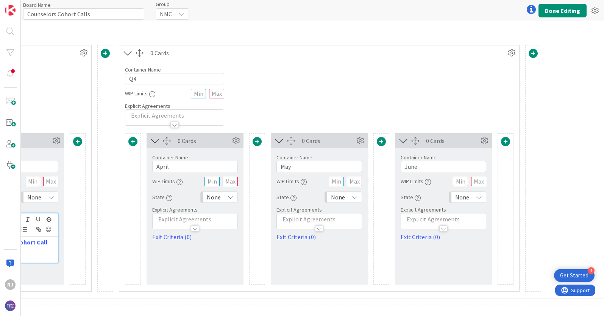
click at [185, 221] on div at bounding box center [194, 225] width 85 height 8
click at [168, 240] on p at bounding box center [194, 242] width 77 height 9
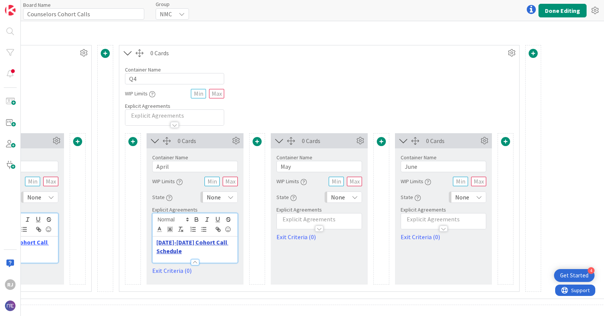
scroll to position [178, 1243]
click at [293, 222] on div at bounding box center [319, 225] width 85 height 8
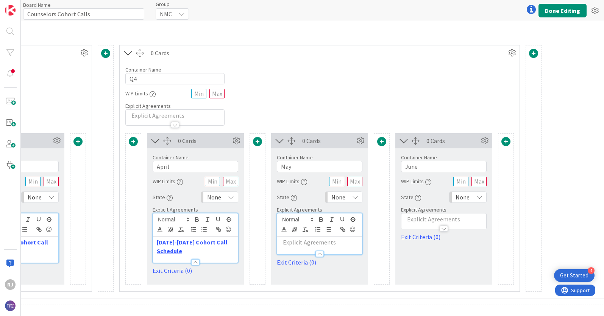
click at [285, 243] on p at bounding box center [319, 242] width 77 height 9
click at [415, 216] on p at bounding box center [443, 219] width 77 height 9
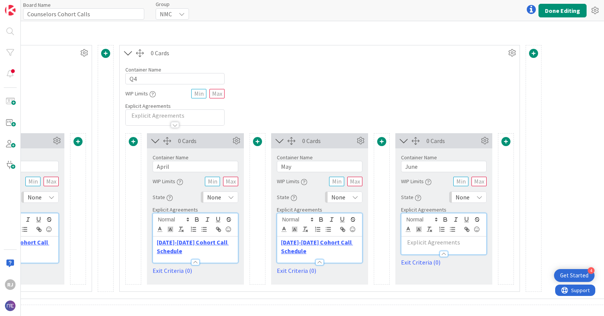
click at [420, 244] on p at bounding box center [443, 242] width 77 height 9
click at [567, 6] on button "Done Editing" at bounding box center [562, 11] width 48 height 14
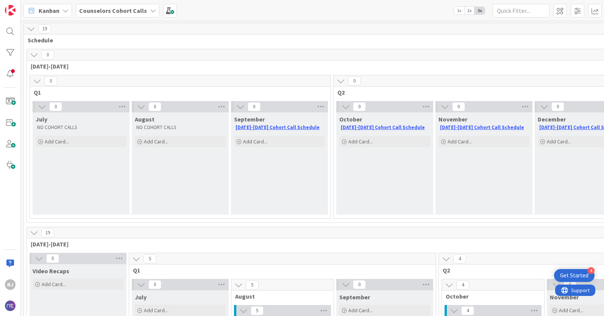
click at [133, 10] on b "Counselors Cohort Calls" at bounding box center [113, 11] width 68 height 8
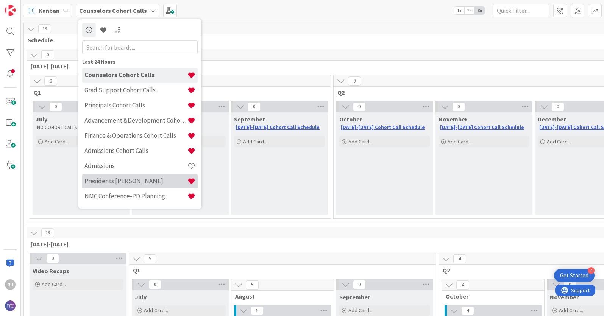
click at [114, 180] on h4 "Presidents Cohort Calls" at bounding box center [135, 181] width 103 height 8
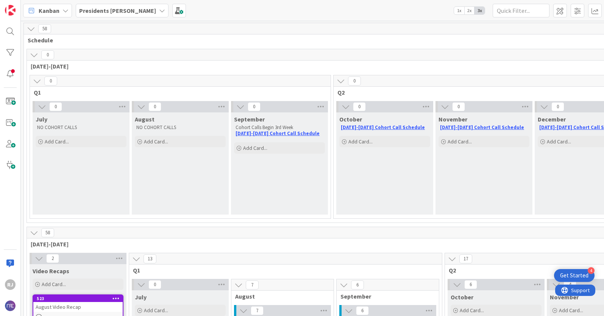
click at [104, 7] on b "Presidents Cohort Calls" at bounding box center [117, 11] width 77 height 8
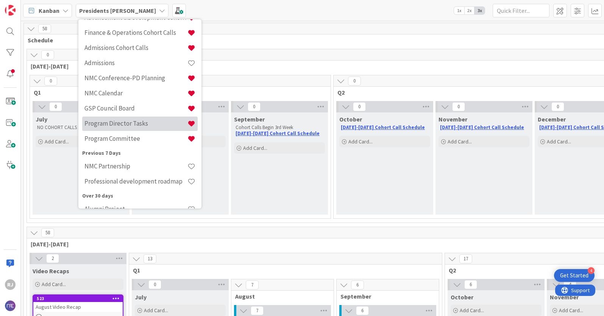
scroll to position [119, 0]
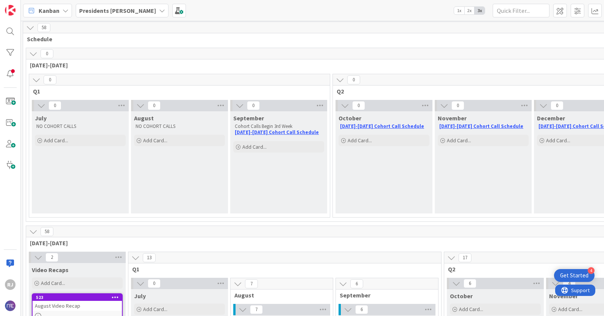
scroll to position [0, 1]
click at [146, 139] on span "Add Card..." at bounding box center [155, 141] width 24 height 7
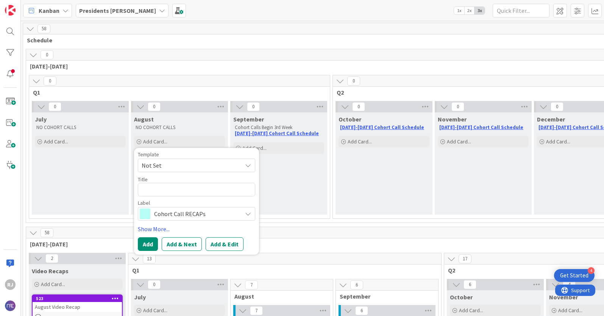
click at [294, 173] on div "September Cohort Calls Begin 3rd Week 2025-2026 Cohort Call Schedule Add Card..." at bounding box center [278, 163] width 97 height 102
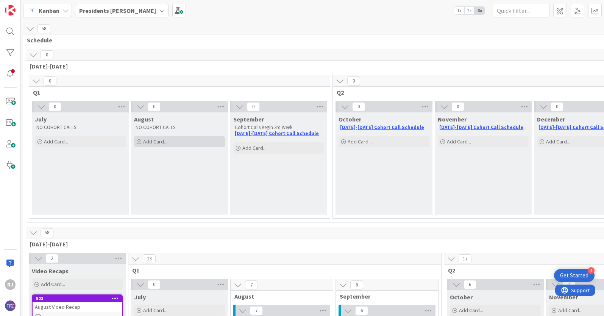
click at [169, 142] on div "Add Card..." at bounding box center [179, 141] width 91 height 11
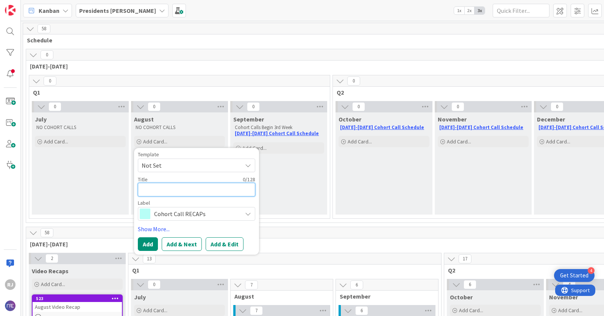
type textarea "x"
type textarea "F"
type textarea "x"
type textarea "FO"
type textarea "x"
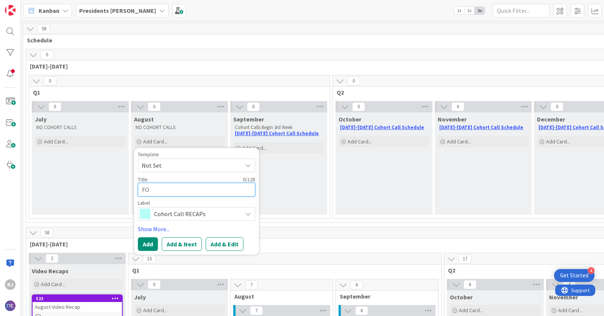
type textarea "FOR"
type textarea "x"
type textarea "FOR"
type textarea "x"
type textarea "FOR Y"
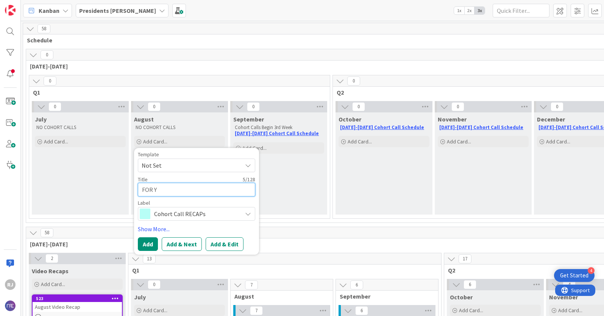
type textarea "x"
type textarea "FOR YO"
type textarea "x"
type textarea "FOR YOUR"
type textarea "x"
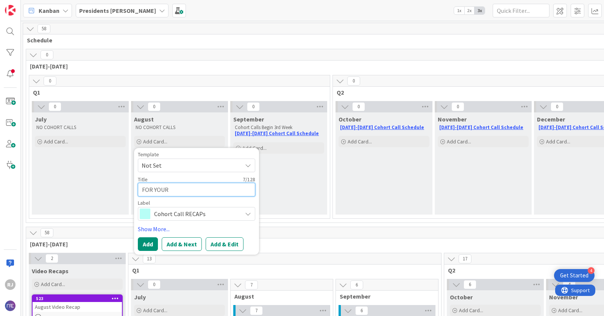
type textarea "FOR YOUR"
type textarea "x"
type textarea "FOR YOUR RE"
type textarea "x"
type textarea "FOR YOUR REV"
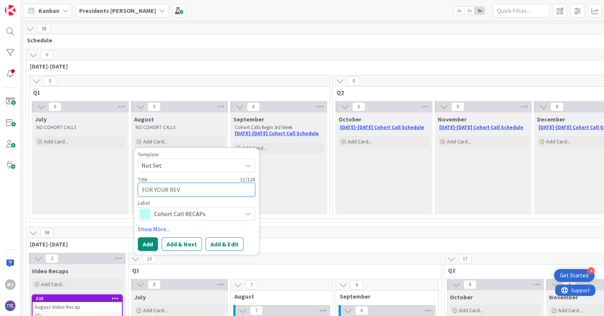
type textarea "x"
type textarea "FOR YOUR REVI"
type textarea "x"
type textarea "FOR YOUR REVIE"
type textarea "x"
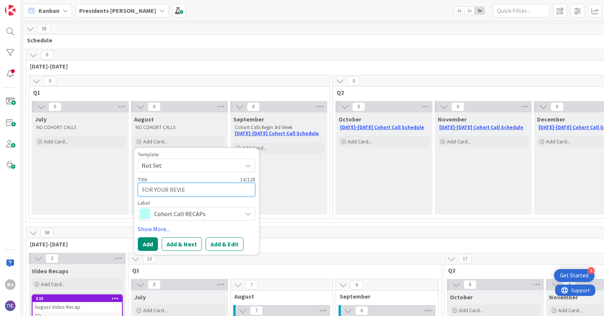
type textarea "FOR YOUR REVIEW"
type textarea "x"
type textarea "FOR YOUR REVIEW-"
type textarea "x"
type textarea "FOR YOUR REVIEW-s"
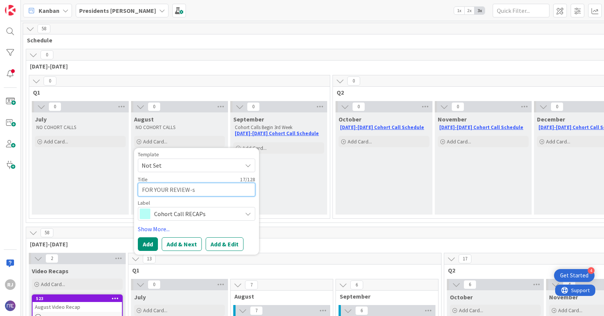
type textarea "x"
type textarea "FOR YOUR REVIEW-su"
type textarea "x"
type textarea "FOR YOUR REVIEW-sum"
type textarea "x"
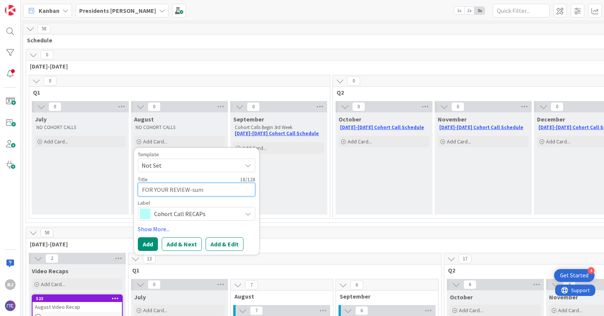
type textarea "FOR YOUR REVIEW-su"
type textarea "x"
type textarea "FOR YOUR REVIEW-s"
type textarea "x"
type textarea "FOR YOUR REVIEW-S"
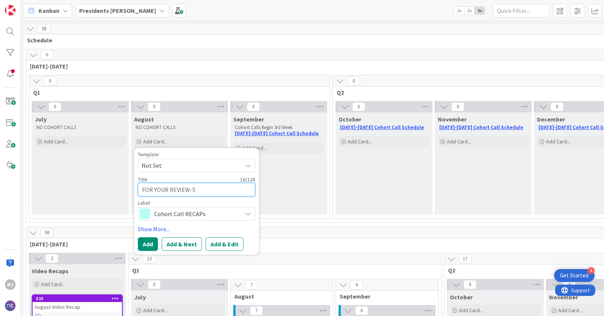
type textarea "x"
type textarea "FOR YOUR REVIEW-Su"
type textarea "x"
type textarea "FOR YOUR REVIEW-Sum"
type textarea "x"
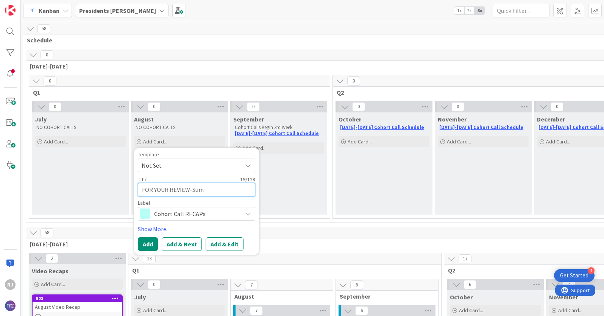
type textarea "FOR YOUR REVIEW-Summ"
type textarea "x"
type textarea "FOR YOUR REVIEW-Summa"
type textarea "x"
type textarea "FOR YOUR REVIEW-Summar"
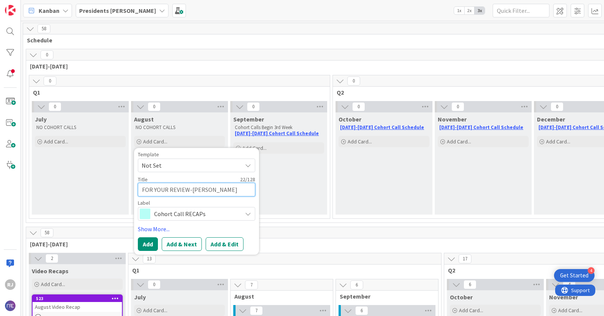
type textarea "x"
type textarea "FOR YOUR REVIEW-Summary"
type textarea "x"
type textarea "FOR YOUR REVIEW-Summary"
type textarea "x"
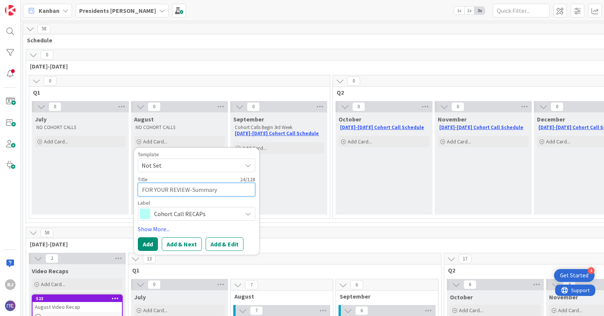
type textarea "FOR YOUR REVIEW-Summary o"
type textarea "x"
type textarea "FOR YOUR REVIEW-Summary of"
type textarea "x"
type textarea "FOR YOUR REVIEW-Summary of"
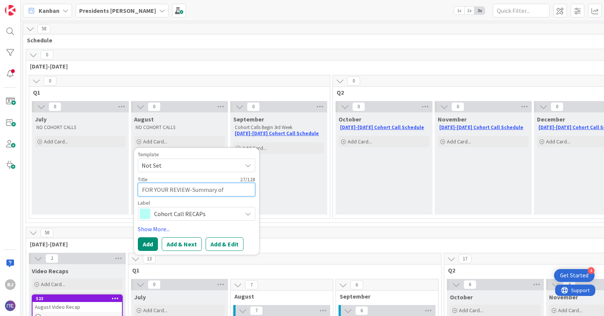
type textarea "x"
type textarea "FOR YOUR REVIEW-Summary of D"
type textarea "x"
type textarea "FOR YOUR REVIEW-Summary of Dis"
type textarea "x"
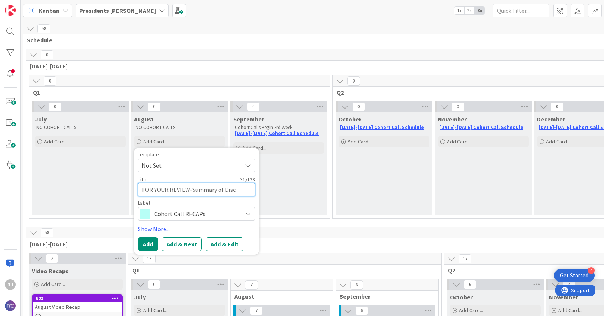
type textarea "FOR YOUR REVIEW-Summary of Discu"
type textarea "x"
type textarea "FOR YOUR REVIEW-Summary of Discus"
type textarea "x"
type textarea "FOR YOUR REVIEW-Summary of Discuss"
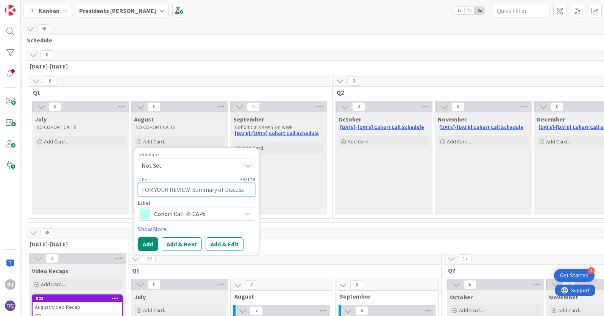
type textarea "x"
type textarea "FOR YOUR REVIEW-Summary of Discussi"
type textarea "x"
type textarea "FOR YOUR REVIEW-Summary of Discussio"
type textarea "x"
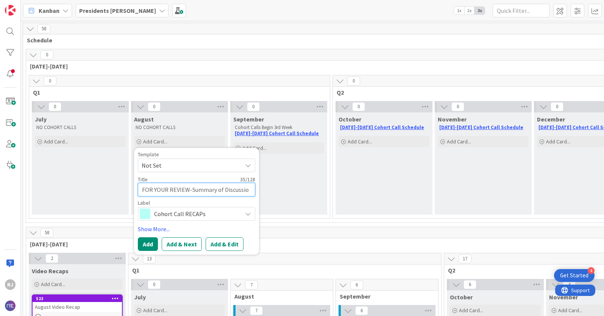
type textarea "FOR YOUR REVIEW-Summary of Discussion"
type textarea "x"
type textarea "FOR YOUR REVIEW-Summary of Discussion"
type textarea "x"
type textarea "FOR YOUR REVIEW-Summary of Discussion"
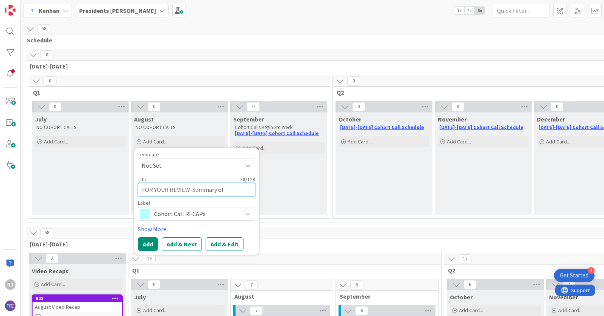
type textarea "x"
type textarea "FOR YOUR REVIEW-Summary of Discussions"
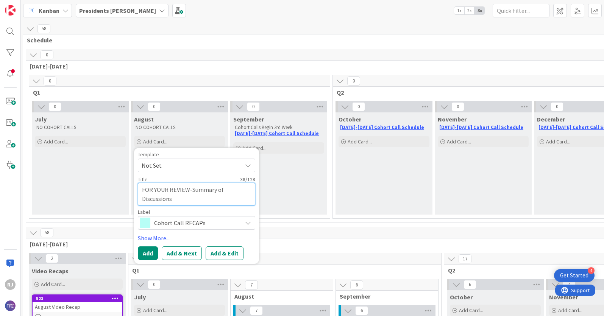
type textarea "x"
type textarea "FOR YOUR REVIEW-Summary of Discussions"
type textarea "x"
type textarea "FOR YOUR REVIEW-Summary of Discussions o"
type textarea "x"
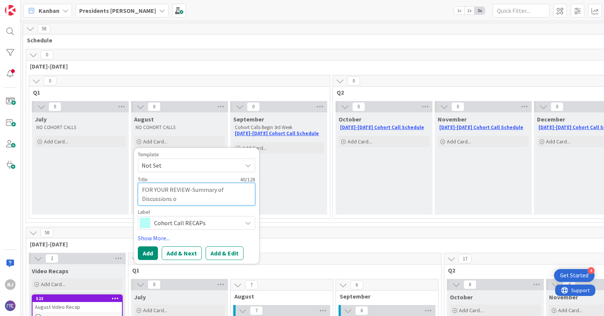
type textarea "FOR YOUR REVIEW-Summary of Discussions"
type textarea "x"
type textarea "FOR YOUR REVIEW-Summary of Discussions f"
type textarea "x"
type textarea "FOR YOUR REVIEW-Summary of Discussions fr"
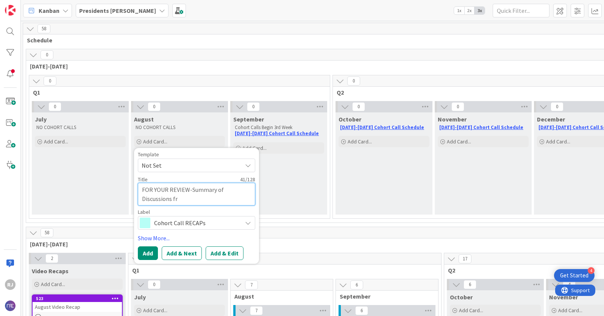
type textarea "x"
type textarea "FOR YOUR REVIEW-Summary of Discussions fro"
type textarea "x"
type textarea "FOR YOUR REVIEW-Summary of Discussions from"
type textarea "x"
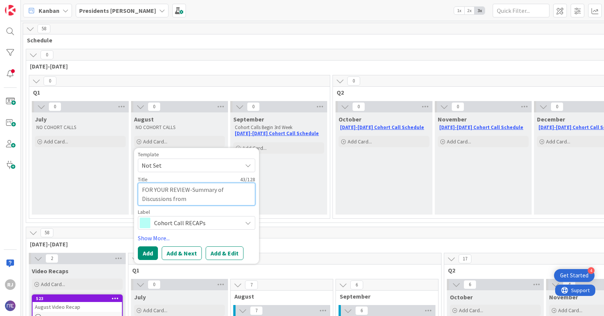
type textarea "FOR YOUR REVIEW-Summary of Discussions from"
type textarea "x"
type textarea "FOR YOUR REVIEW-Summary of Discussions from L"
type textarea "x"
type textarea "FOR YOUR REVIEW-Summary of Discussions from La"
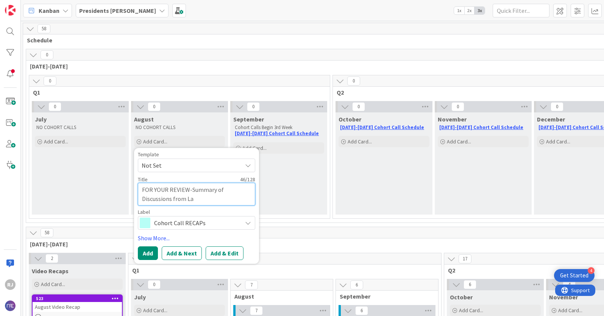
type textarea "x"
type textarea "FOR YOUR REVIEW-Summary of Discussions from Las"
type textarea "x"
type textarea "FOR YOUR REVIEW-Summary of Discussions from Last"
type textarea "x"
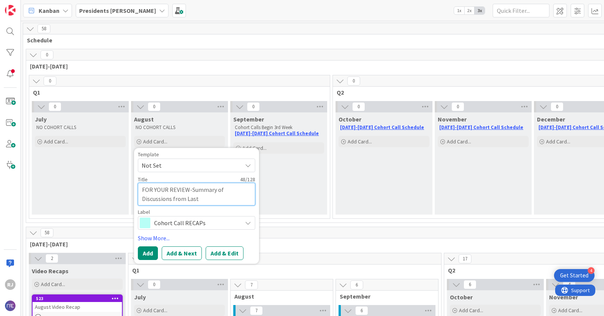
type textarea "FOR YOUR REVIEW-Summary of Discussions from Last"
type textarea "x"
type textarea "FOR YOUR REVIEW-Summary of Discussions from Last y"
type textarea "x"
type textarea "FOR YOUR REVIEW-Summary of Discussions from Last ye"
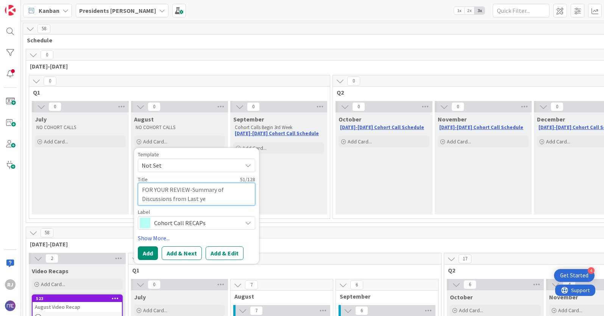
type textarea "x"
type textarea "FOR YOUR REVIEW-Summary of Discussions from Last yea"
type textarea "x"
type textarea "FOR YOUR REVIEW-Summary of Discussions from Last year"
type textarea "x"
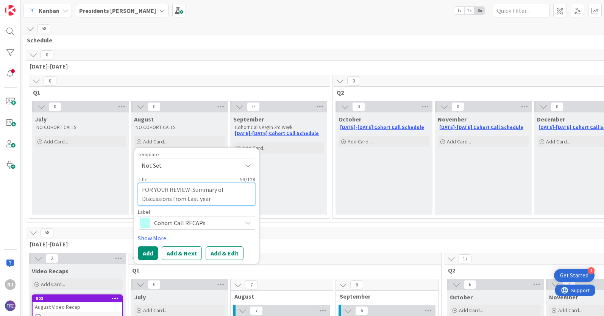
type textarea "FOR YOUR REVIEW-Summary of Discussions from Last yea"
type textarea "x"
type textarea "FOR YOUR REVIEW-Summary of Discussions from Last ye"
type textarea "x"
type textarea "FOR YOUR REVIEW-Summary of Discussions from Last y"
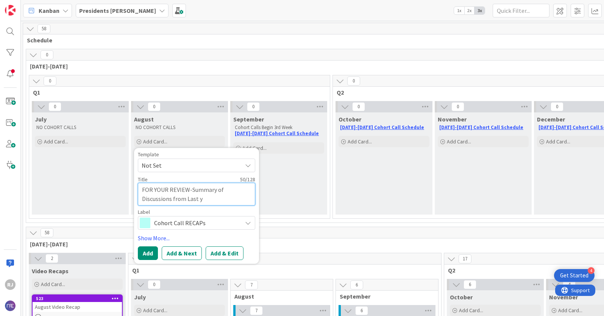
type textarea "x"
type textarea "FOR YOUR REVIEW-Summary of Discussions from Last"
type textarea "x"
type textarea "FOR YOUR REVIEW-Summary of Discussions from Last Y"
type textarea "x"
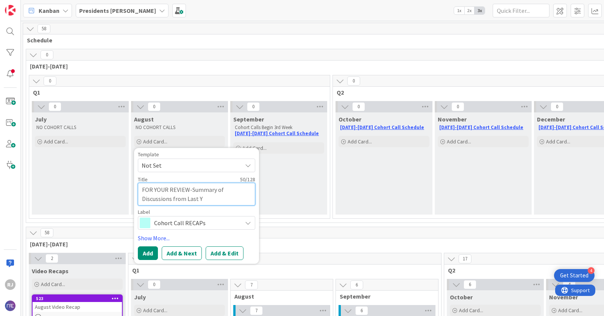
type textarea "FOR YOUR REVIEW-Summary of Discussions from Last Ye"
type textarea "x"
type textarea "FOR YOUR REVIEW-Summary of Discussions from Last Yea"
type textarea "x"
type textarea "FOR YOUR REVIEW-Summary of Discussions from Last Year"
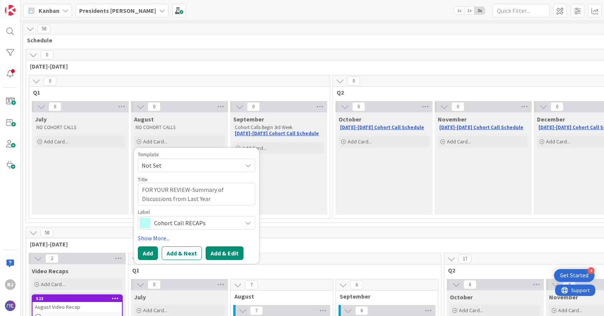
click at [228, 252] on button "Add & Edit" at bounding box center [224, 253] width 38 height 14
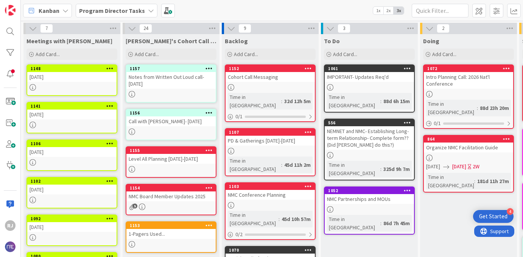
scroll to position [186, 0]
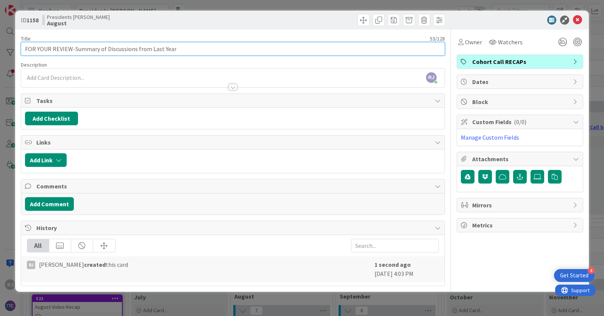
drag, startPoint x: 175, startPoint y: 48, endPoint x: 123, endPoint y: 46, distance: 51.9
click at [174, 48] on input "FOR YOUR REVIEW-Summary of Discussions from Last Year" at bounding box center [233, 49] width 424 height 14
drag, startPoint x: 123, startPoint y: 46, endPoint x: 74, endPoint y: 50, distance: 49.3
type input "FOR YOUR REVIEW-Summary of Topics We Discussed Last Year"
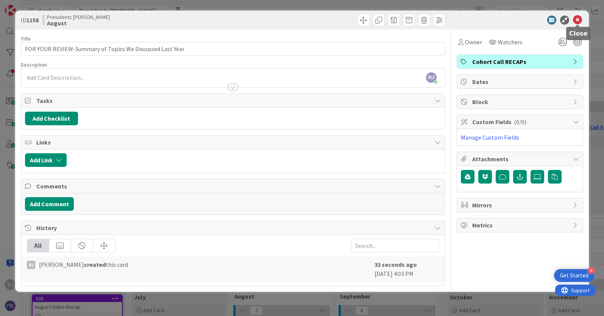
click at [579, 18] on icon at bounding box center [577, 20] width 9 height 9
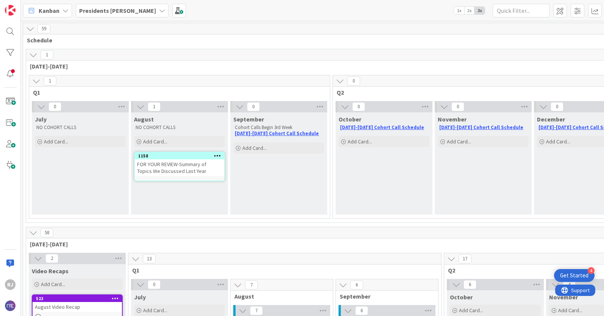
click at [218, 156] on icon at bounding box center [217, 155] width 7 height 5
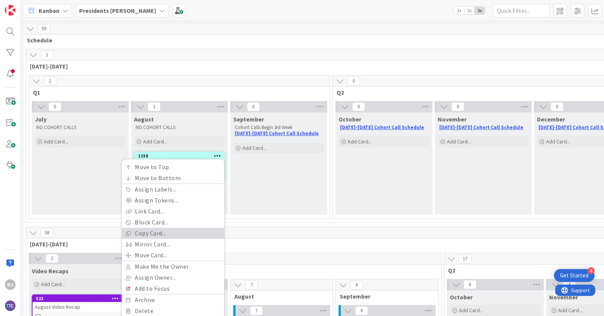
click at [162, 234] on link "Copy Card..." at bounding box center [173, 233] width 102 height 11
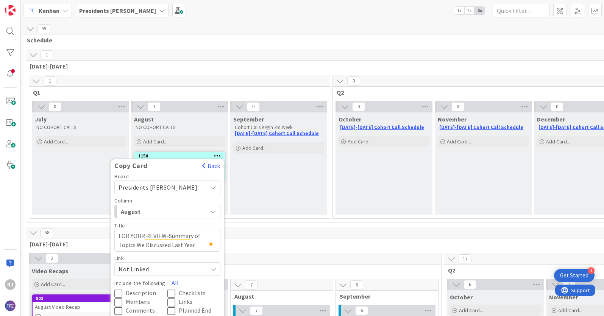
click at [205, 187] on div "Presidents Cohort Calls" at bounding box center [167, 187] width 106 height 14
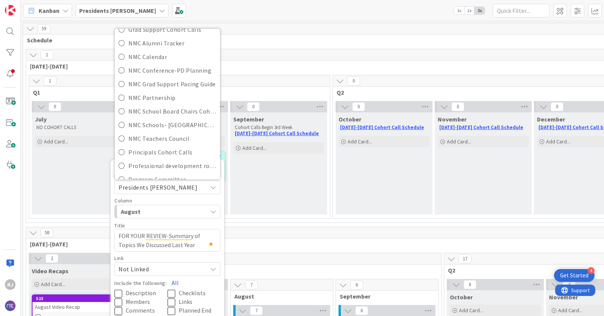
scroll to position [139, 0]
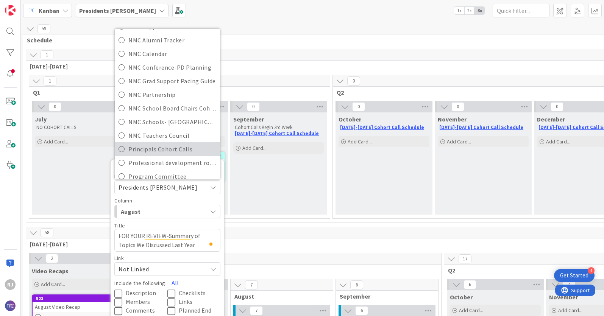
click at [167, 145] on span "Principals Cohort Calls" at bounding box center [172, 148] width 88 height 11
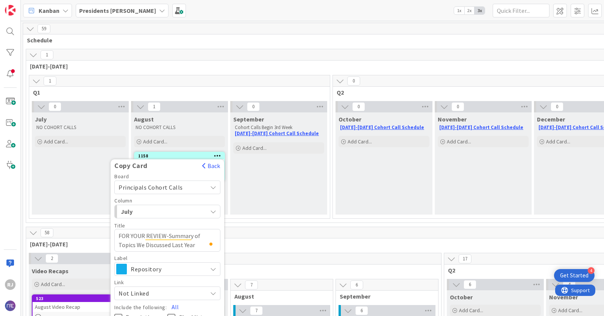
click at [179, 219] on div "Board Principals Cohort Calls Presidents Cohort Calls Admissions Admissions Coh…" at bounding box center [167, 237] width 106 height 126
click at [179, 215] on div "July" at bounding box center [163, 211] width 88 height 12
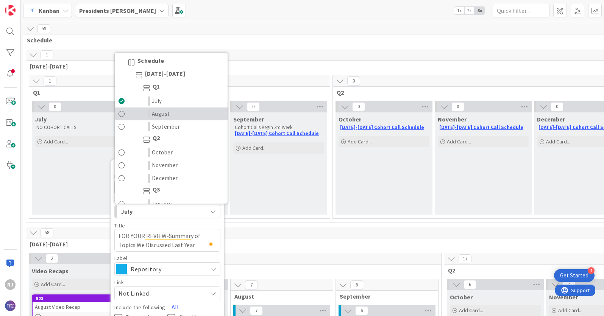
click at [161, 113] on span "August" at bounding box center [161, 113] width 18 height 9
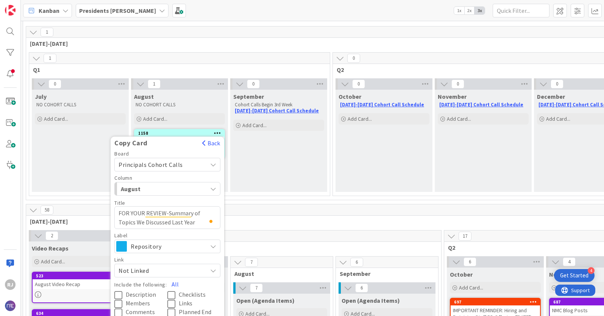
scroll to position [42, 1]
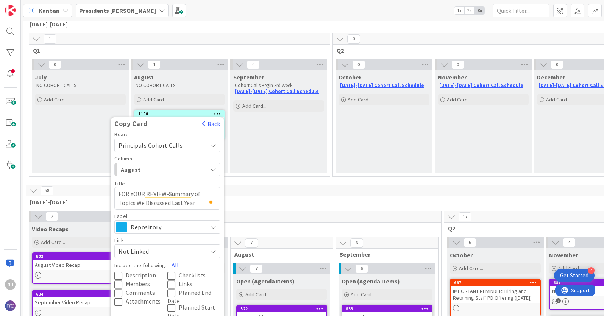
click at [186, 224] on span "Repository" at bounding box center [167, 227] width 73 height 11
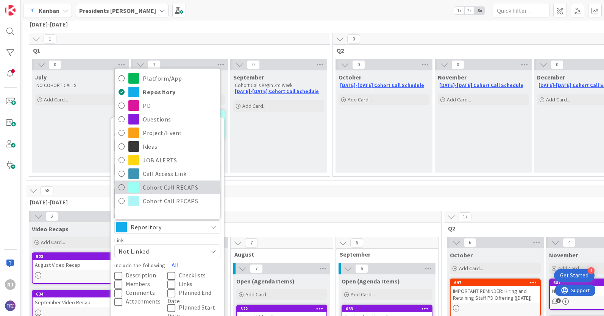
click at [196, 187] on span "Cohort Call RECAPS" at bounding box center [179, 187] width 73 height 11
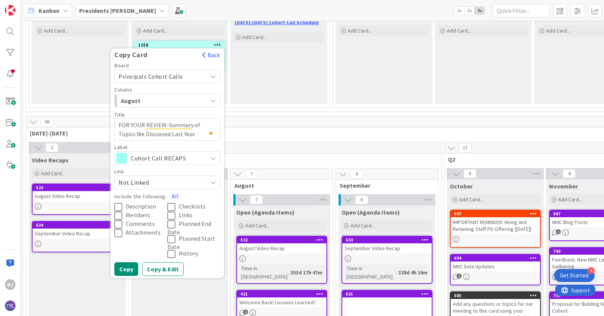
scroll to position [120, 1]
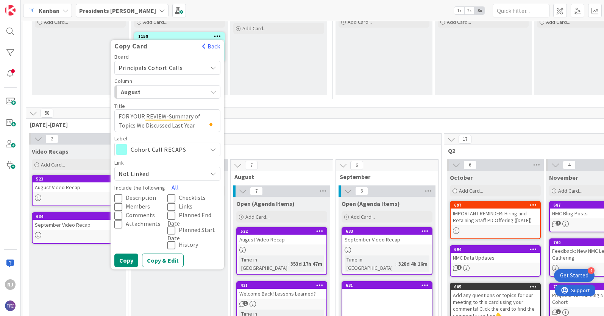
click at [144, 196] on span "Description" at bounding box center [141, 198] width 30 height 8
click at [172, 262] on button "Copy & Edit" at bounding box center [163, 261] width 42 height 14
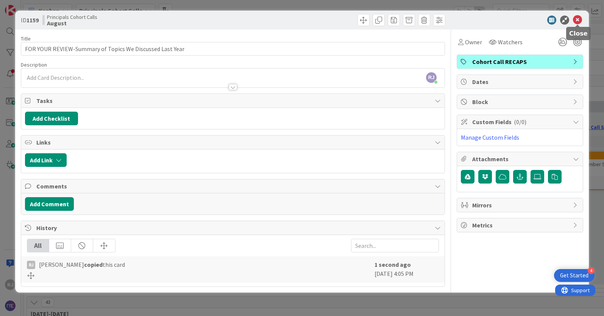
click at [577, 20] on icon at bounding box center [577, 20] width 9 height 9
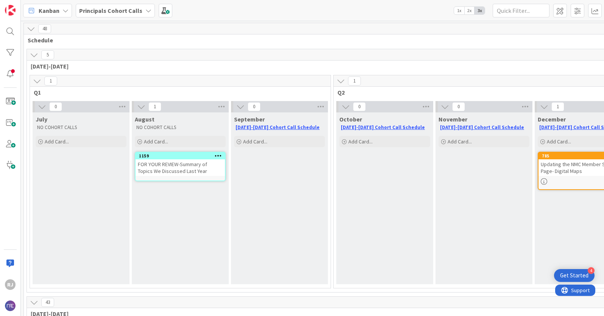
click at [216, 156] on icon at bounding box center [218, 155] width 7 height 5
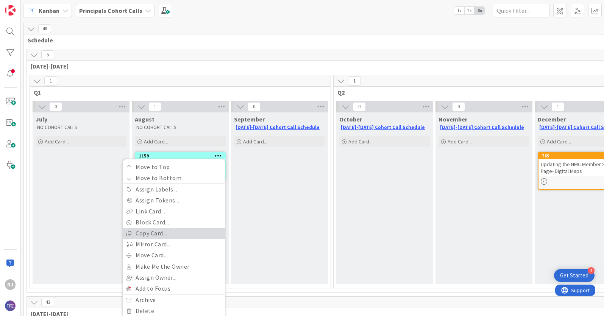
click at [158, 233] on link "Copy Card..." at bounding box center [174, 233] width 102 height 11
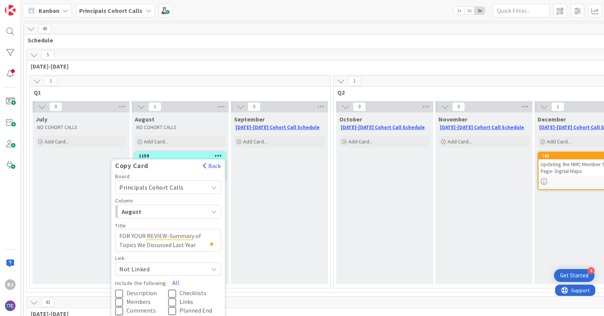
click at [188, 186] on span "Principals Cohort Calls" at bounding box center [161, 187] width 85 height 11
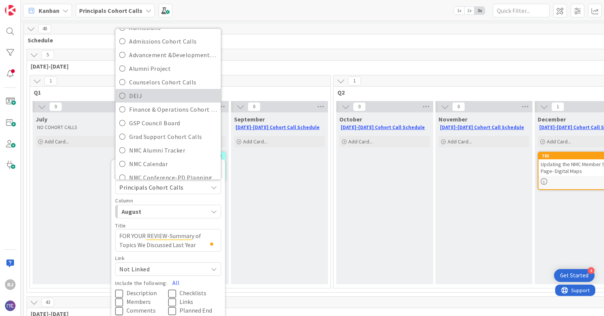
scroll to position [30, 0]
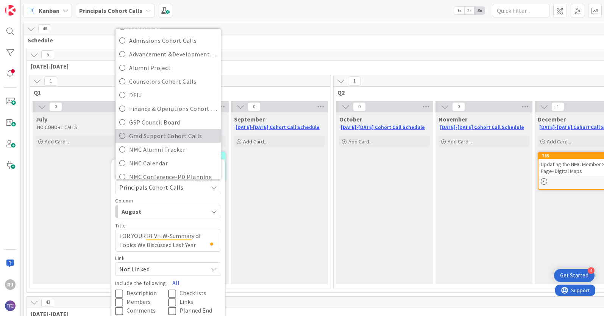
click at [171, 134] on span "Grad Support Cohort Calls" at bounding box center [173, 135] width 88 height 11
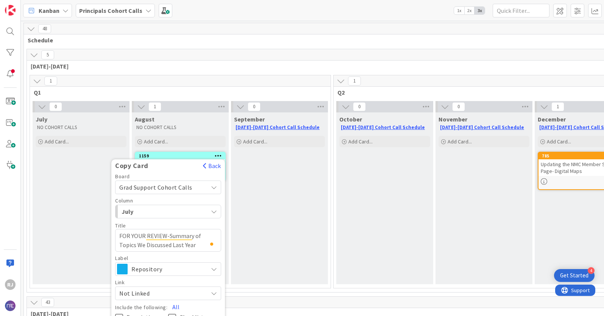
click at [171, 213] on span "July" at bounding box center [149, 212] width 57 height 10
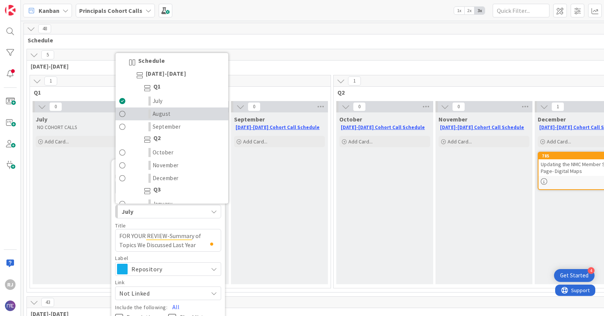
click at [162, 115] on span "August" at bounding box center [161, 113] width 18 height 9
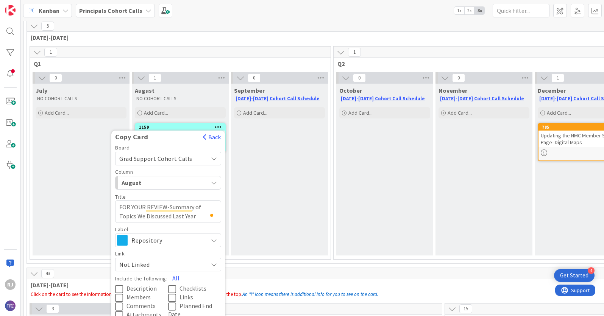
scroll to position [45, 0]
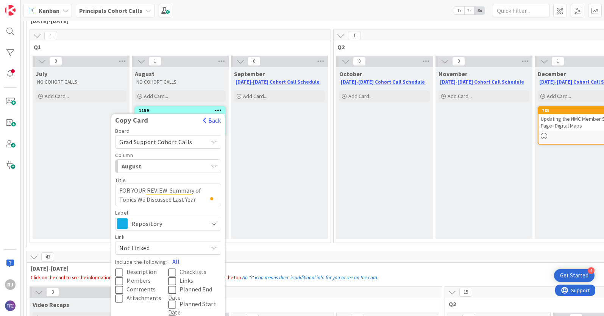
click at [166, 224] on span "Repository" at bounding box center [167, 223] width 73 height 11
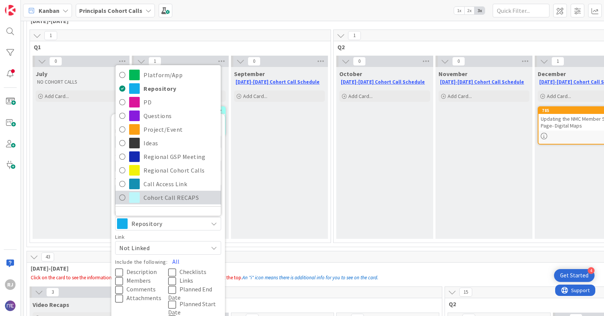
click at [158, 200] on span "Cohort Call RECAPS" at bounding box center [179, 197] width 73 height 11
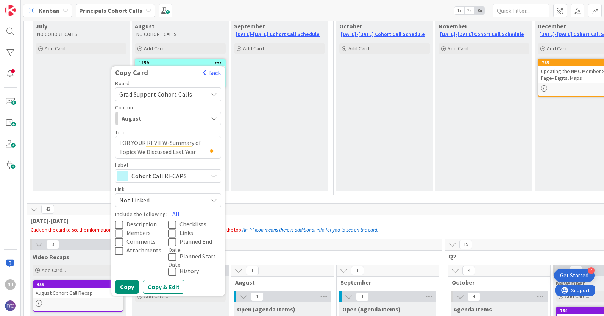
scroll to position [95, 0]
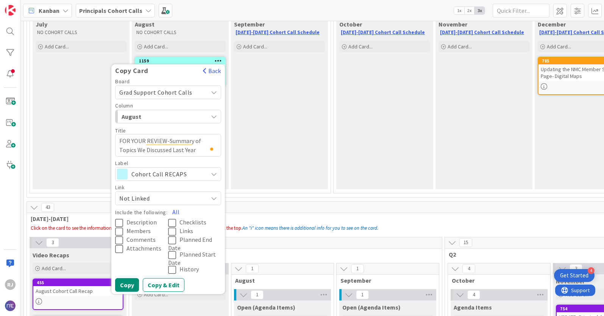
click at [139, 222] on span "Description" at bounding box center [141, 223] width 30 height 8
click at [158, 284] on button "Copy & Edit" at bounding box center [164, 285] width 42 height 14
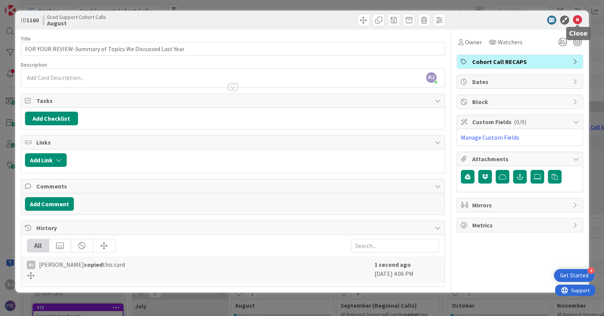
click at [576, 21] on icon at bounding box center [577, 20] width 9 height 9
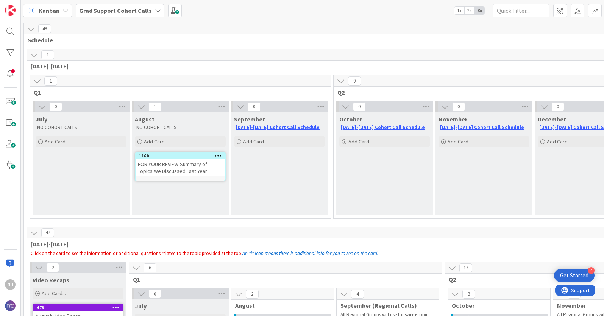
click at [217, 153] on icon at bounding box center [218, 155] width 7 height 5
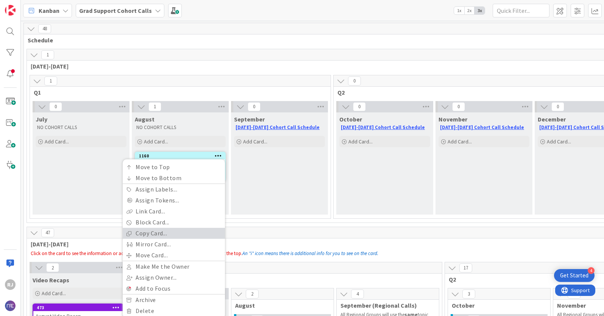
click at [157, 233] on link "Copy Card..." at bounding box center [174, 233] width 102 height 11
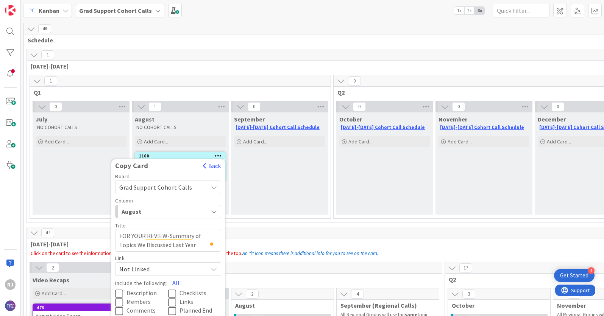
click at [182, 186] on span "Grad Support Cohort Calls" at bounding box center [155, 188] width 73 height 8
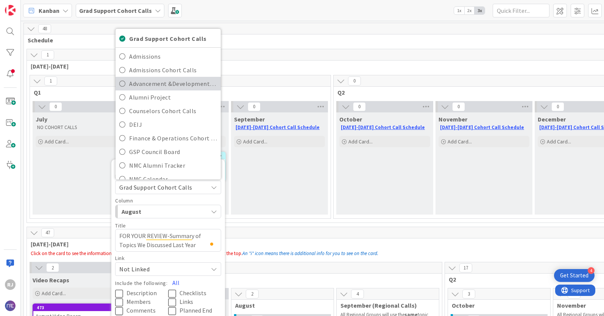
click at [161, 81] on span "Advancement &Development Cohort Calls" at bounding box center [173, 83] width 88 height 11
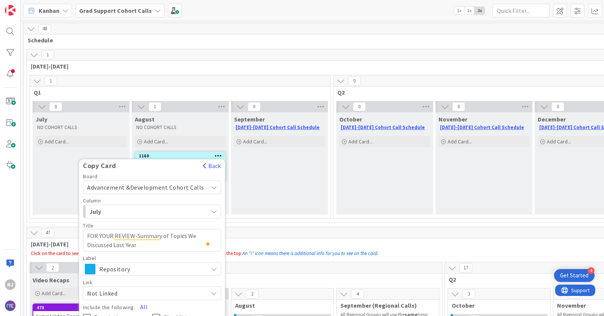
click at [144, 216] on span "July" at bounding box center [117, 212] width 57 height 10
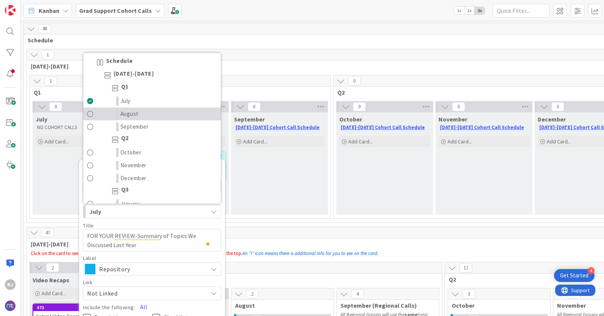
click at [132, 112] on span "August" at bounding box center [129, 113] width 18 height 9
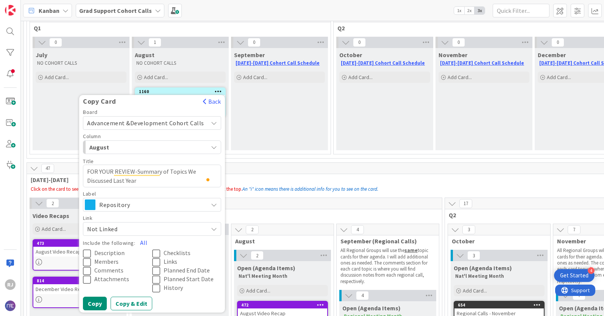
scroll to position [65, 0]
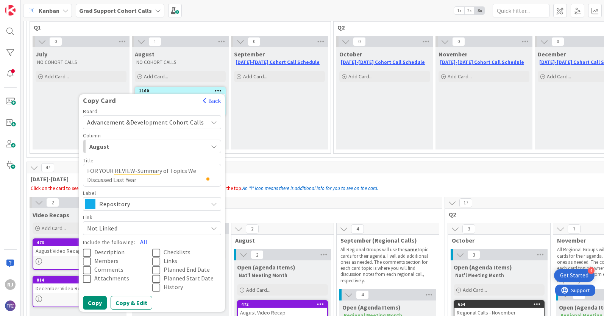
click at [144, 206] on span "Repository" at bounding box center [151, 204] width 105 height 11
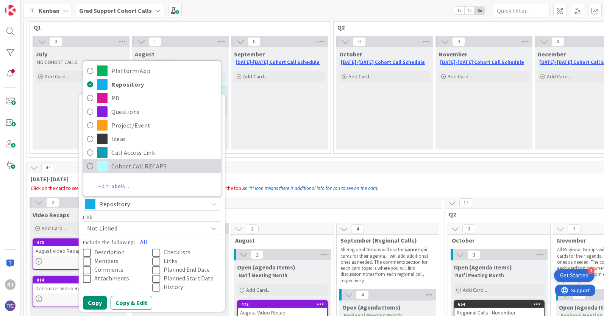
click at [132, 163] on span "Cohort Call RECAPS" at bounding box center [164, 165] width 106 height 11
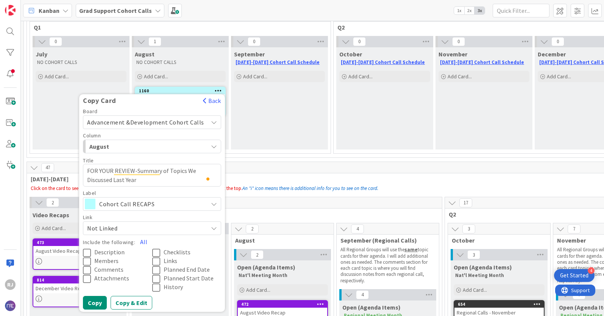
click at [116, 252] on span "Description" at bounding box center [109, 253] width 30 height 8
click at [140, 302] on button "Copy & Edit" at bounding box center [131, 303] width 42 height 14
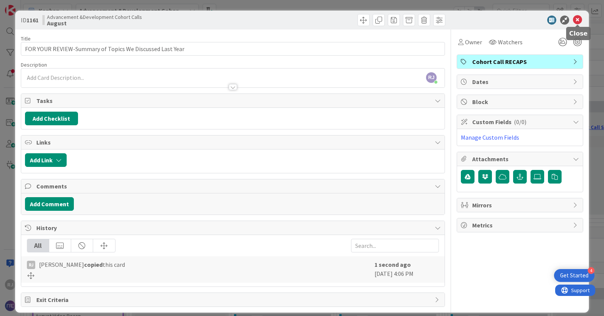
click at [576, 19] on icon at bounding box center [577, 20] width 9 height 9
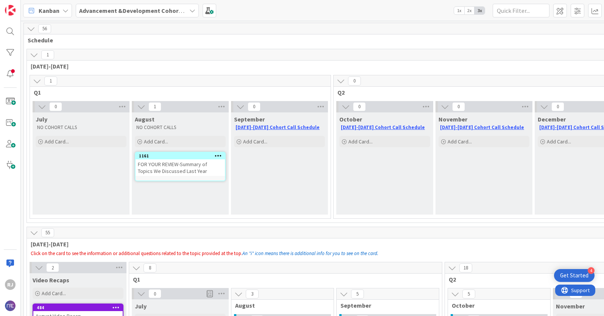
click at [220, 156] on icon at bounding box center [218, 155] width 7 height 5
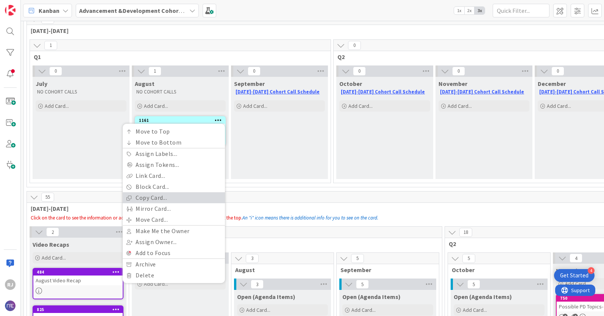
scroll to position [36, 0]
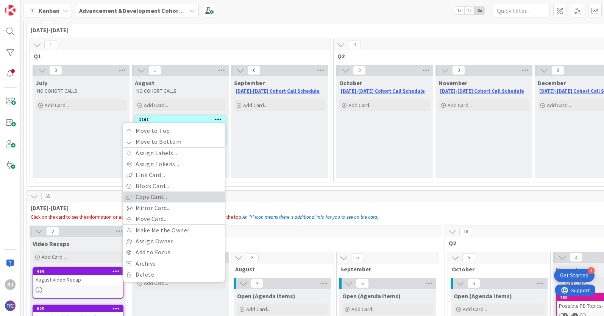
click at [160, 196] on link "Copy Card..." at bounding box center [174, 196] width 102 height 11
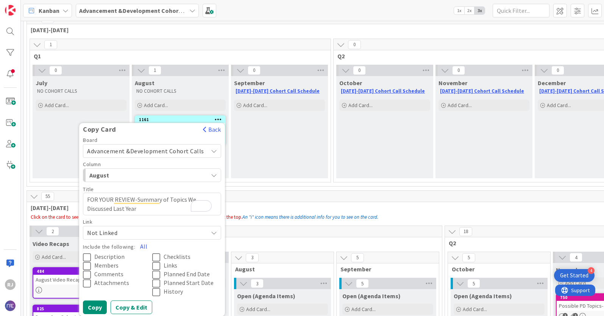
click at [150, 151] on span "Advancement &Development Cohort Calls" at bounding box center [145, 151] width 117 height 8
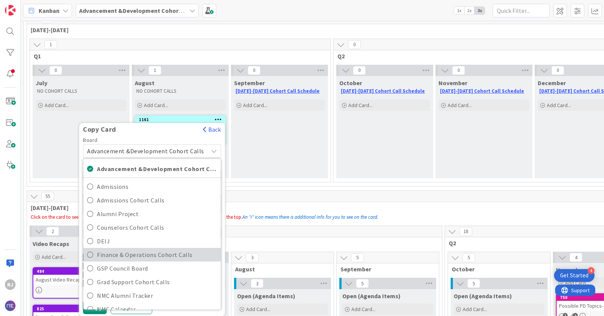
click at [139, 251] on span "Finance & Operations Cohort Calls" at bounding box center [157, 254] width 120 height 11
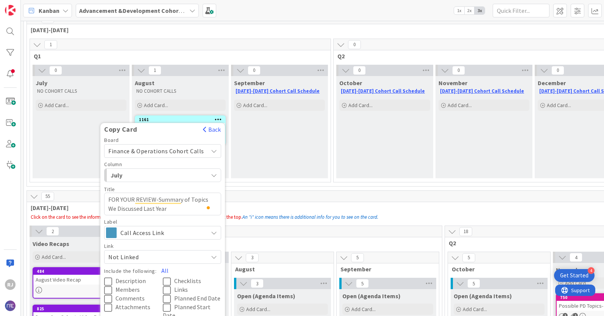
click at [172, 174] on div "July" at bounding box center [158, 175] width 99 height 12
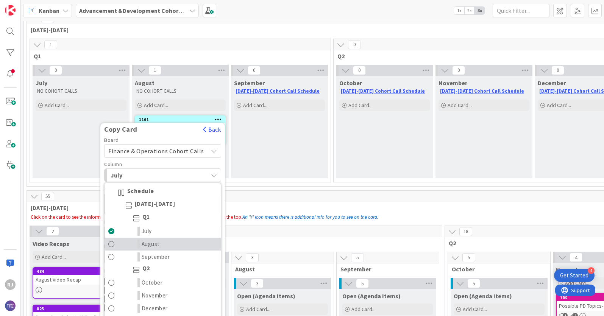
click at [151, 244] on span "August" at bounding box center [151, 244] width 18 height 9
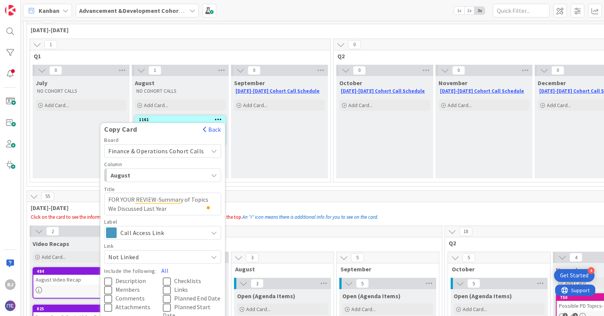
click at [167, 234] on span "Call Access Link" at bounding box center [162, 232] width 84 height 11
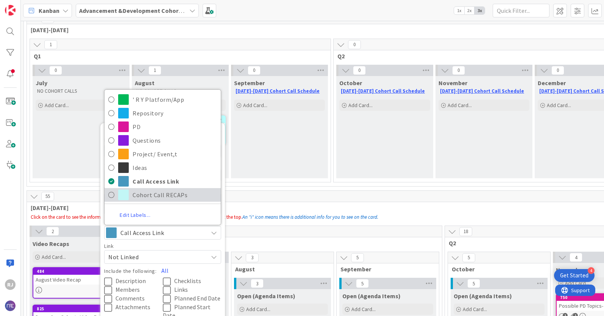
click at [146, 192] on span "Cohort Call RECAPs" at bounding box center [174, 194] width 84 height 11
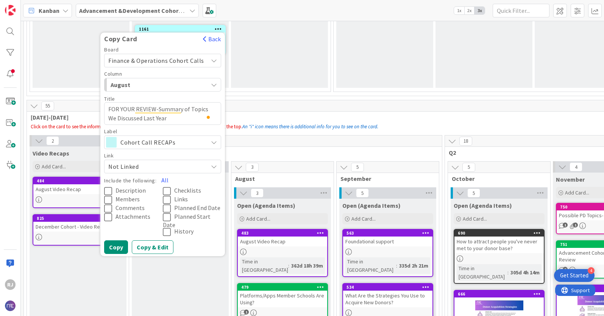
scroll to position [133, 0]
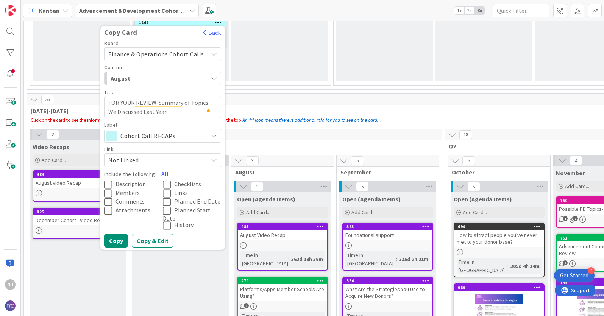
click at [140, 185] on span "Description" at bounding box center [130, 184] width 30 height 8
click at [157, 241] on button "Copy & Edit" at bounding box center [153, 241] width 42 height 14
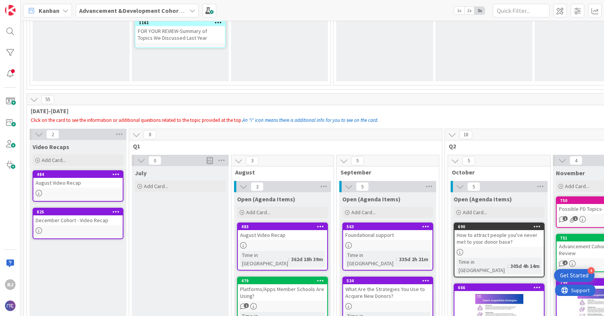
type textarea "x"
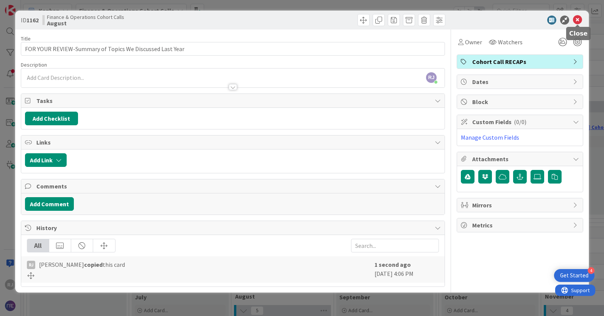
click at [578, 19] on icon at bounding box center [577, 20] width 9 height 9
